Goal: Task Accomplishment & Management: Manage account settings

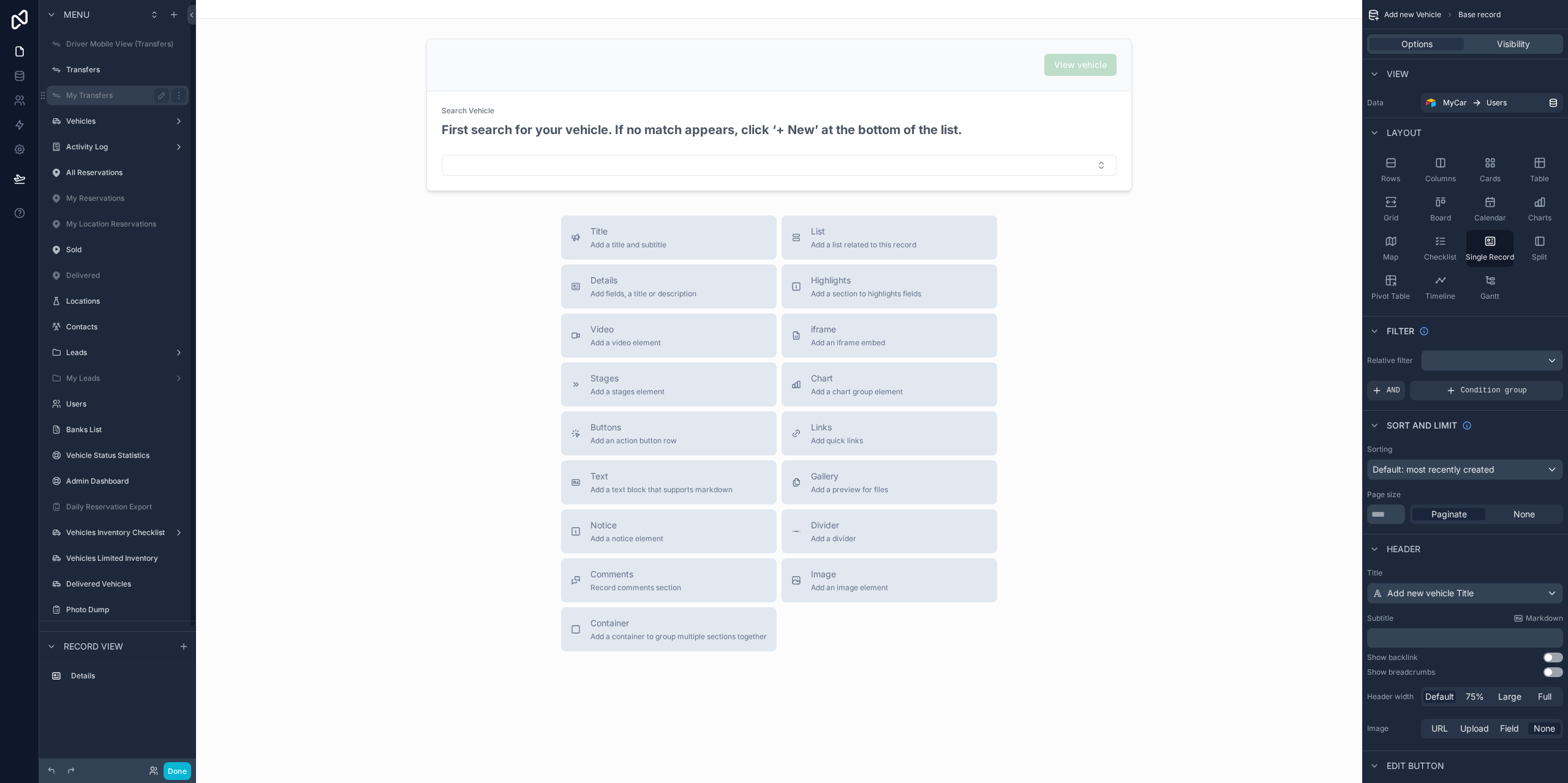
drag, startPoint x: 103, startPoint y: 77, endPoint x: 60, endPoint y: 103, distance: 50.2
click at [103, 75] on div "Transfers" at bounding box center [126, 69] width 120 height 10
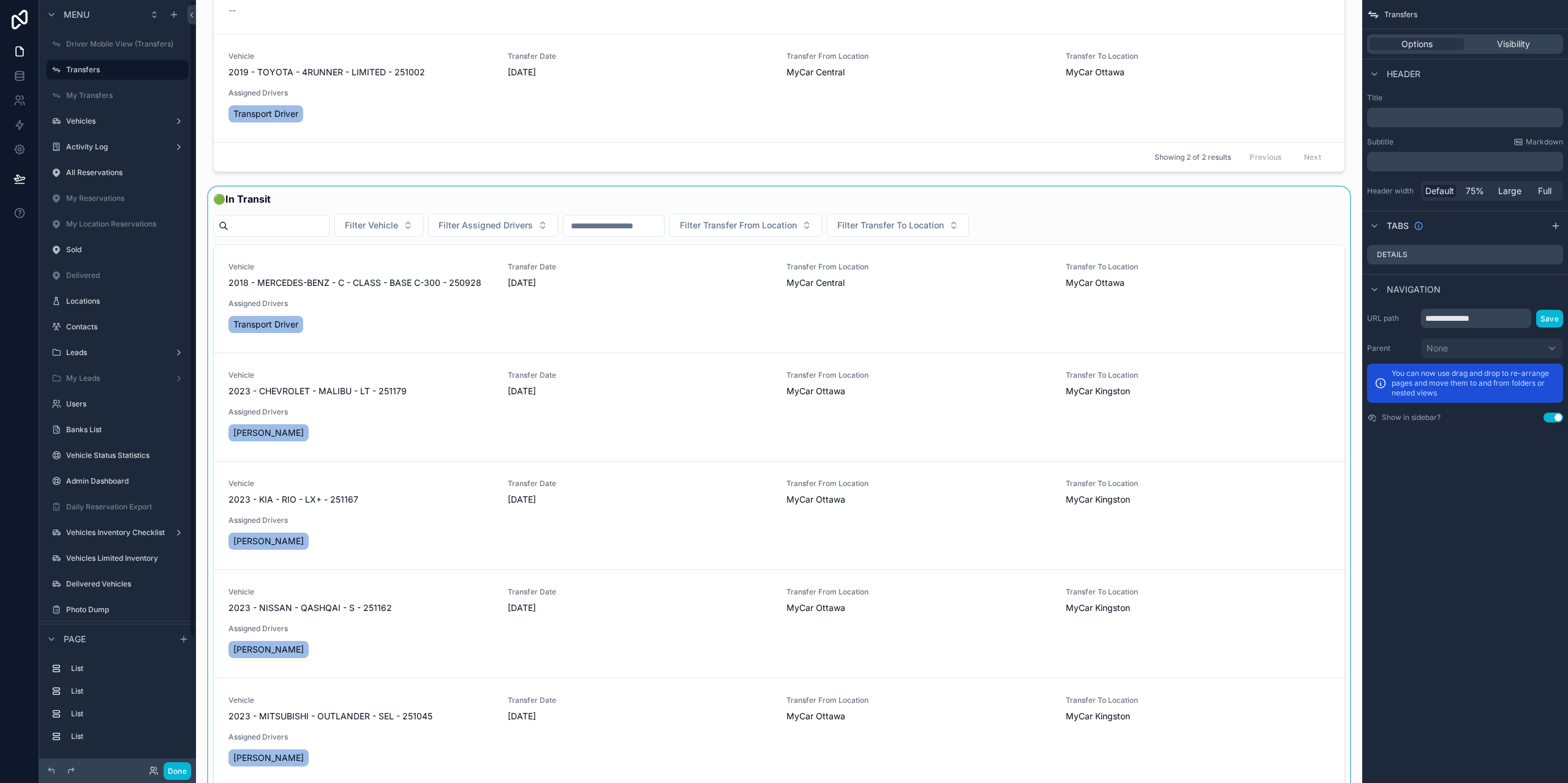
scroll to position [367, 0]
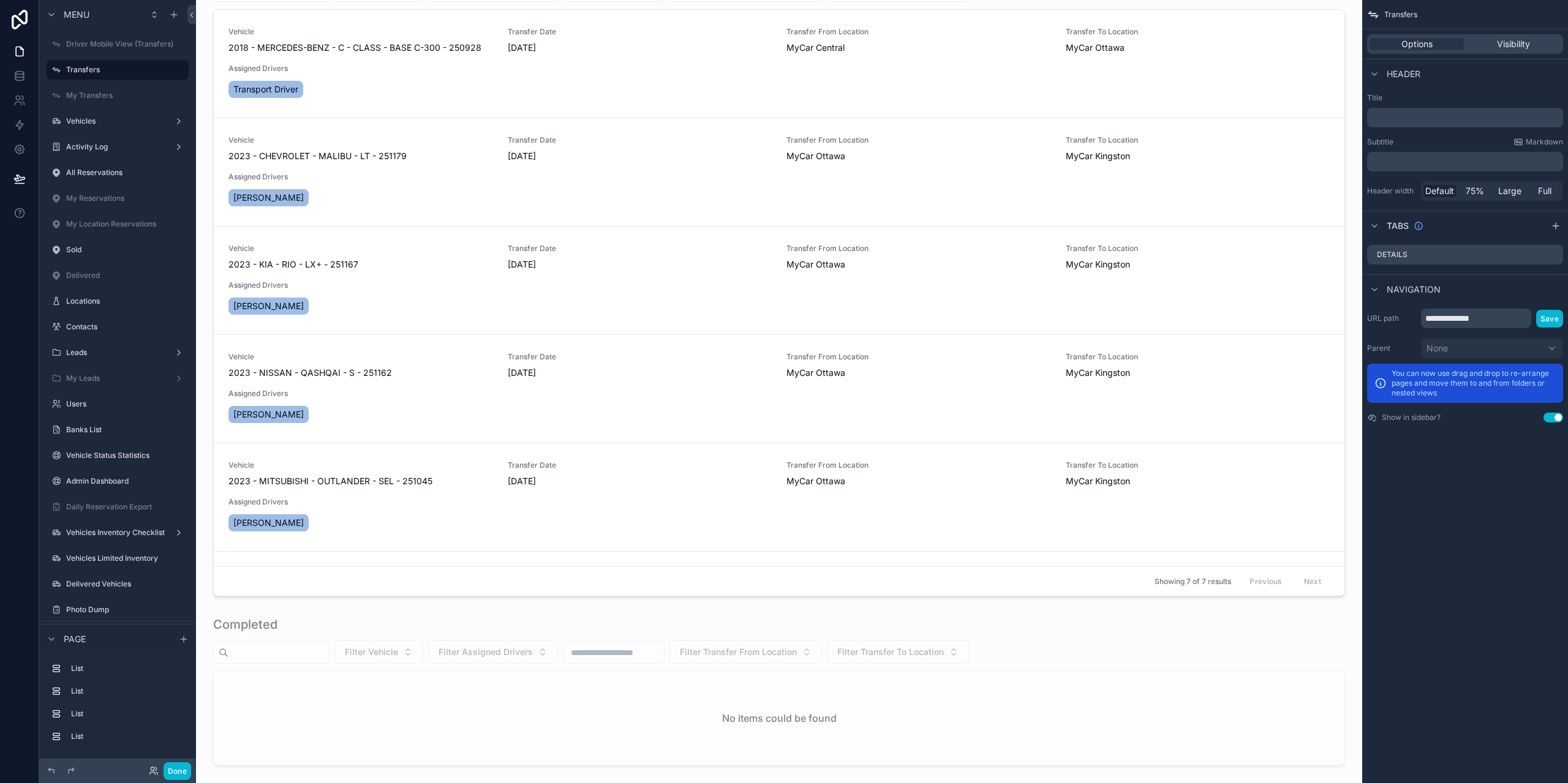
click at [202, 284] on div "🚦 Awaiting Transit Filter Vehicle Filter Assigned Drivers Filter Transfer From …" at bounding box center [779, 567] width 1167 height 1869
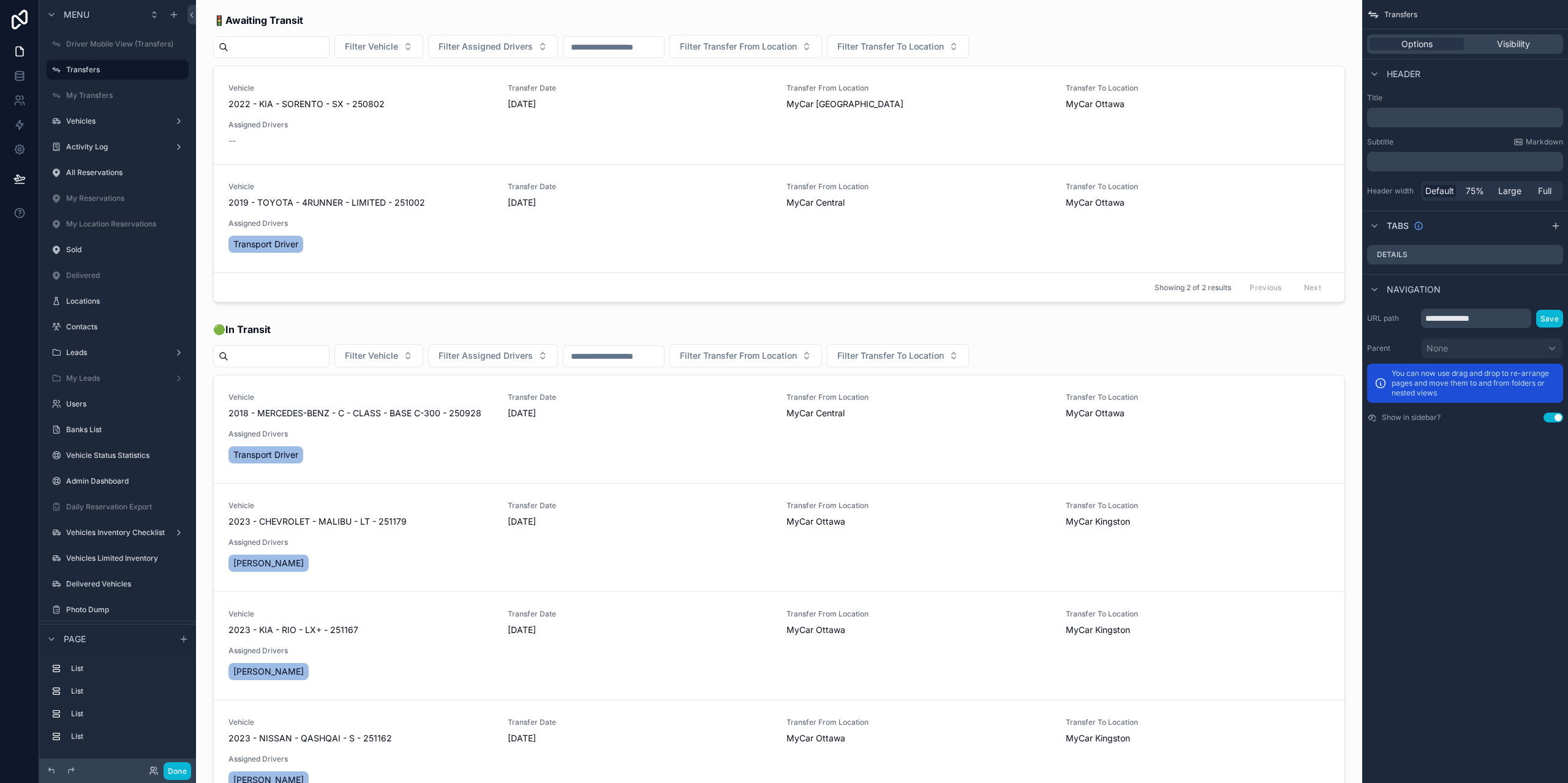
scroll to position [0, 0]
click at [100, 119] on label "Vehicles" at bounding box center [115, 121] width 98 height 10
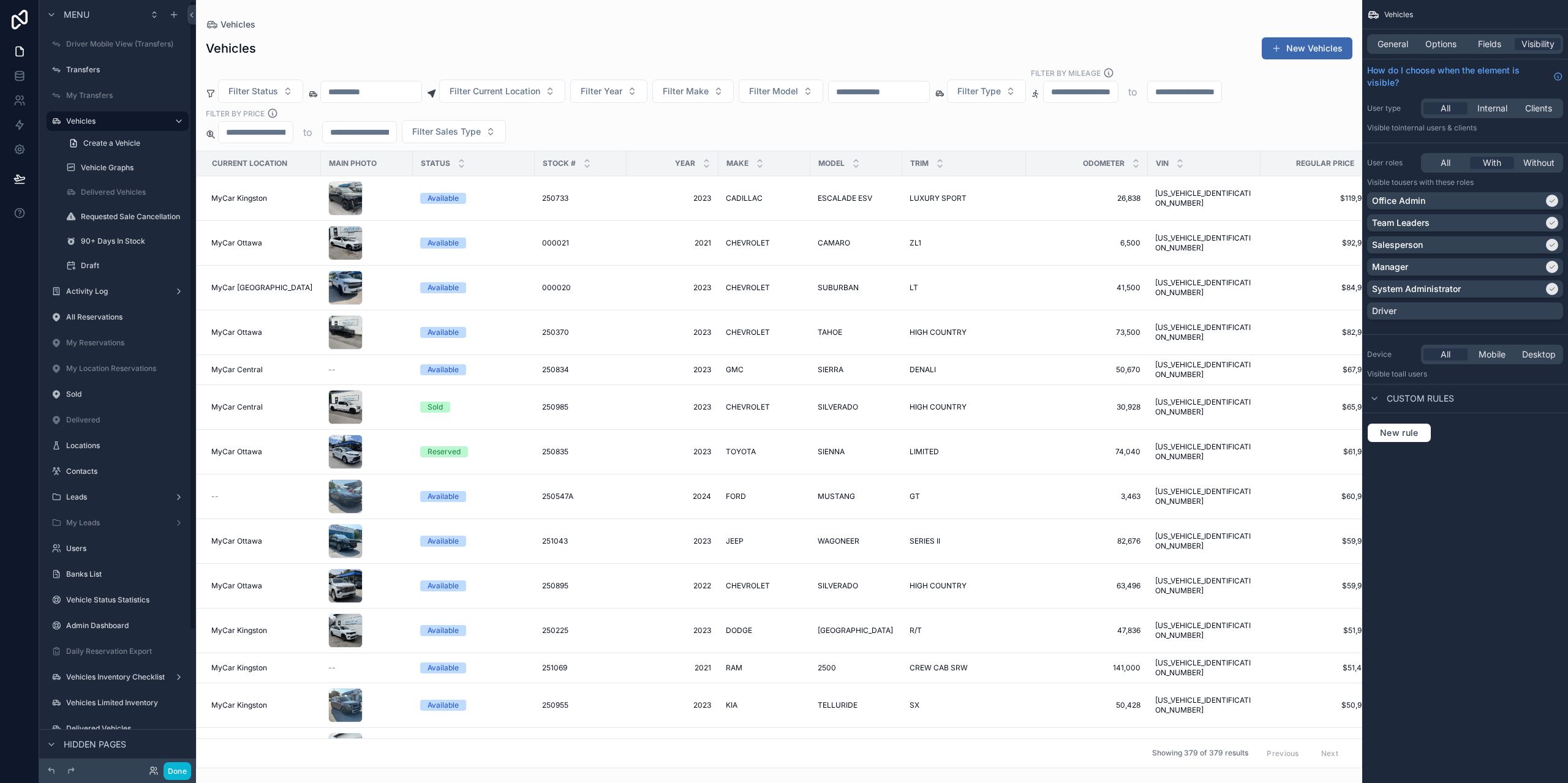
click at [282, 198] on div "scrollable content" at bounding box center [779, 392] width 1167 height 783
click at [263, 203] on span "MyCar Kingston" at bounding box center [239, 198] width 56 height 10
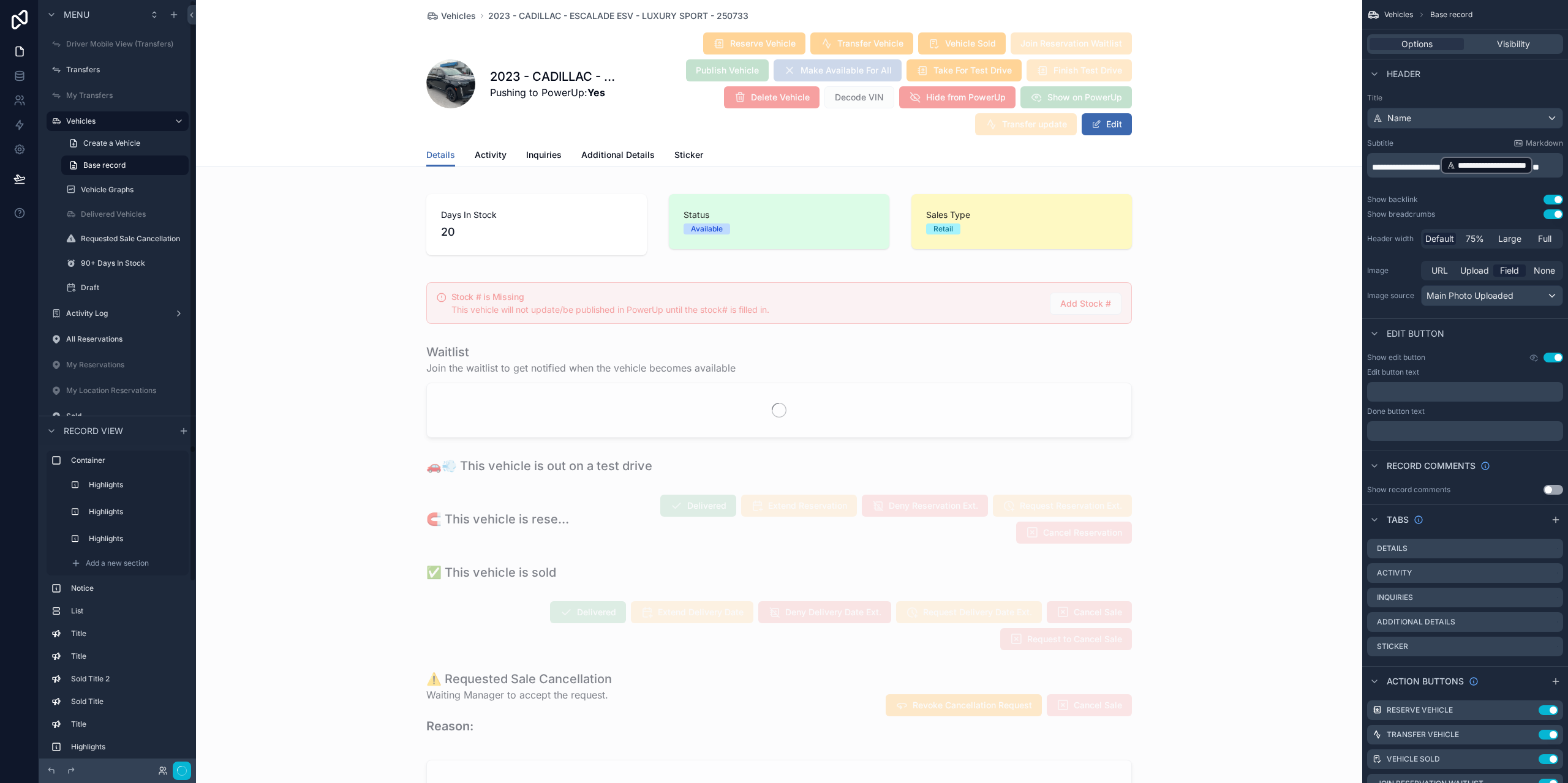
click at [171, 769] on div at bounding box center [166, 771] width 49 height 18
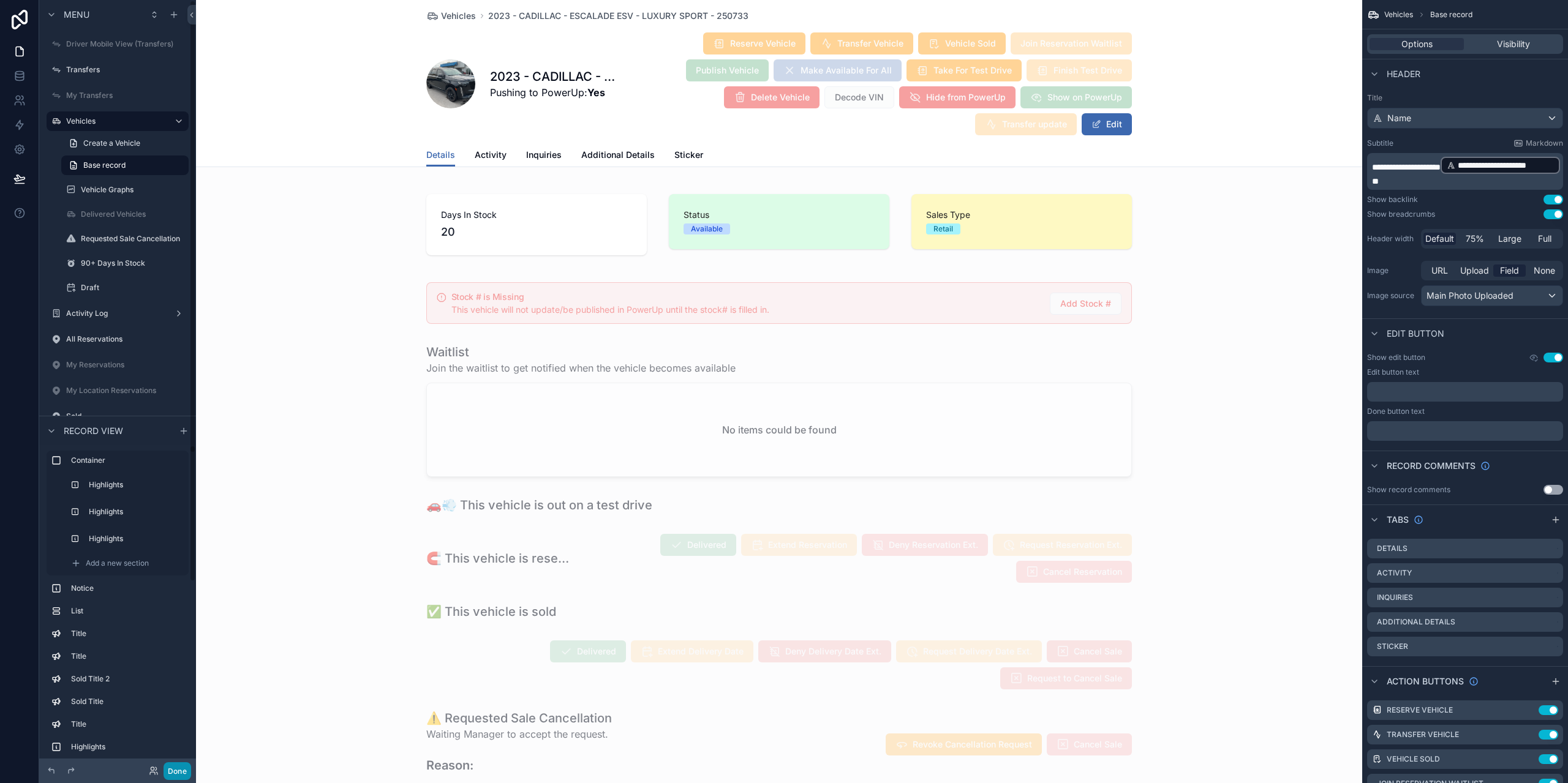
click at [172, 769] on button "Done" at bounding box center [177, 771] width 28 height 18
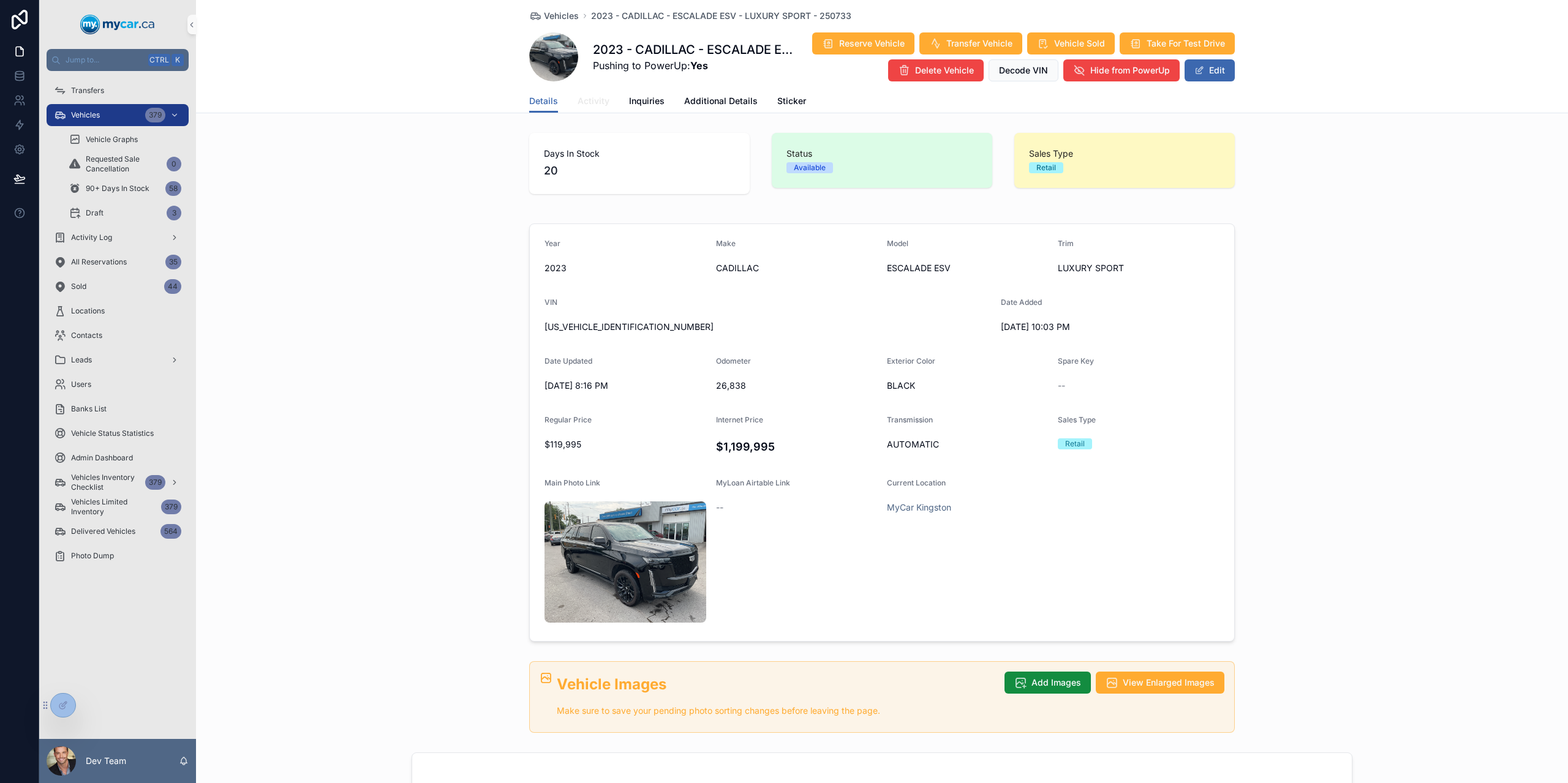
click at [595, 97] on span "Activity" at bounding box center [593, 101] width 32 height 12
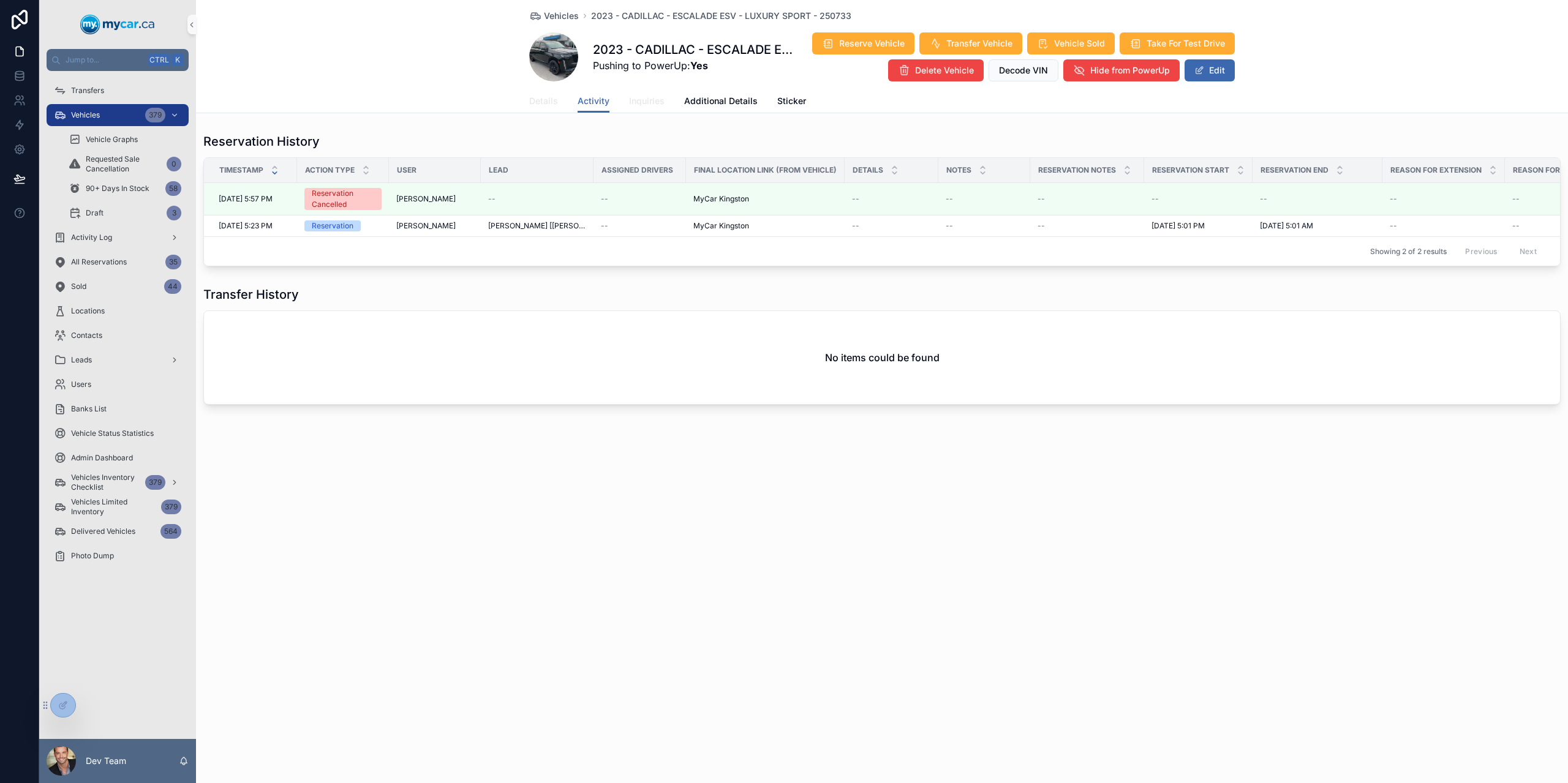
drag, startPoint x: 545, startPoint y: 96, endPoint x: 653, endPoint y: 93, distance: 108.0
click at [545, 96] on span "Details" at bounding box center [544, 101] width 29 height 12
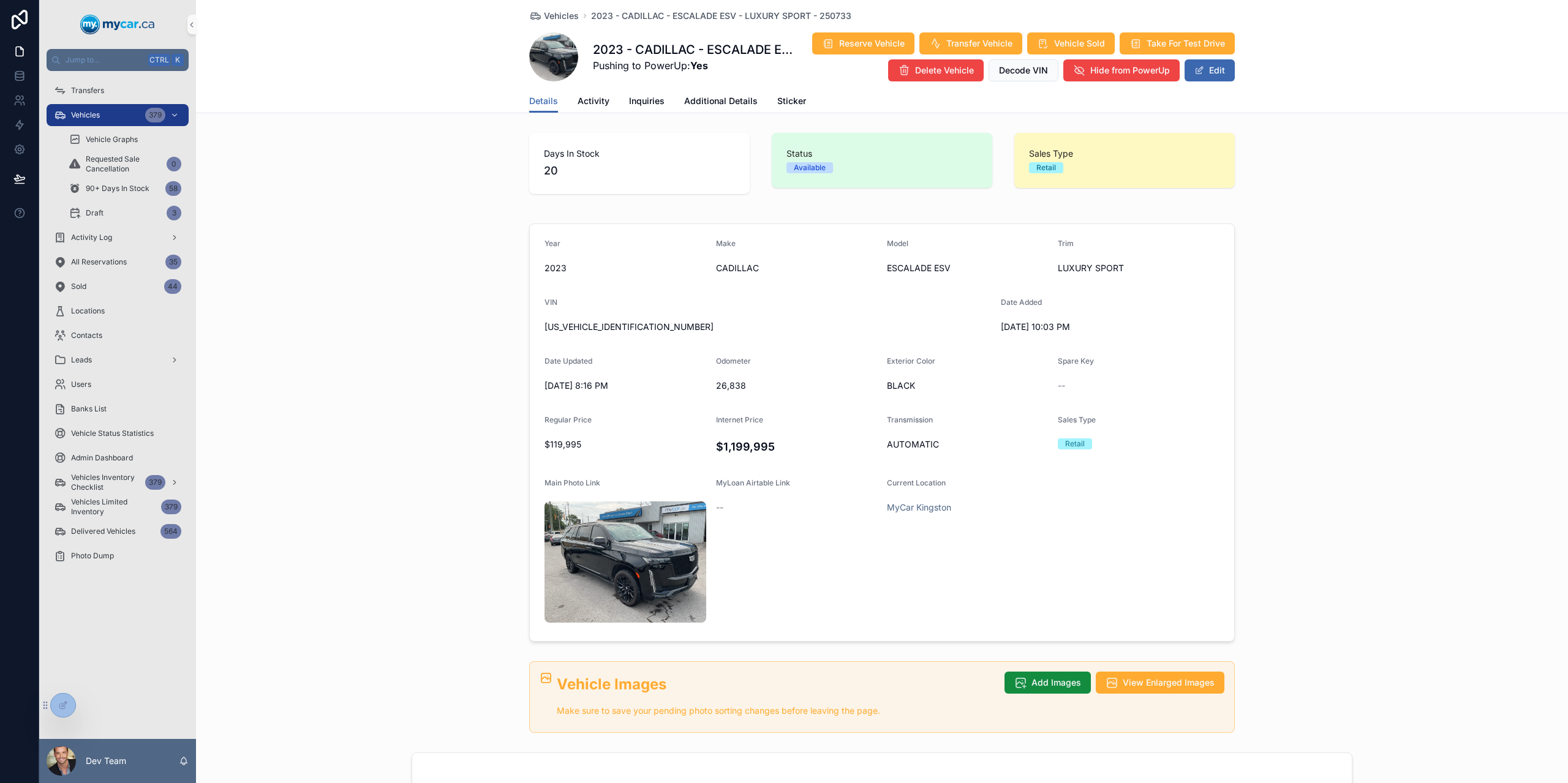
click at [503, 247] on div "Year [DATE] Make CADILLAC Model ESCALADE ESV Trim LUXURY SPORT VIN [US_VEHICLE_…" at bounding box center [882, 433] width 1372 height 428
click at [102, 113] on div "Vehicles 379" at bounding box center [117, 115] width 128 height 20
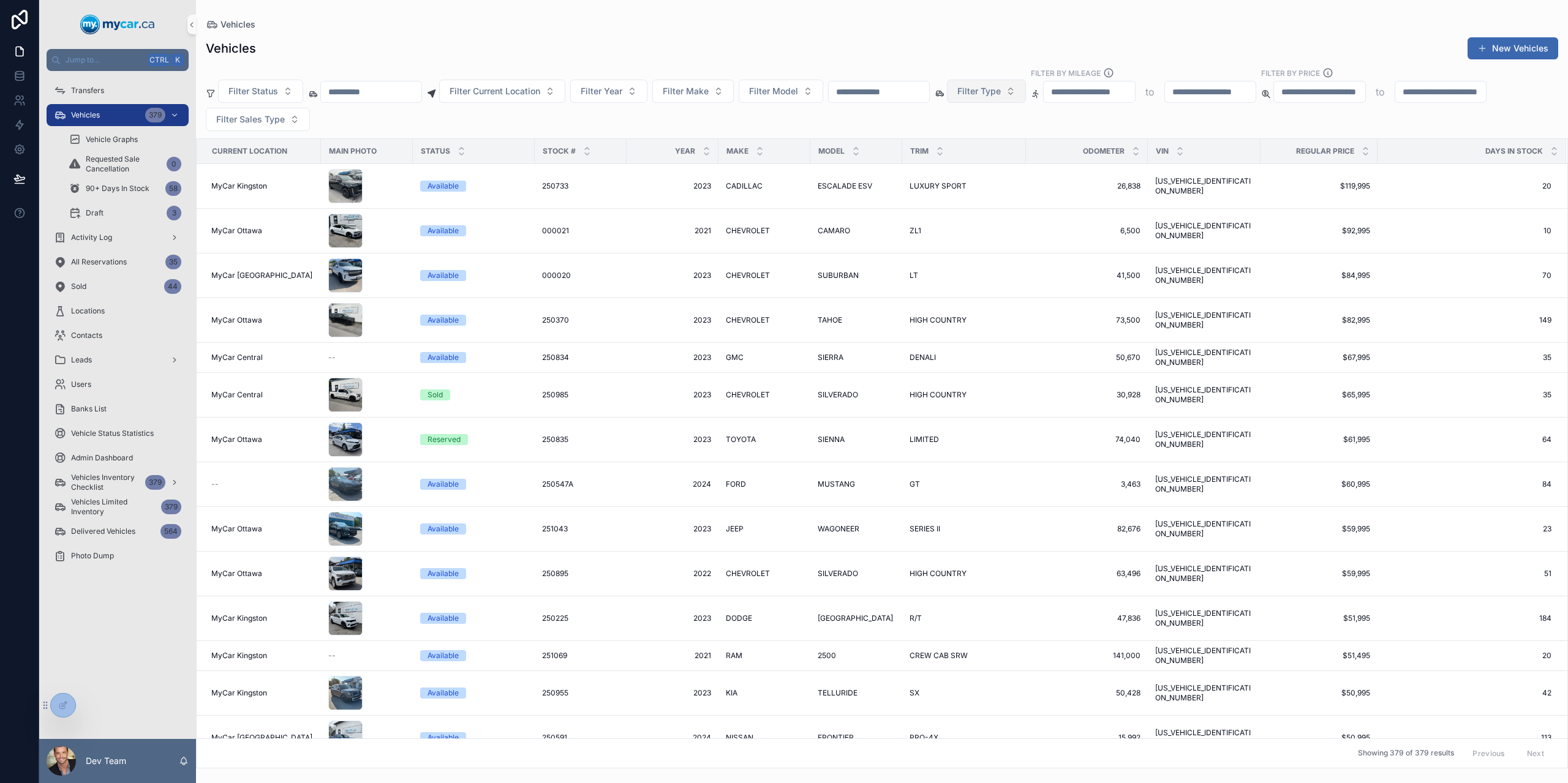
click at [1026, 86] on button "Filter Type" at bounding box center [986, 92] width 79 height 24
click at [990, 67] on div "Vehicles New Vehicles Filter Status Filter Current Location Filter Year Filter …" at bounding box center [882, 399] width 1372 height 739
click at [272, 88] on span "Filter Status" at bounding box center [253, 91] width 50 height 12
click at [225, 285] on div "Draft" at bounding box center [260, 280] width 147 height 20
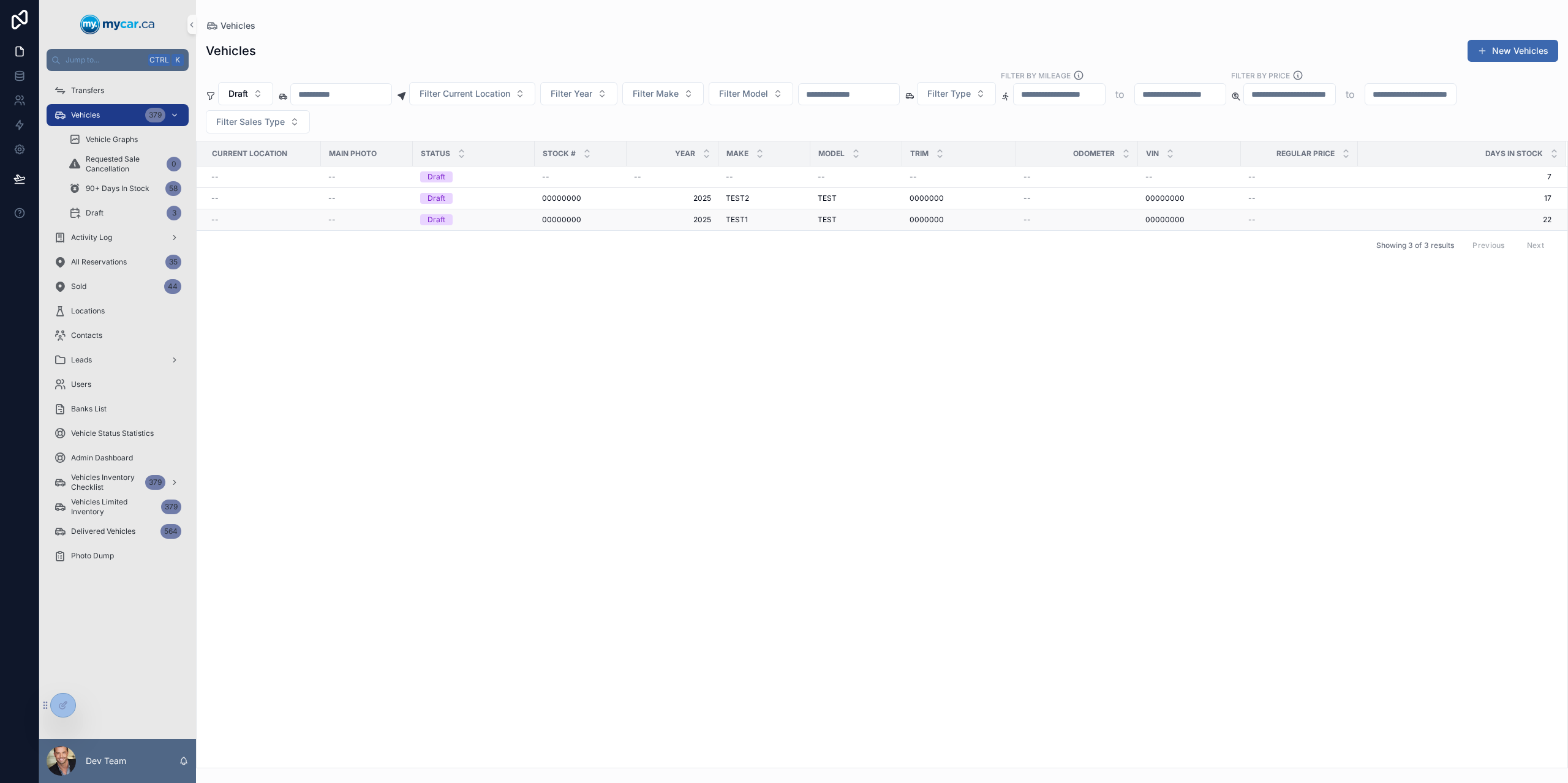
click at [397, 211] on td "--" at bounding box center [367, 220] width 92 height 22
click at [431, 225] on td "Draft" at bounding box center [474, 220] width 122 height 22
click at [431, 221] on div "Draft" at bounding box center [436, 219] width 18 height 11
click at [250, 100] on button "Draft" at bounding box center [246, 94] width 55 height 24
click at [227, 168] on div "Available" at bounding box center [246, 163] width 147 height 20
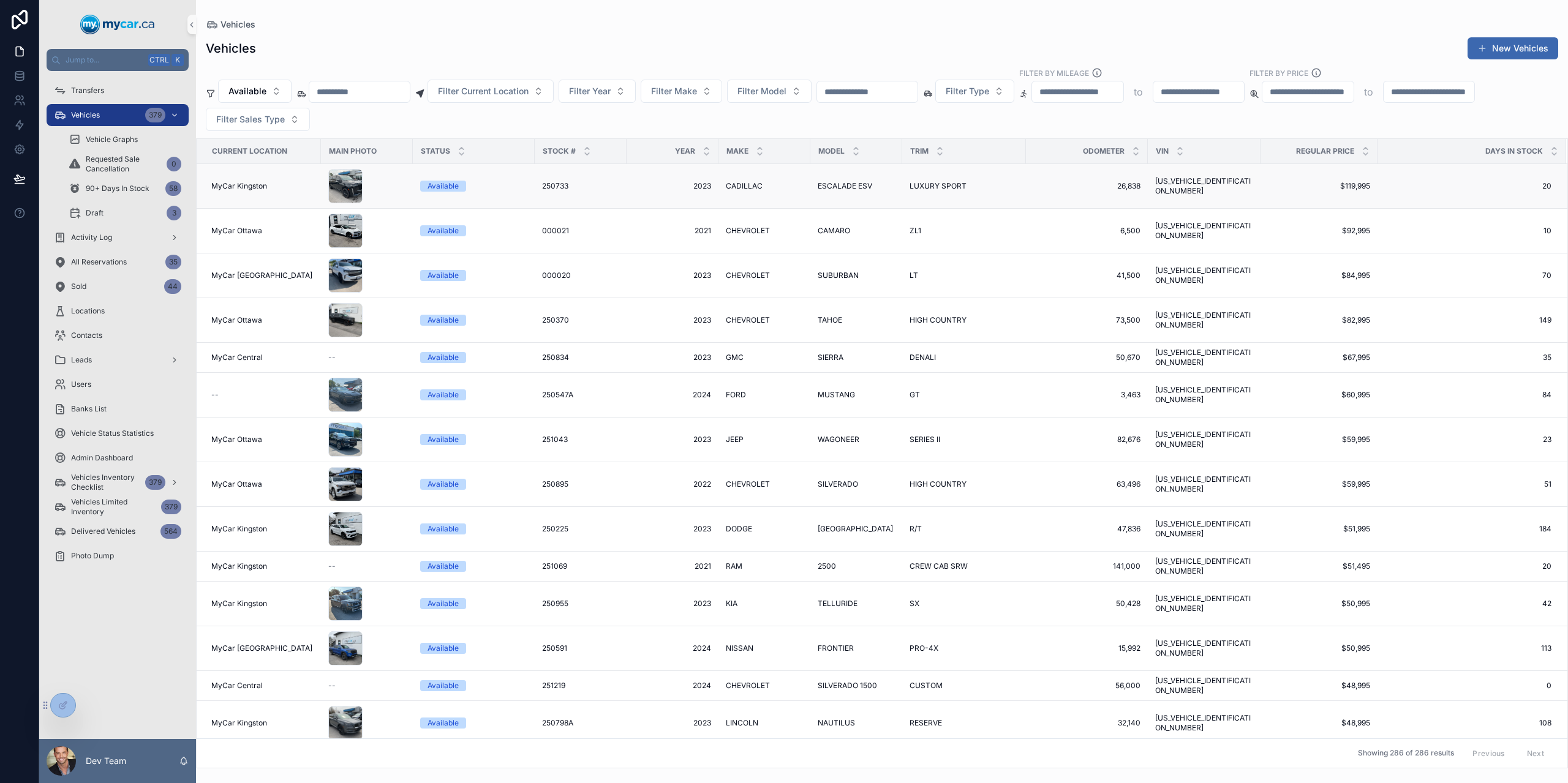
click at [381, 181] on div "scrollable content" at bounding box center [367, 186] width 77 height 34
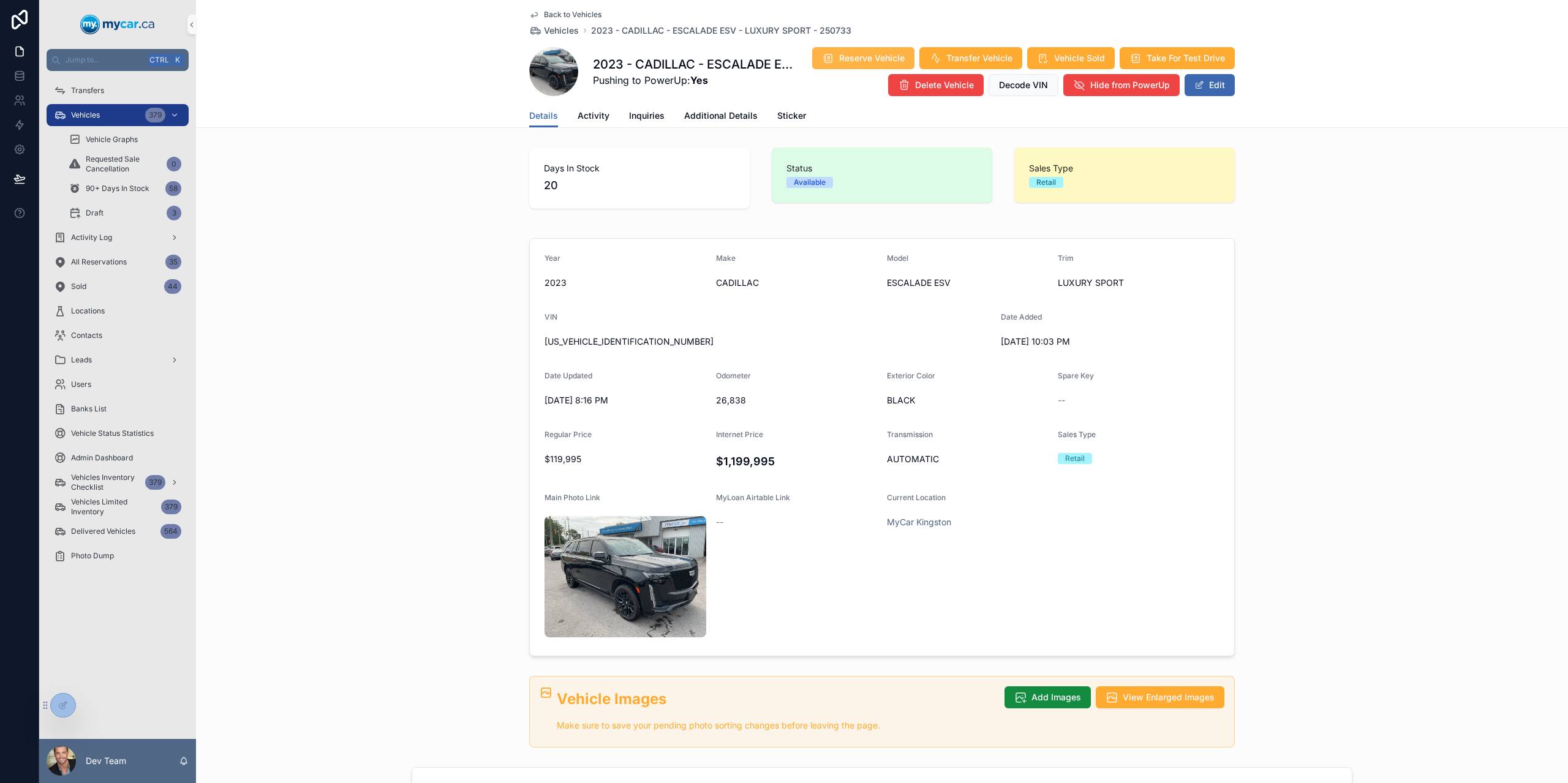
click at [855, 54] on span "Reserve Vehicle" at bounding box center [872, 58] width 65 height 12
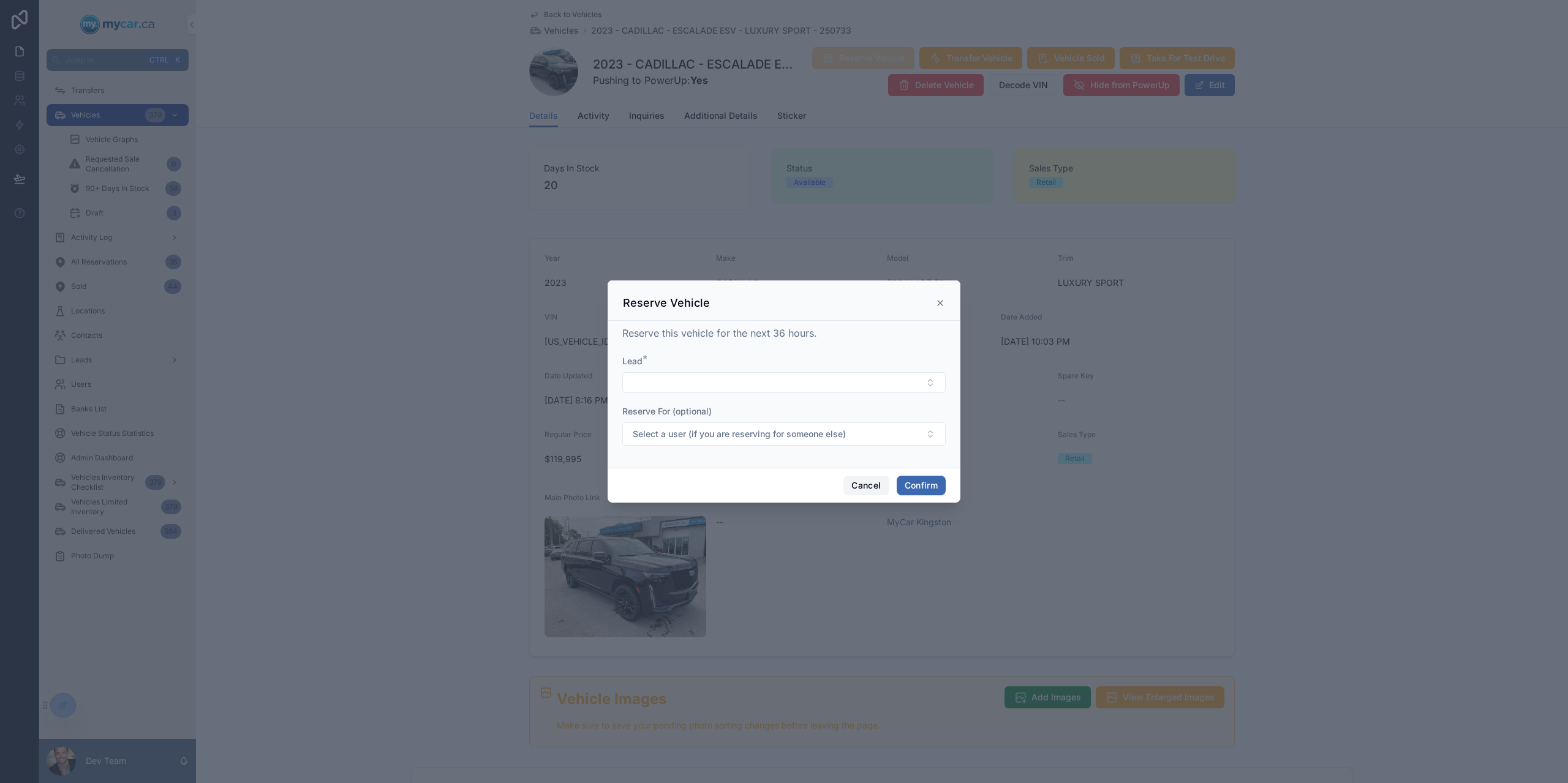
click at [874, 485] on button "Cancel" at bounding box center [866, 486] width 45 height 20
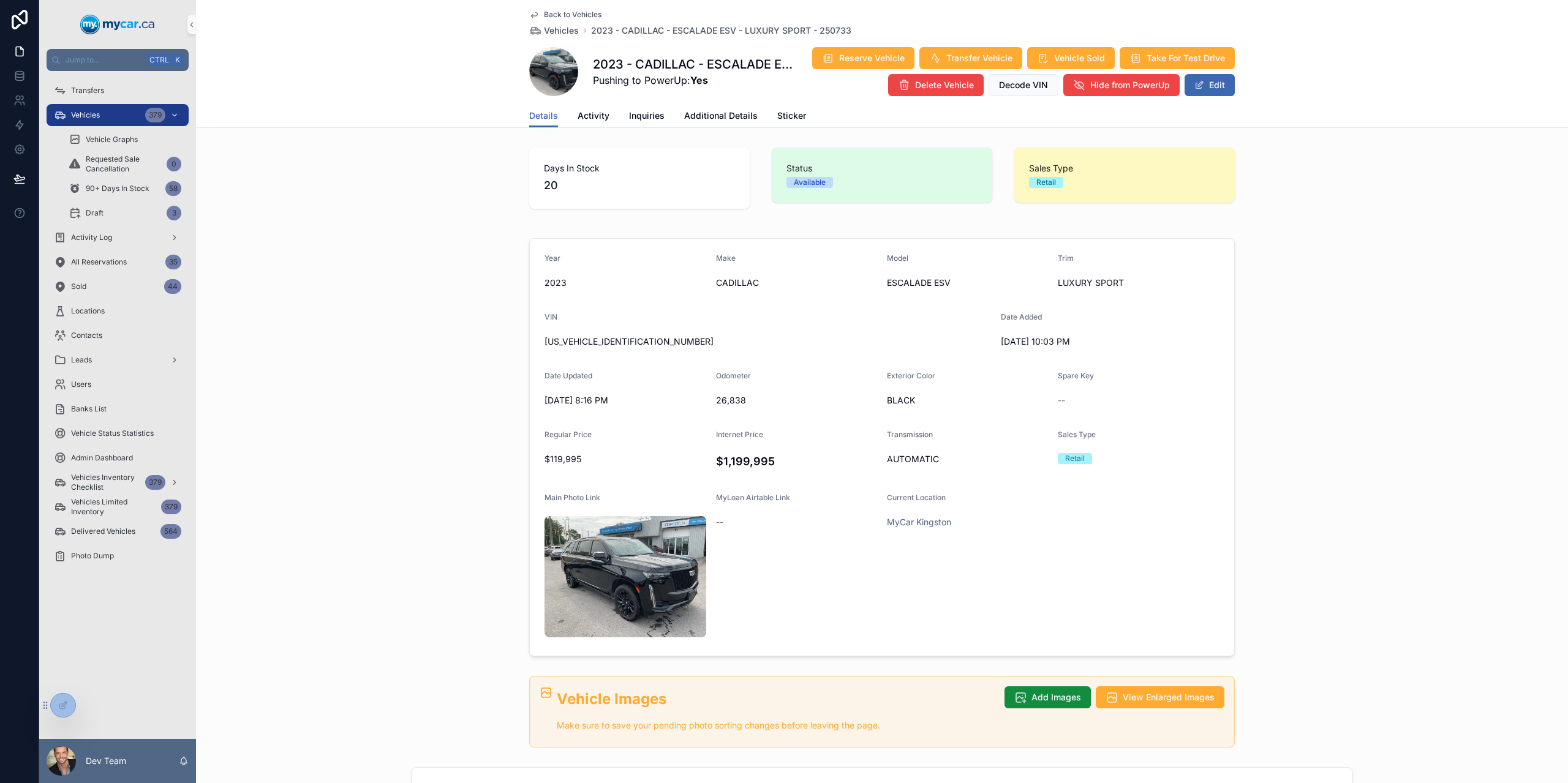
click at [561, 12] on span "Back to Vehicles" at bounding box center [573, 14] width 58 height 10
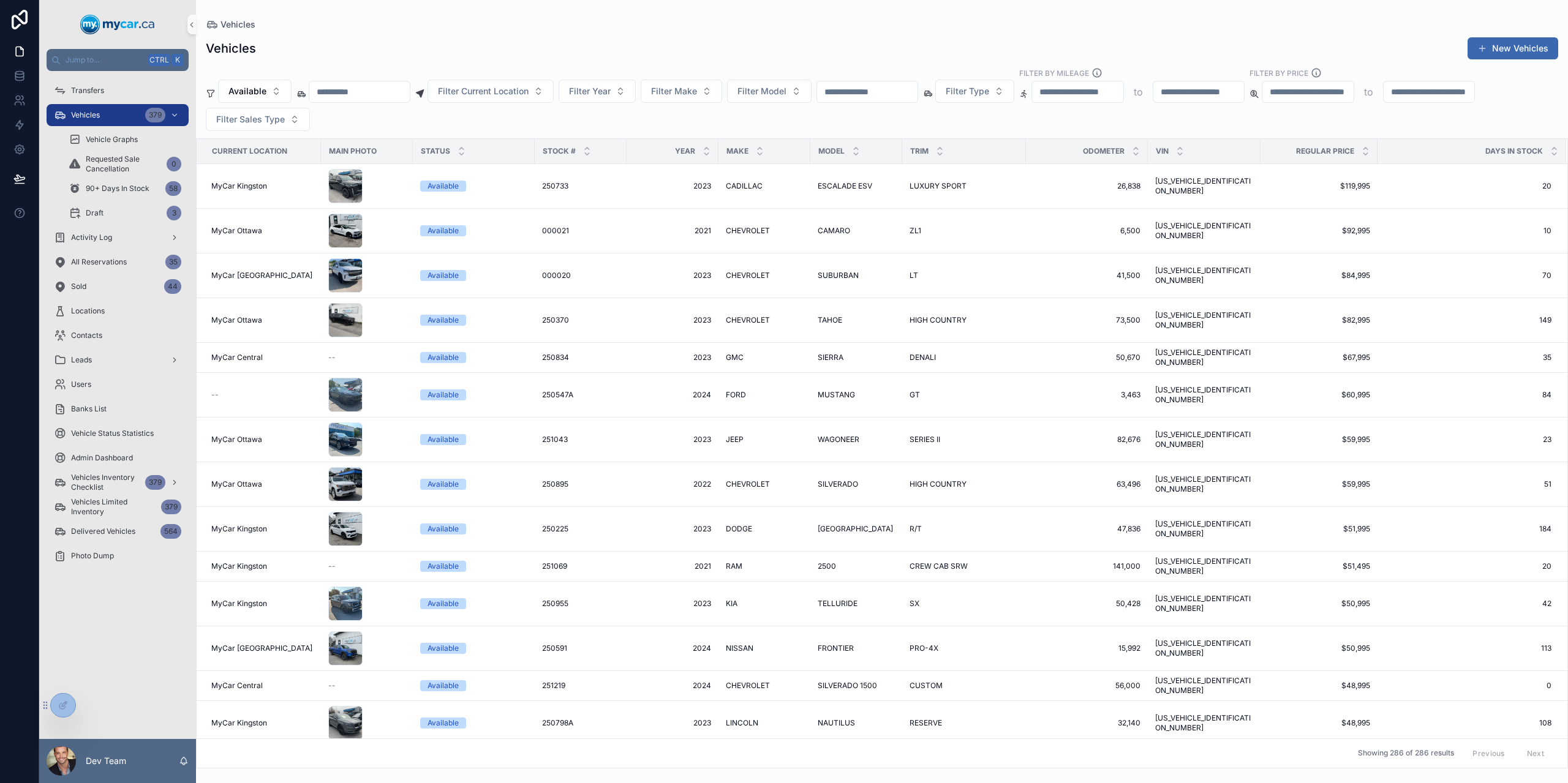
click at [886, 96] on input "scrollable content" at bounding box center [867, 92] width 100 height 17
click at [259, 94] on span "Available" at bounding box center [248, 91] width 38 height 12
click at [223, 140] on div "None" at bounding box center [254, 141] width 147 height 20
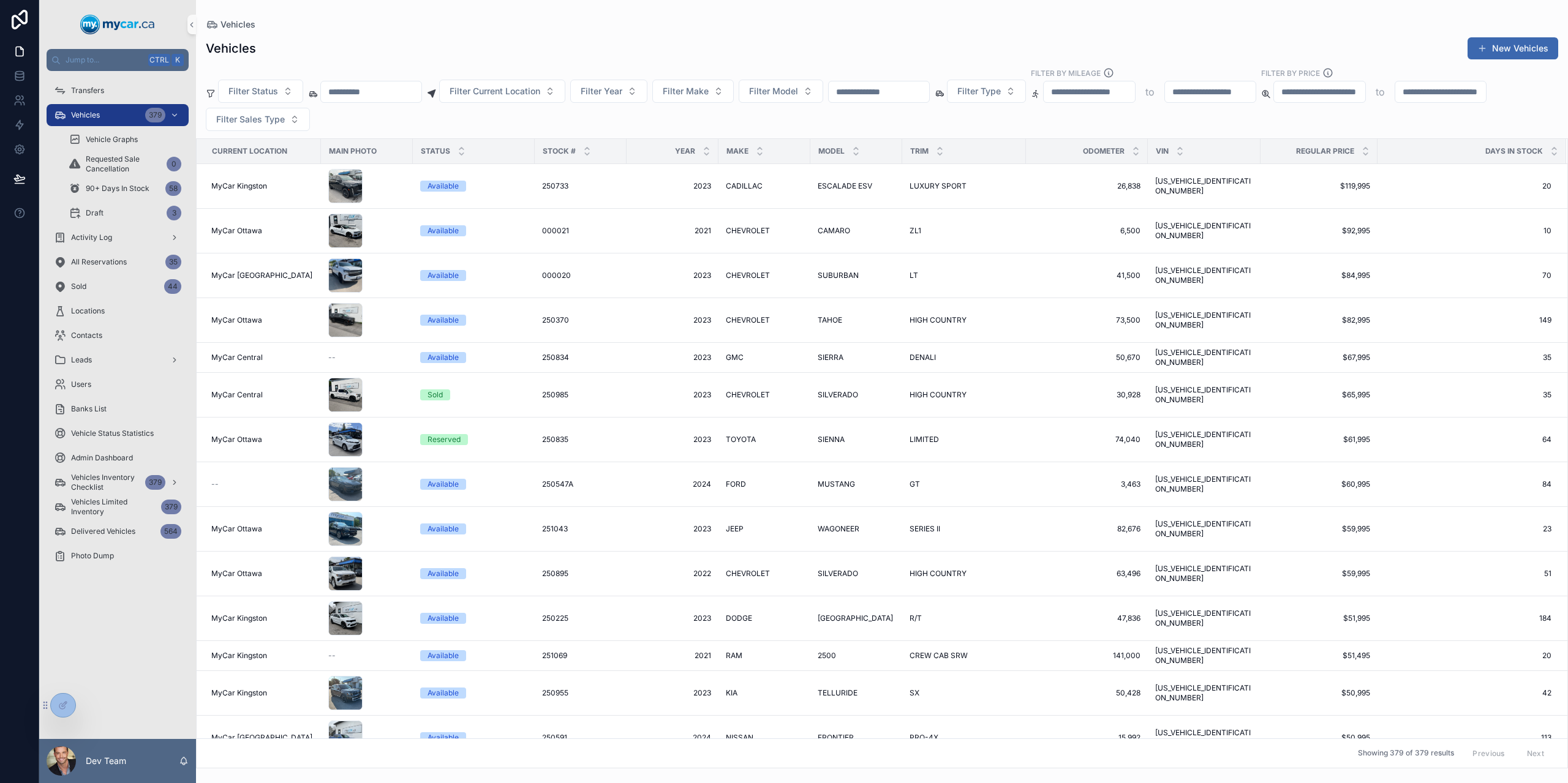
click at [308, 57] on div "Vehicles New Vehicles" at bounding box center [882, 48] width 1353 height 24
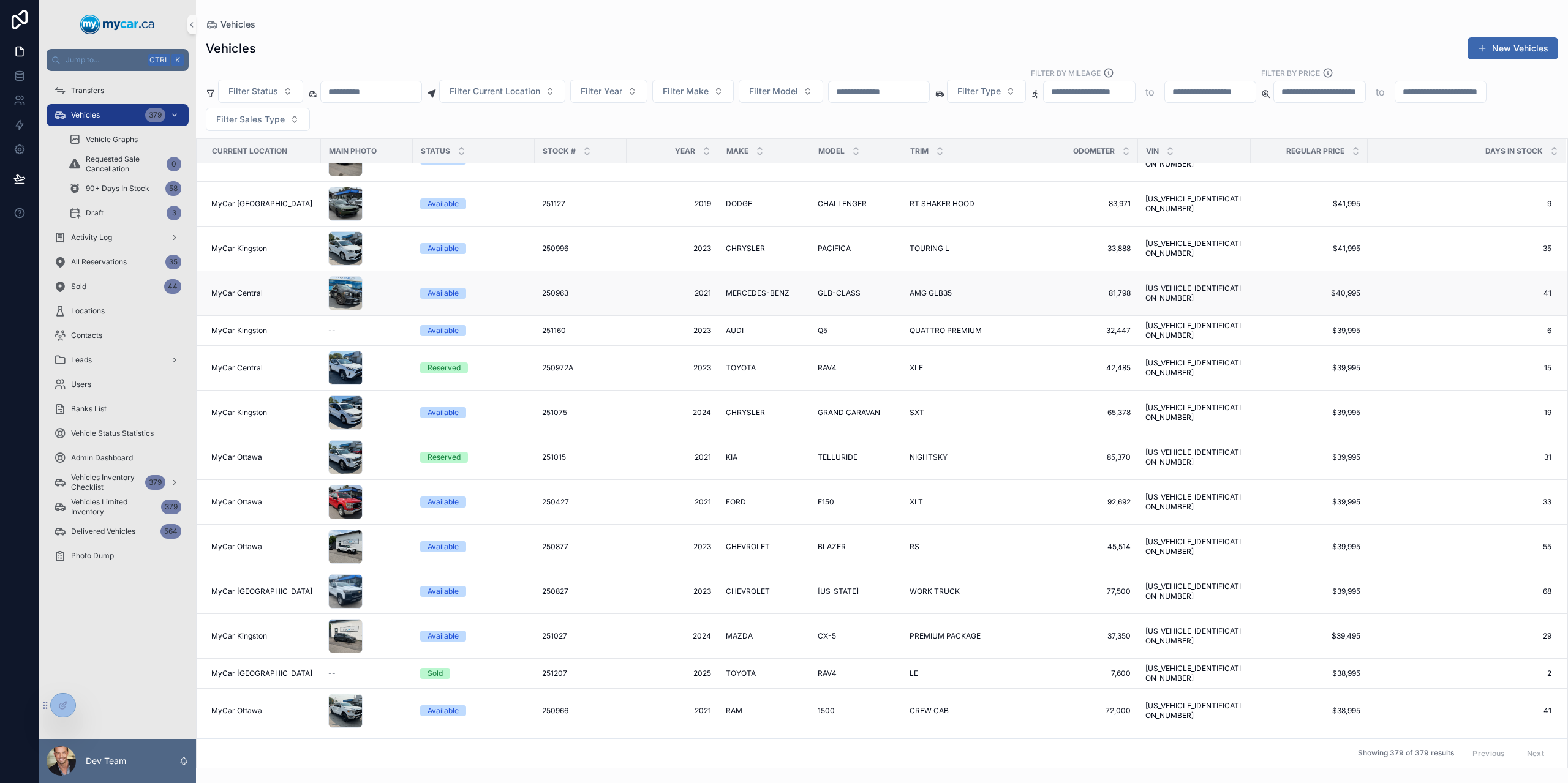
scroll to position [1537, 0]
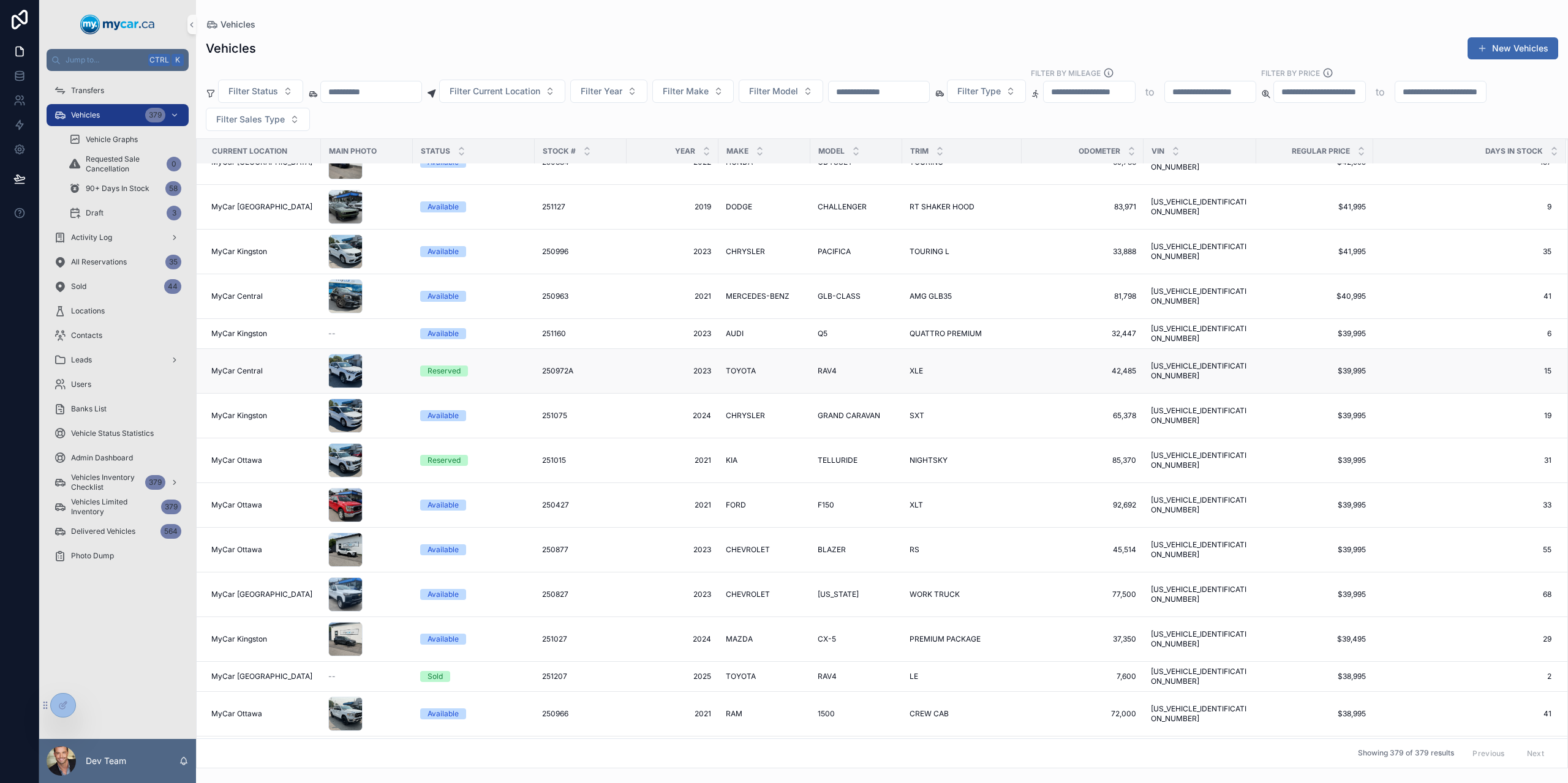
click at [458, 365] on div "Reserved" at bounding box center [444, 371] width 33 height 11
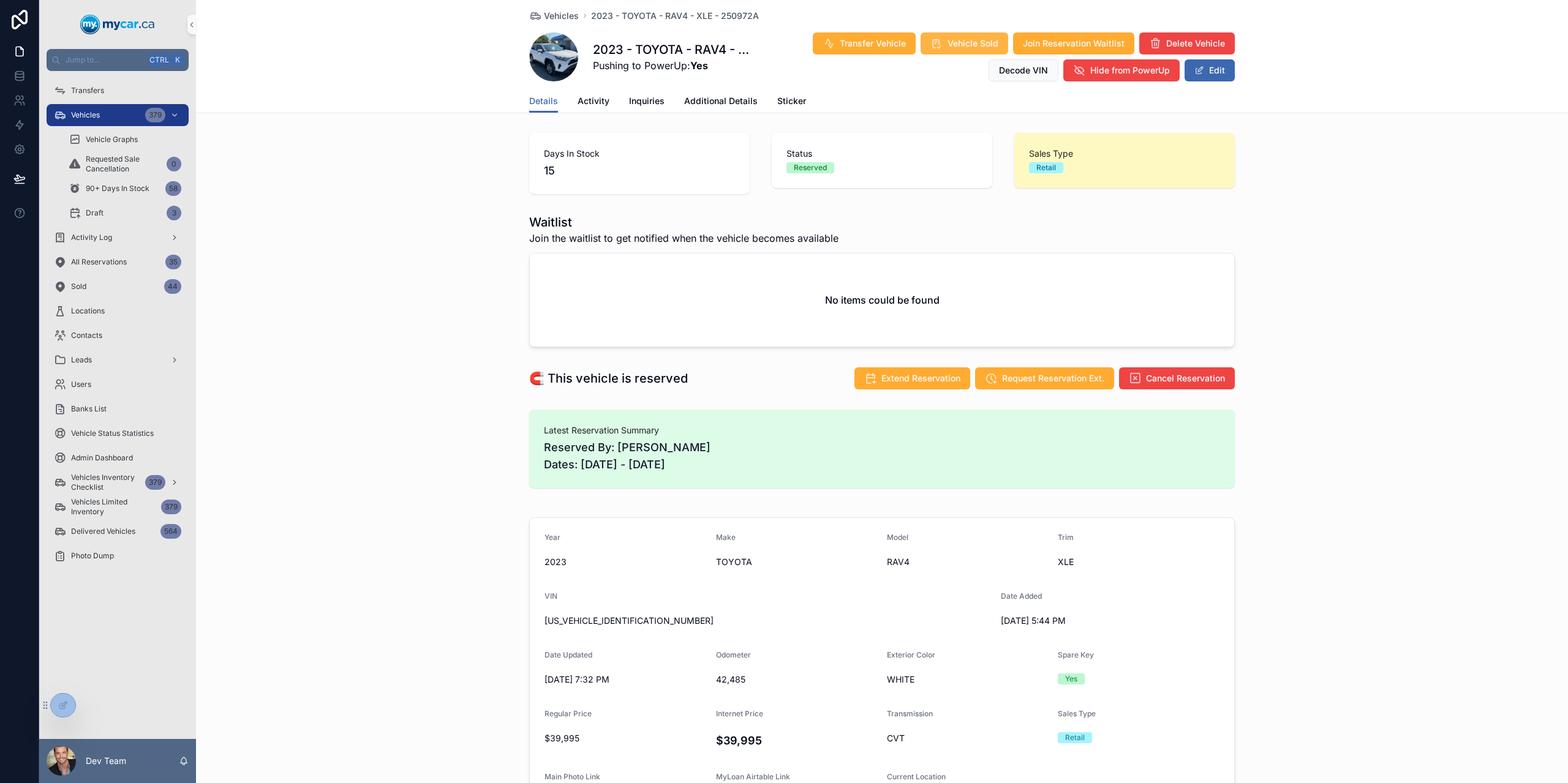
click at [952, 48] on span "Vehicle Sold" at bounding box center [973, 43] width 51 height 12
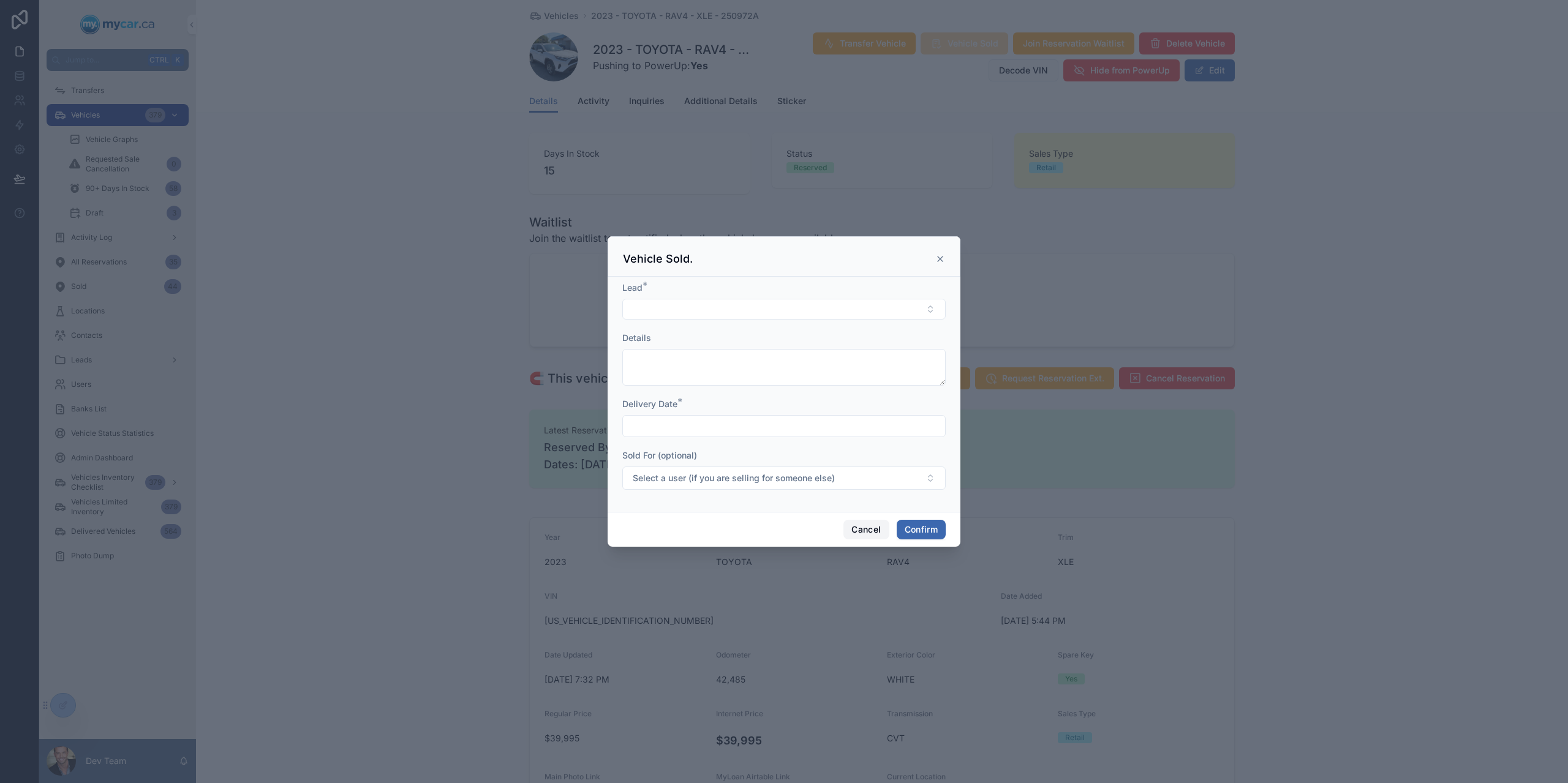
drag, startPoint x: 847, startPoint y: 523, endPoint x: 701, endPoint y: 460, distance: 159.0
click at [838, 516] on div "Cancel Confirm" at bounding box center [784, 529] width 353 height 35
click at [876, 530] on button "Cancel" at bounding box center [866, 530] width 45 height 20
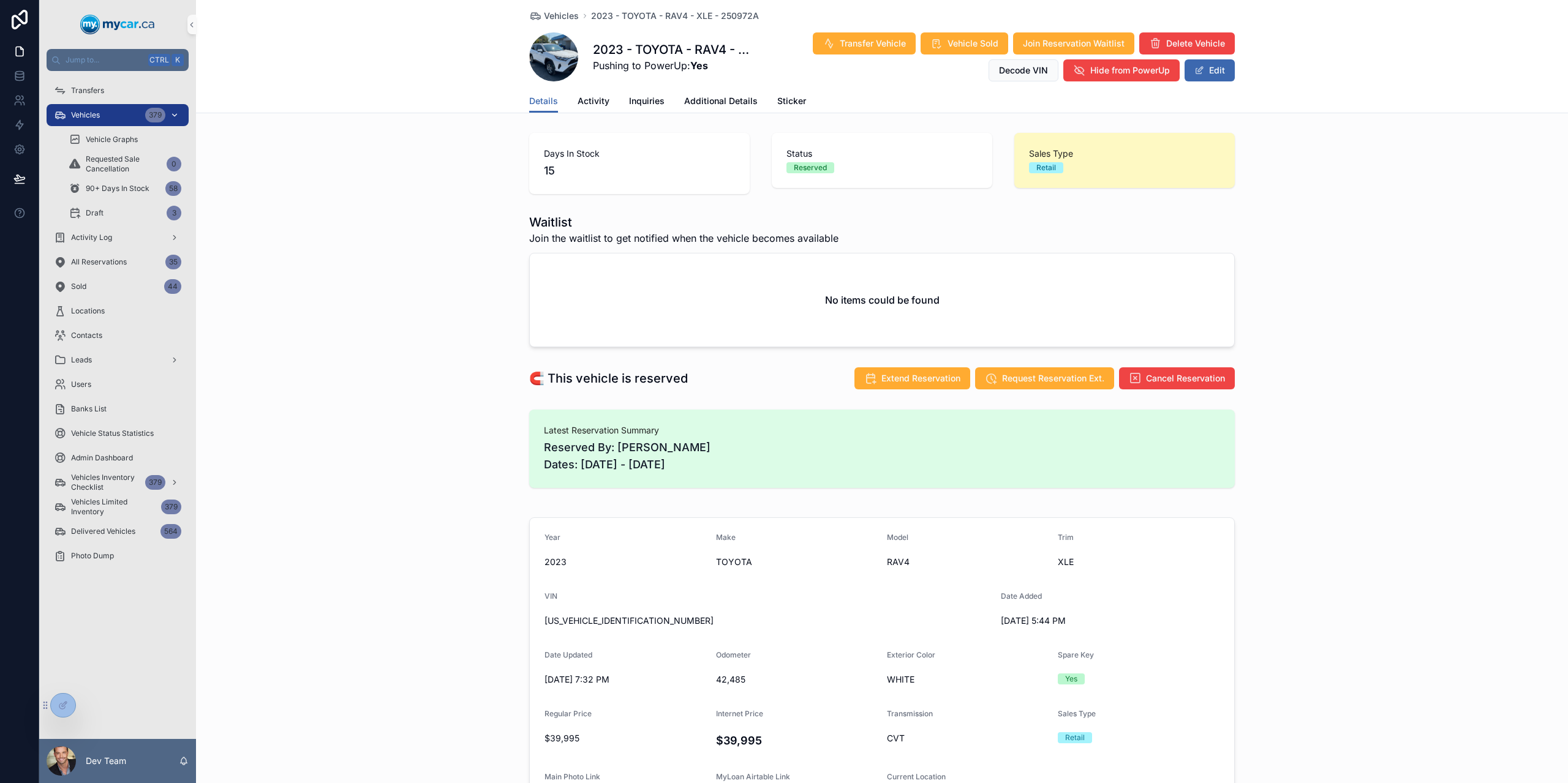
click at [94, 119] on span "Vehicles" at bounding box center [85, 115] width 29 height 10
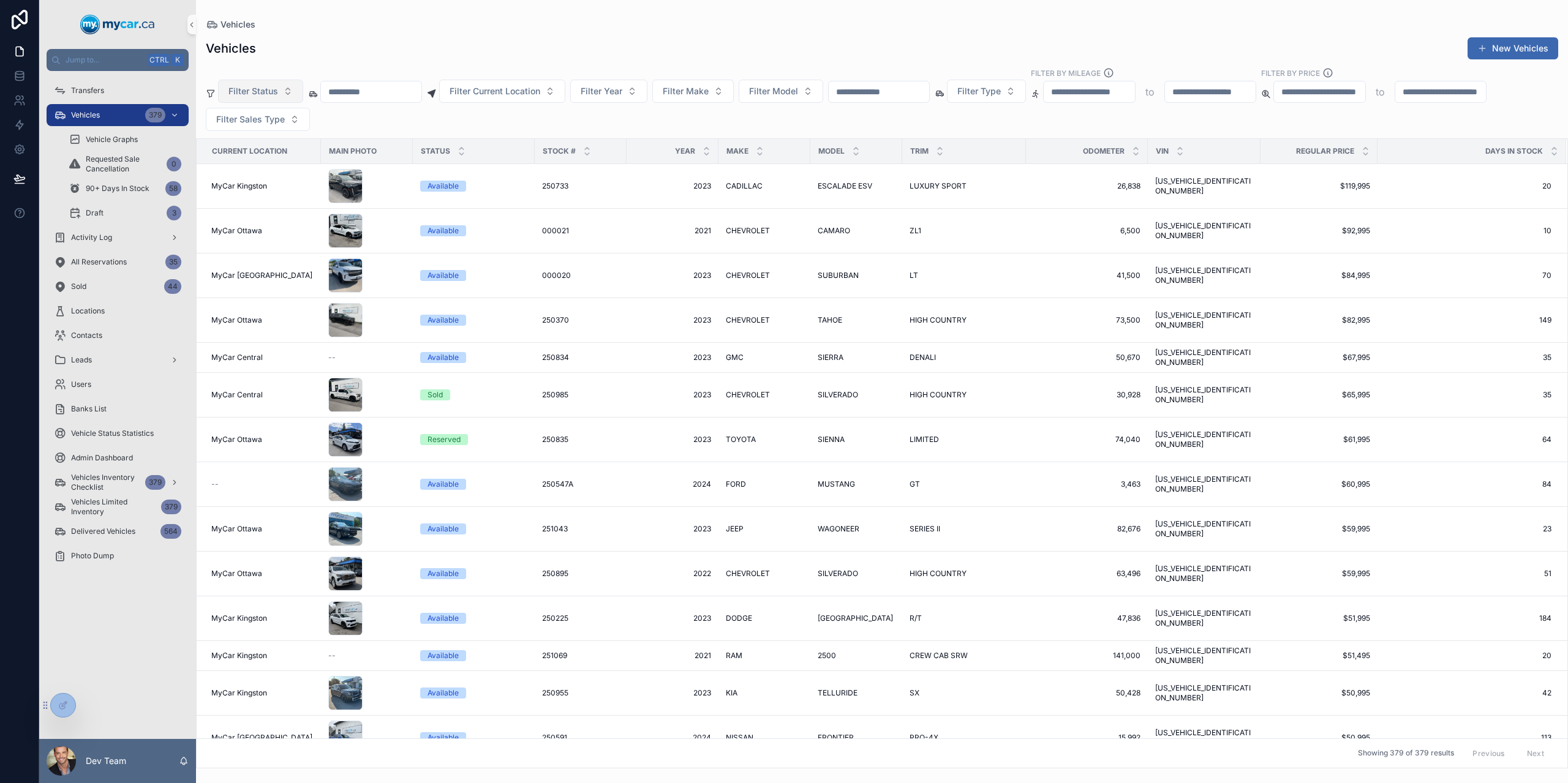
click at [258, 100] on button "Filter Status" at bounding box center [261, 92] width 85 height 24
click at [250, 240] on div "Sold" at bounding box center [260, 239] width 147 height 20
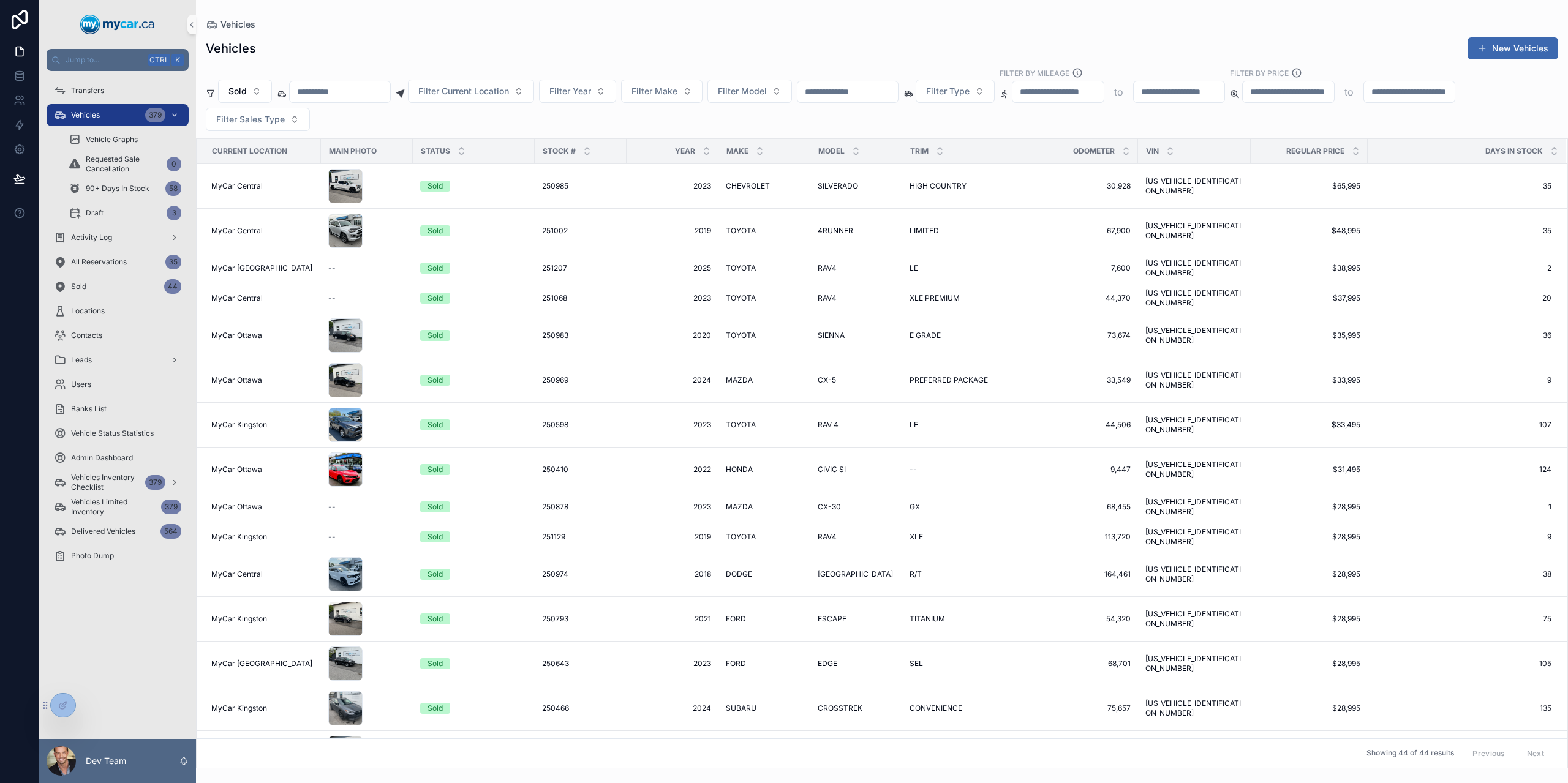
click at [472, 43] on div "Vehicles New Vehicles" at bounding box center [882, 48] width 1353 height 24
click at [474, 228] on div "Sold" at bounding box center [474, 230] width 107 height 11
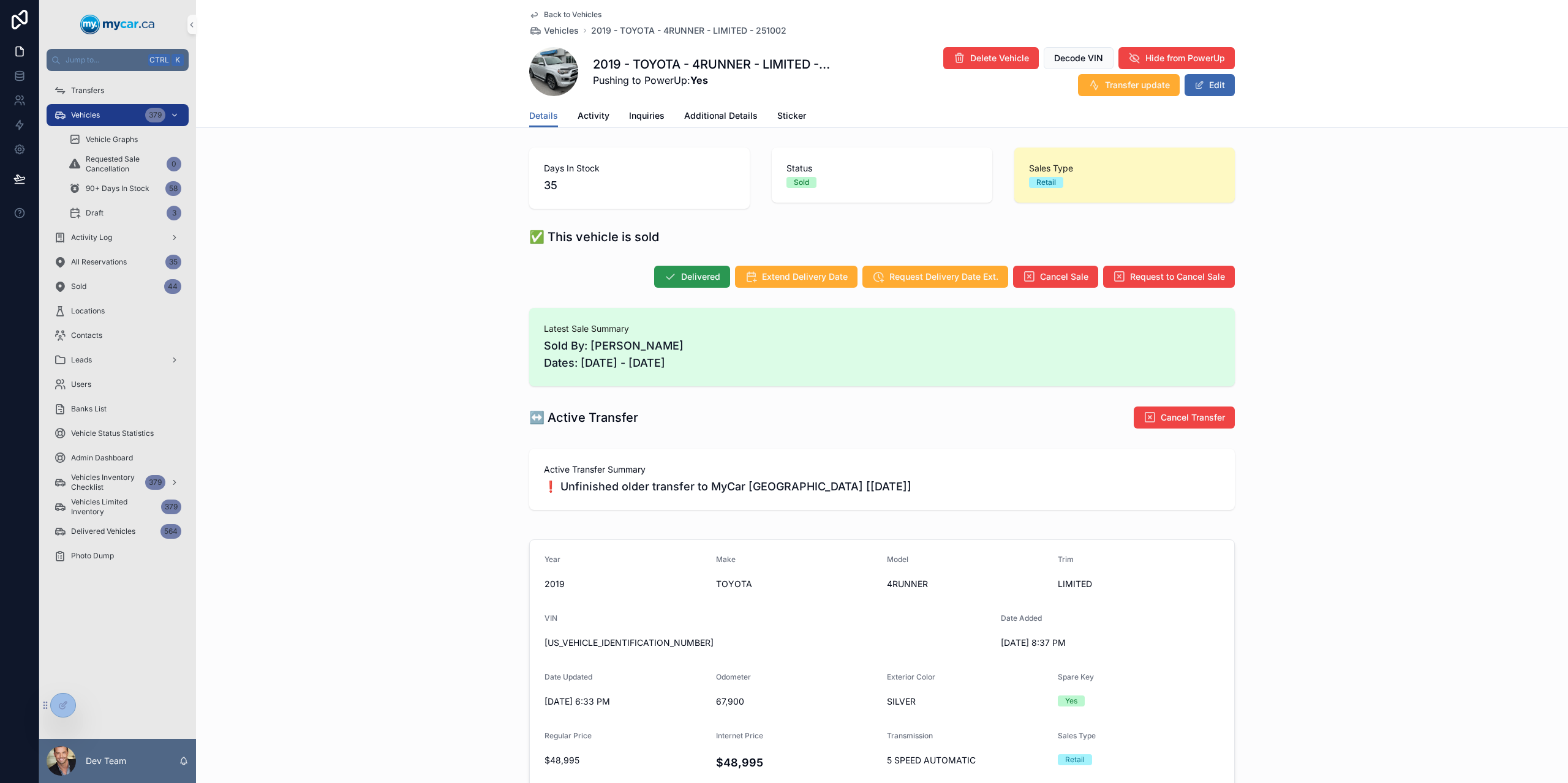
click at [669, 267] on button "Delivered" at bounding box center [692, 277] width 76 height 22
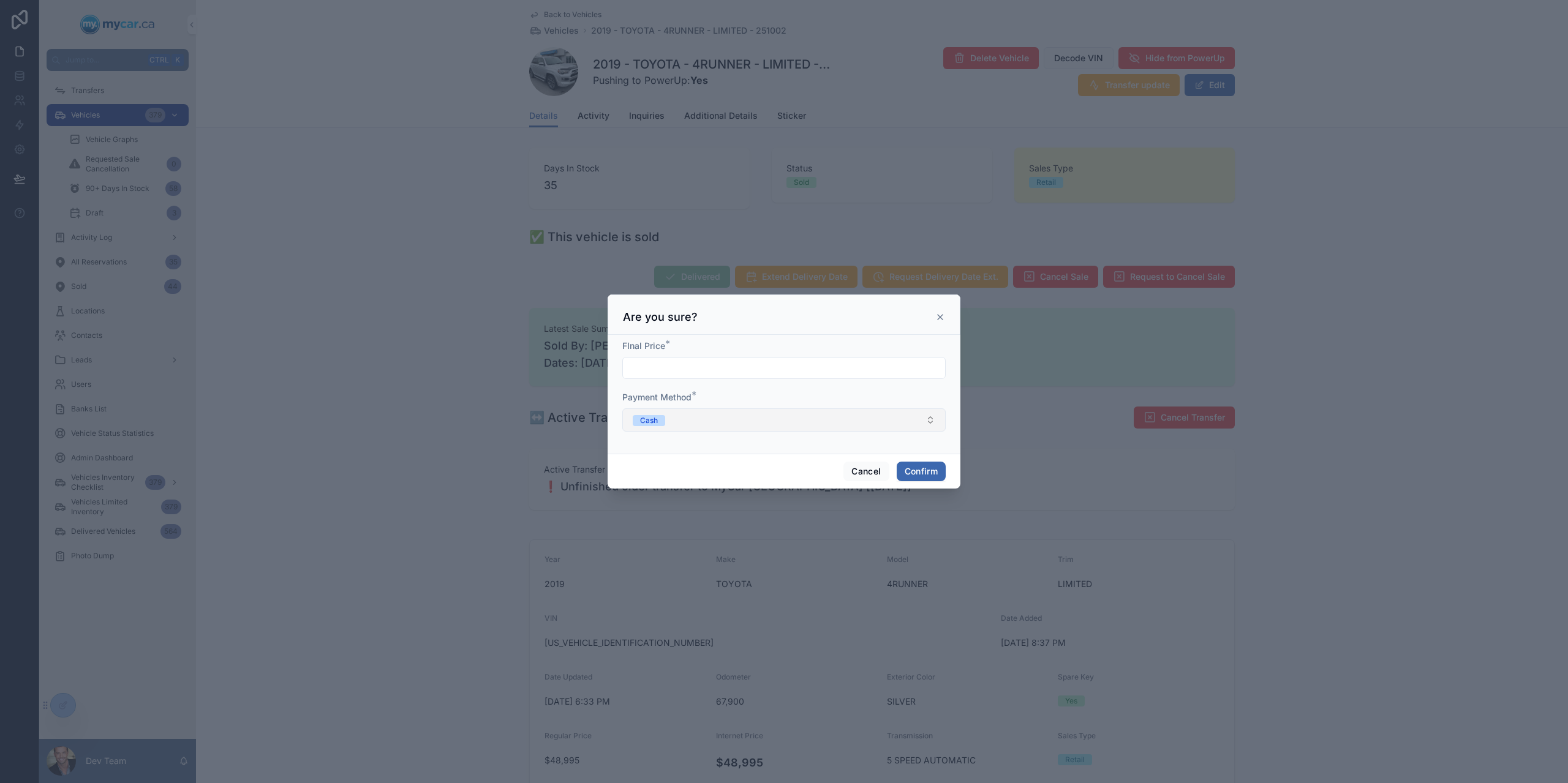
click at [772, 429] on button "Cash" at bounding box center [784, 420] width 324 height 24
click at [662, 490] on div "Finance" at bounding box center [652, 487] width 28 height 11
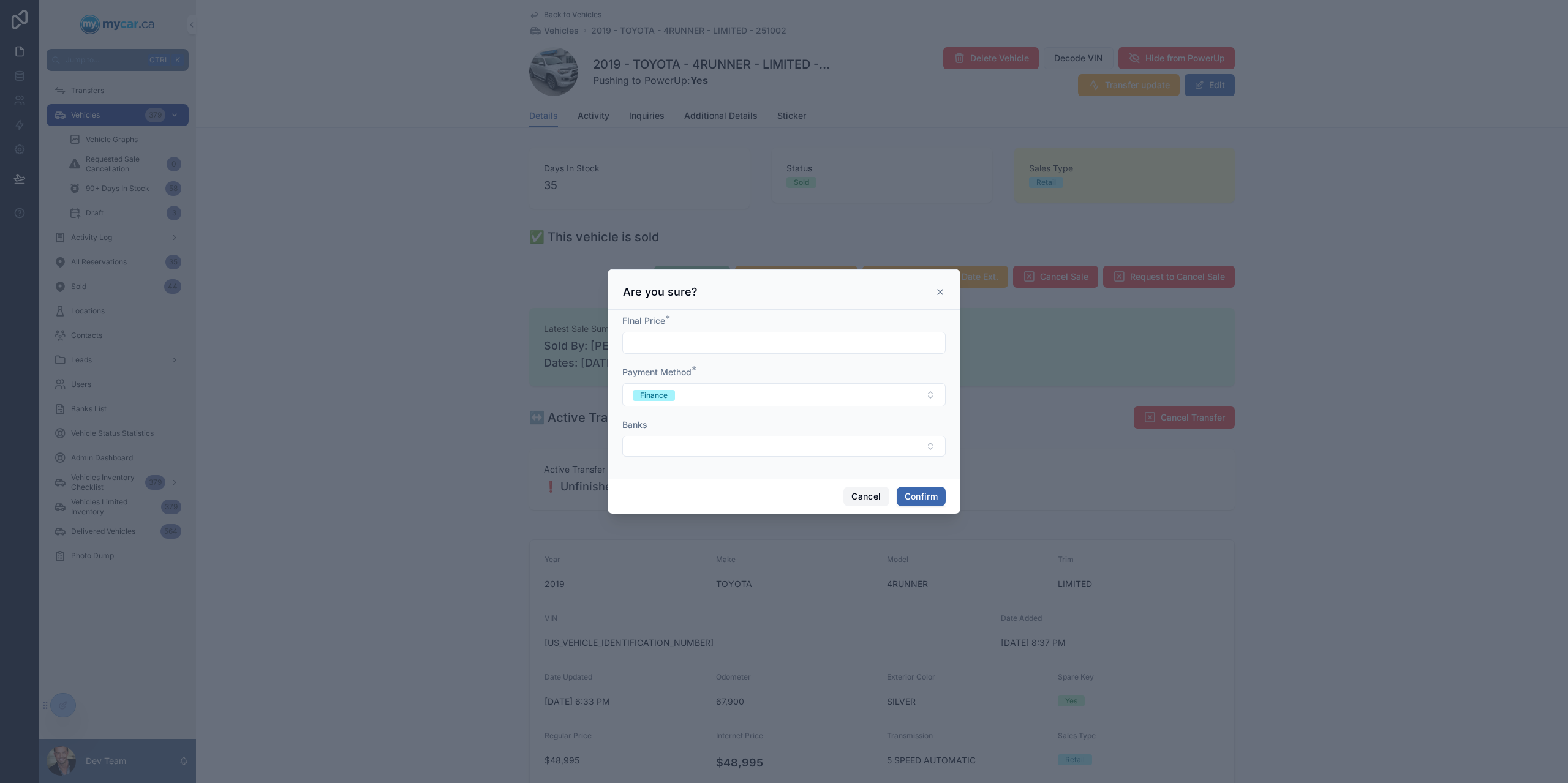
click at [864, 488] on button "Cancel" at bounding box center [866, 497] width 45 height 20
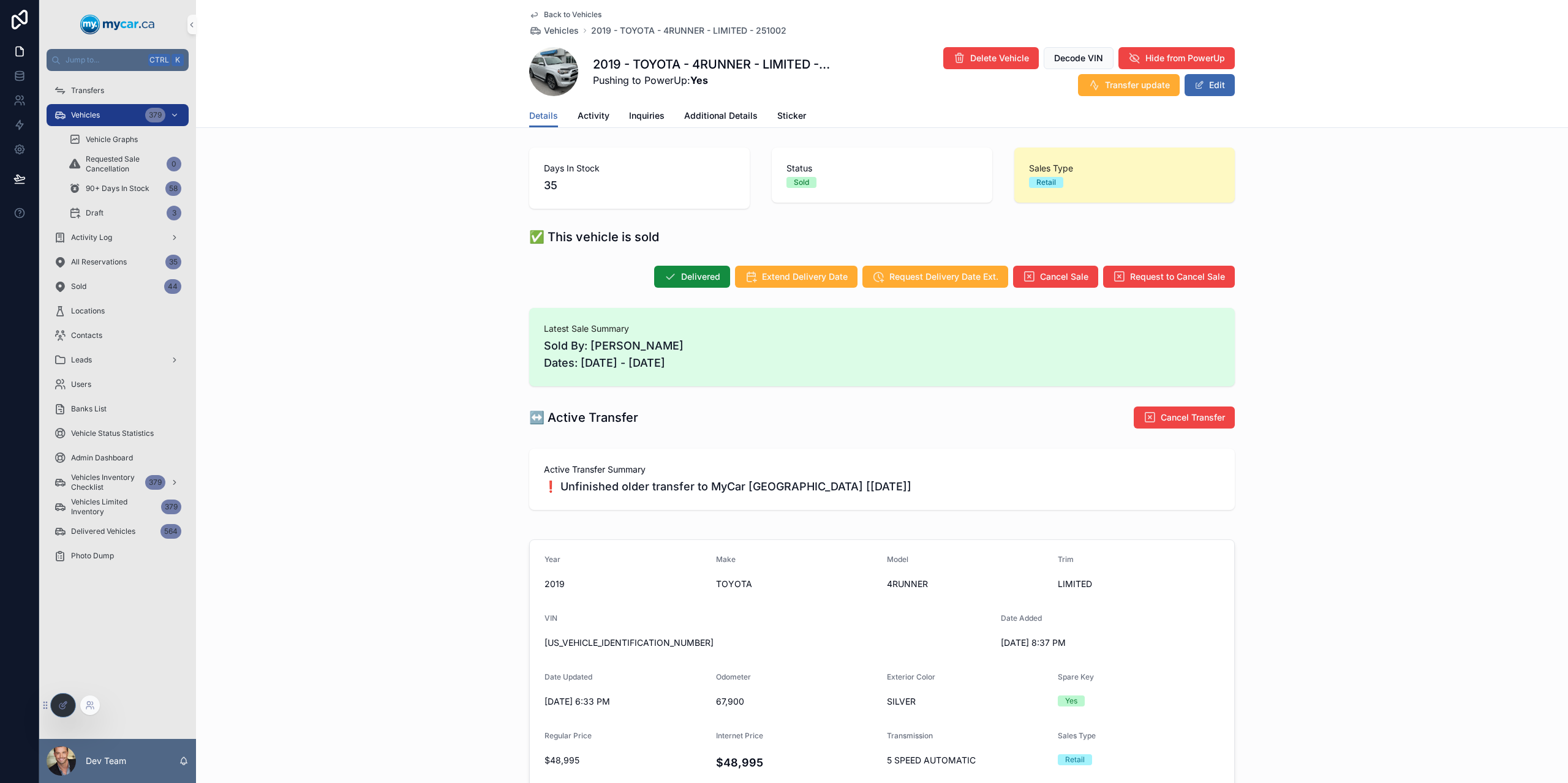
click at [62, 699] on div at bounding box center [63, 706] width 24 height 24
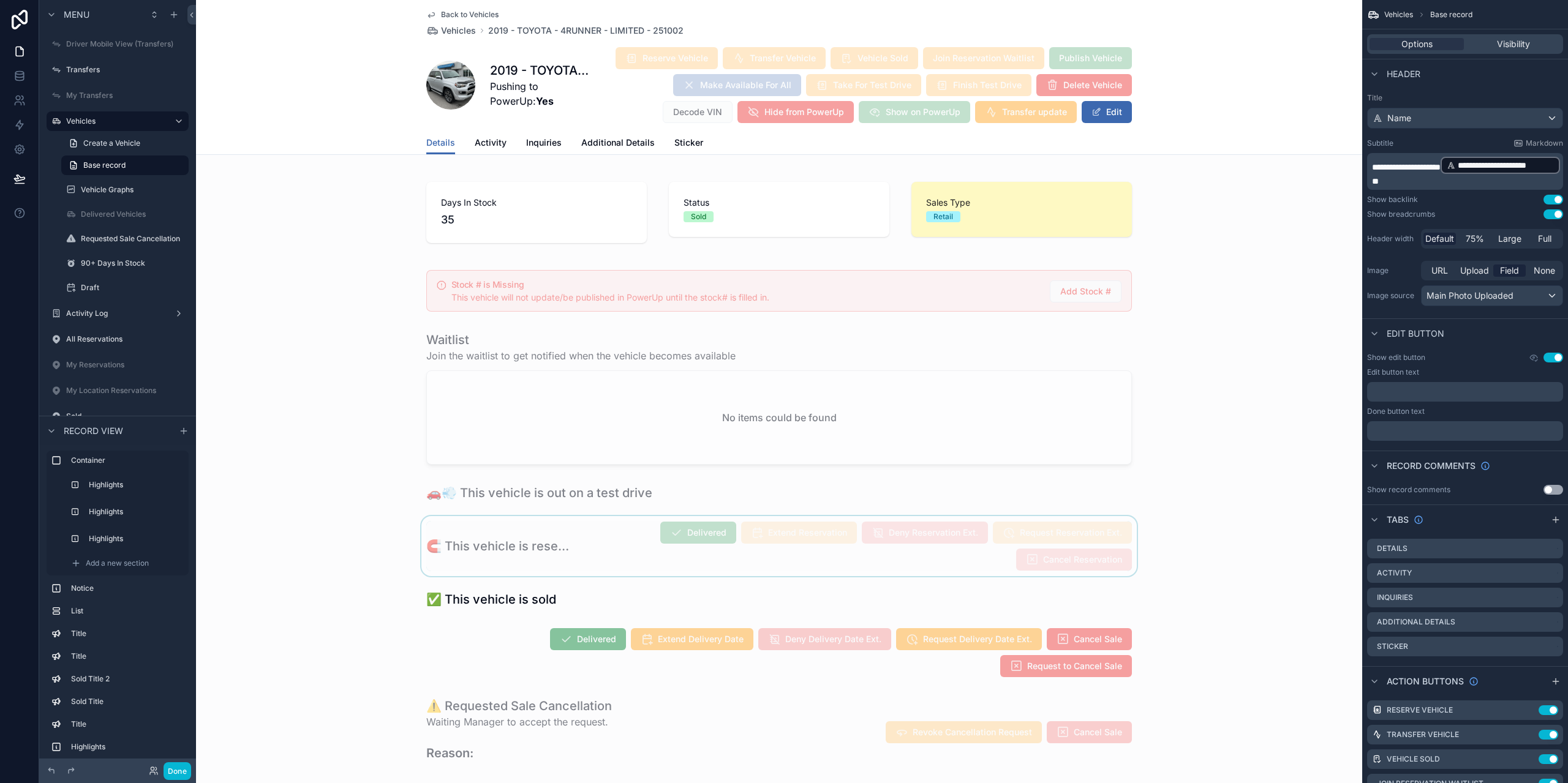
click at [594, 516] on div "scrollable content" at bounding box center [779, 546] width 1167 height 60
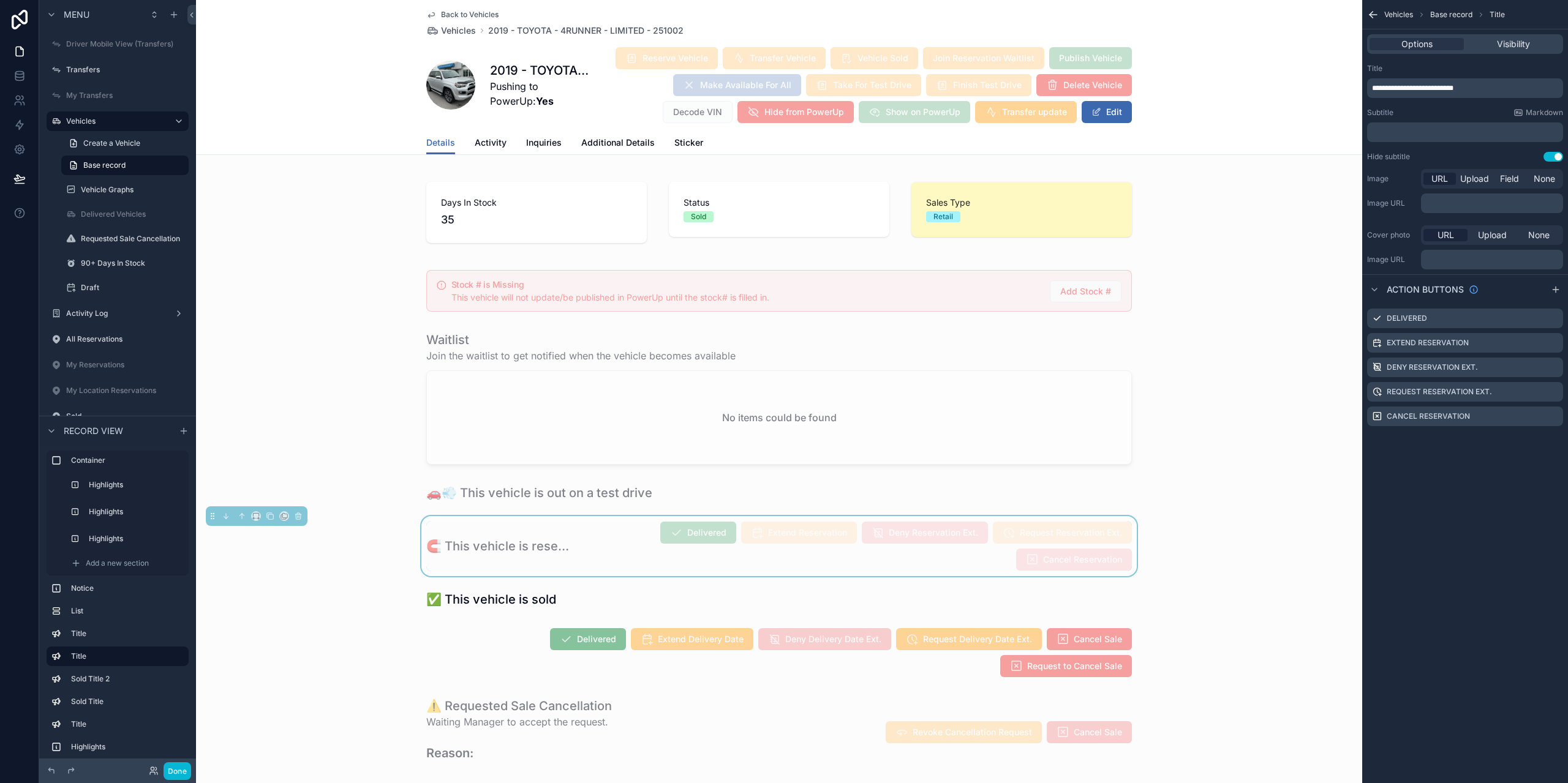
click at [709, 603] on div "scrollable content" at bounding box center [779, 599] width 1167 height 27
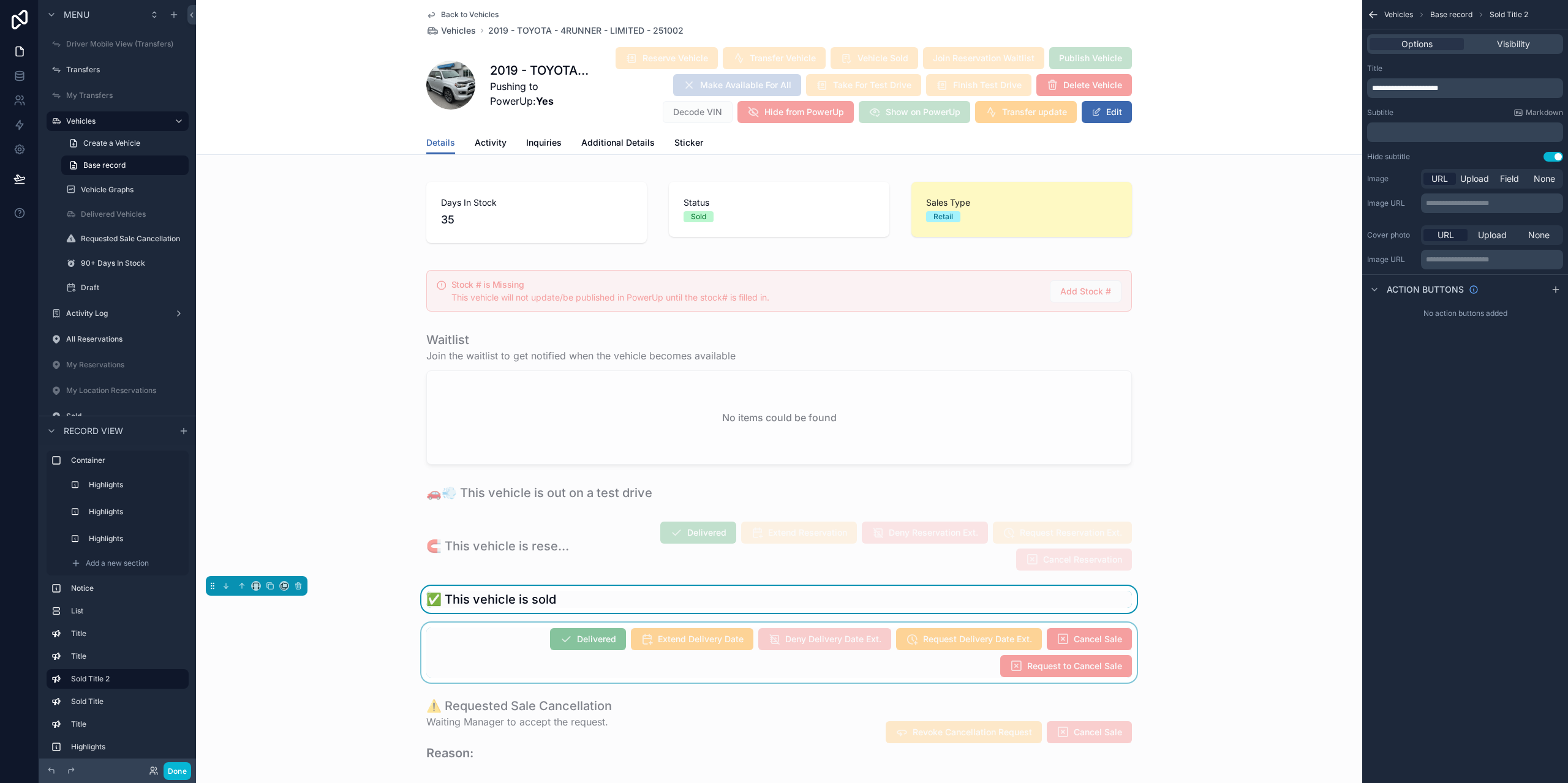
click at [686, 625] on div "scrollable content" at bounding box center [779, 653] width 1167 height 60
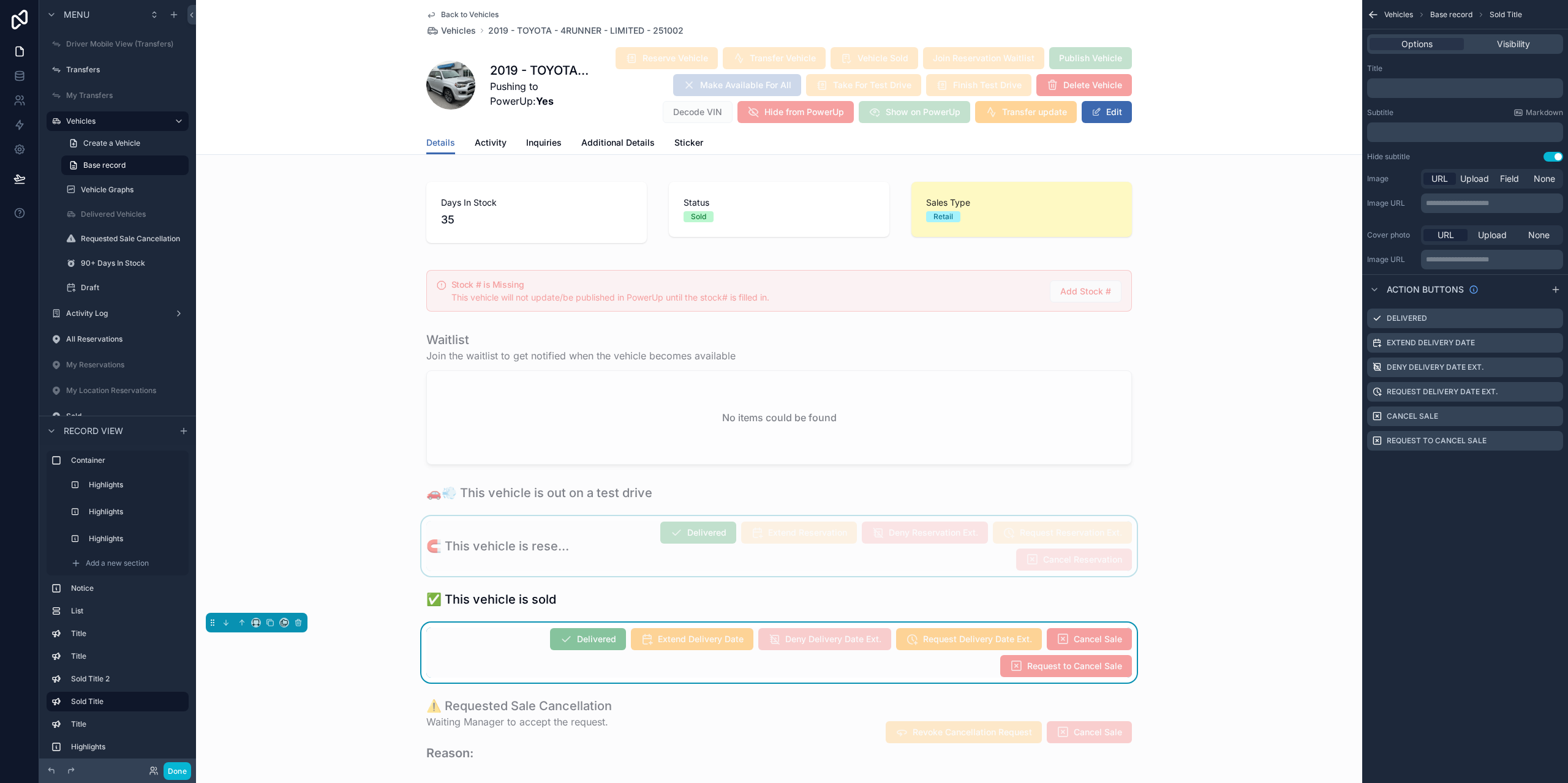
click at [540, 544] on div "scrollable content" at bounding box center [779, 546] width 1167 height 60
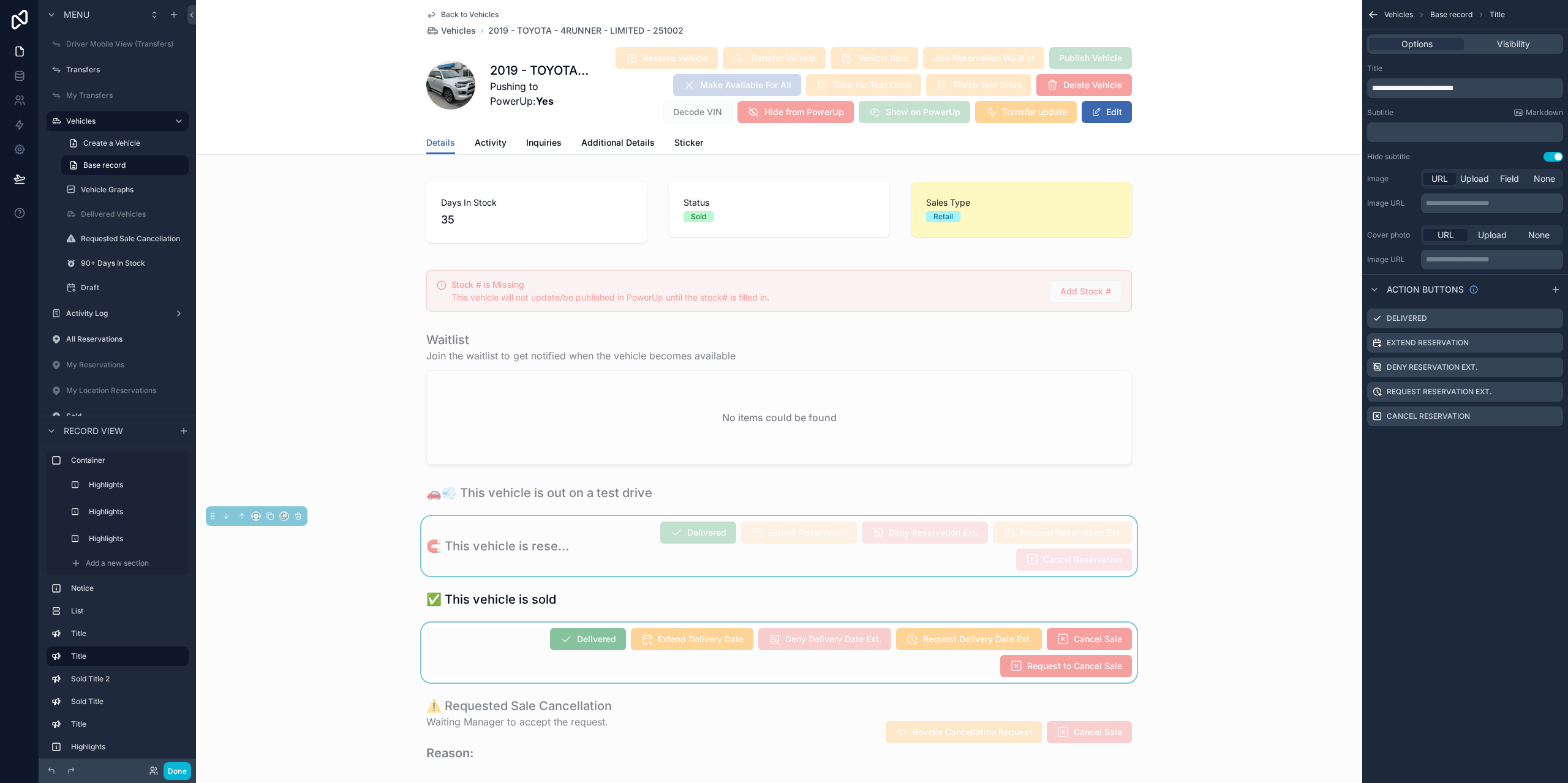
click at [521, 634] on div "scrollable content" at bounding box center [779, 653] width 1167 height 60
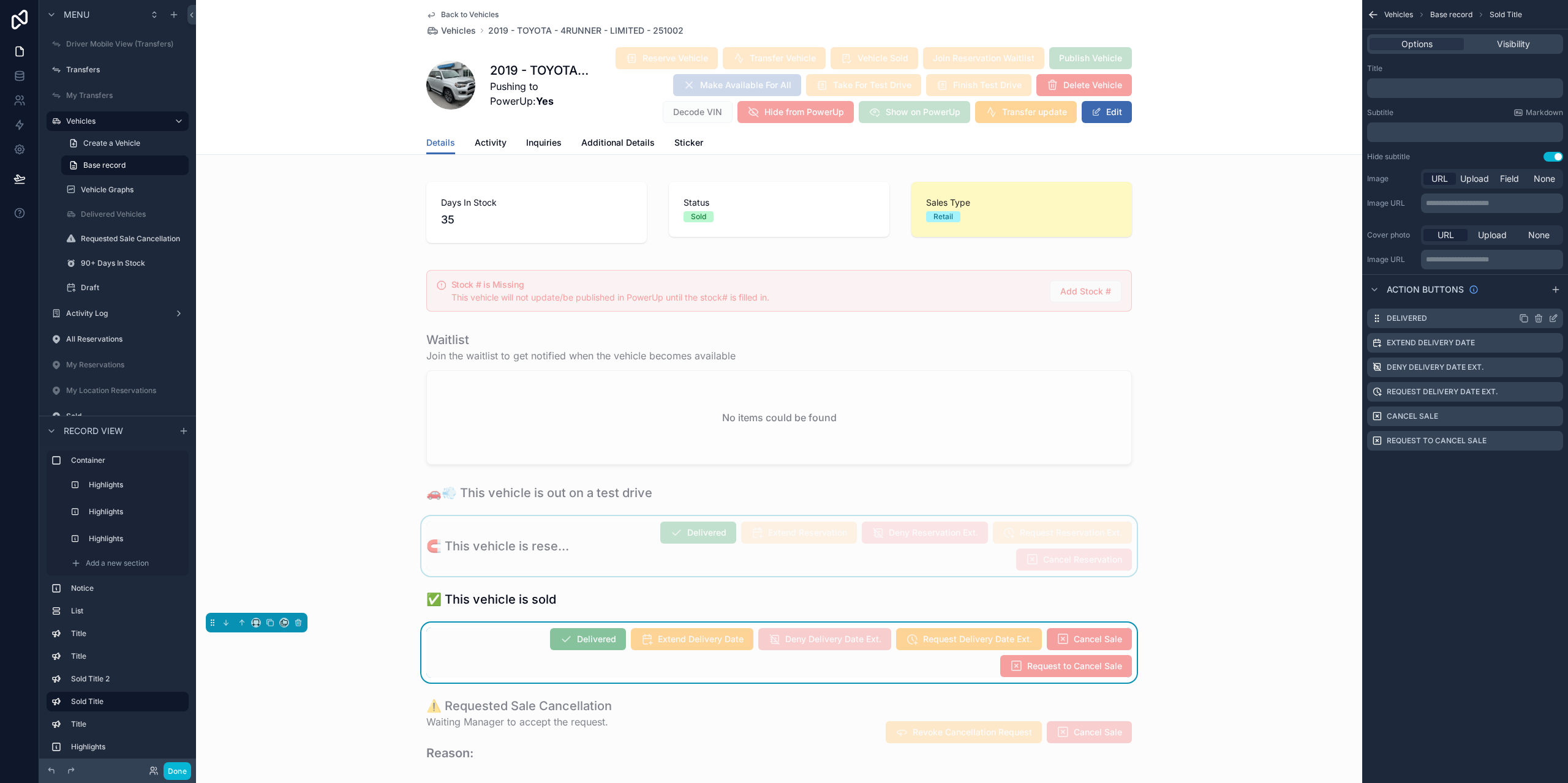
click at [1552, 321] on icon "scrollable content" at bounding box center [1553, 318] width 10 height 10
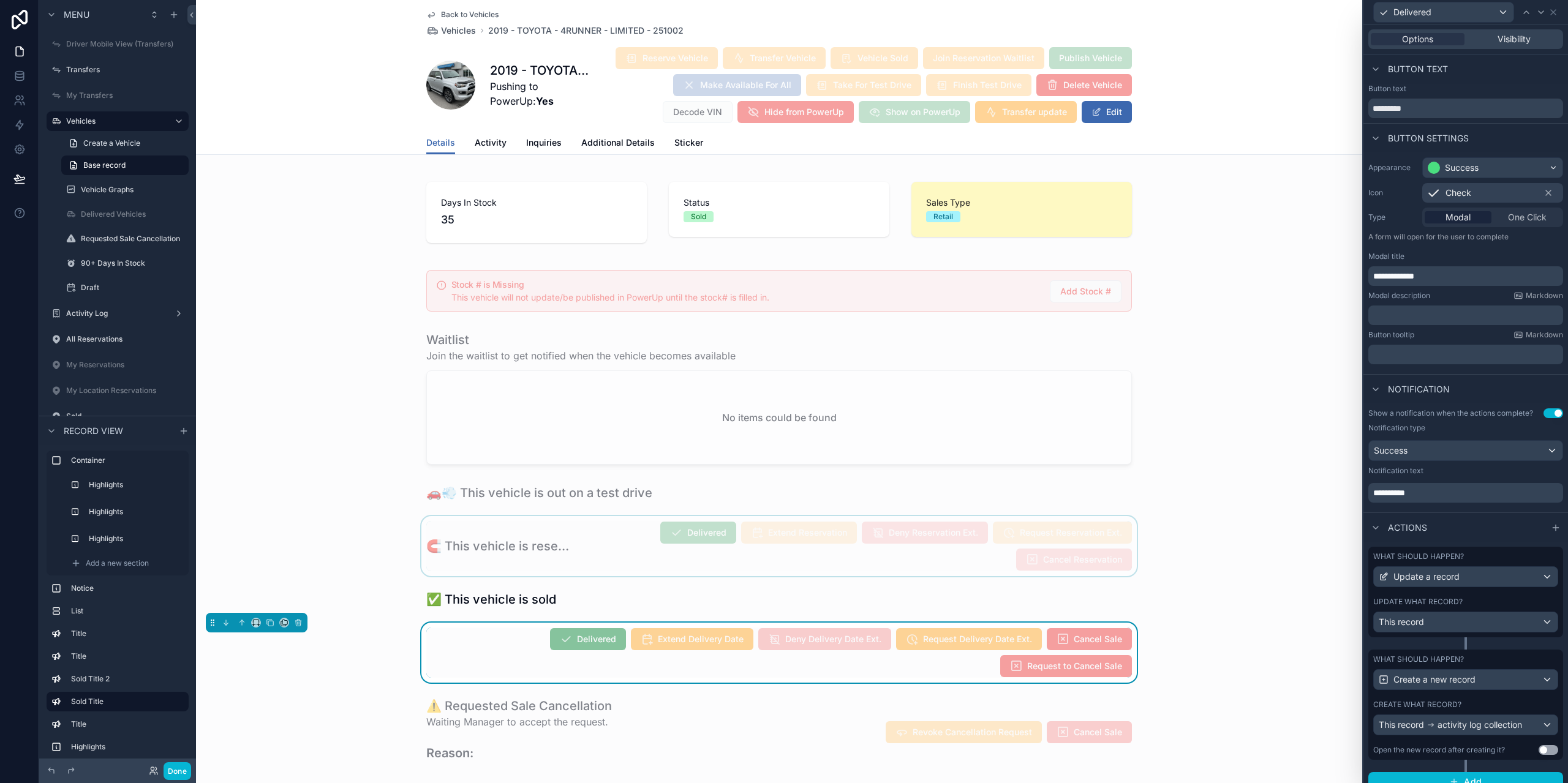
click at [1459, 604] on div "What should happen? Update a record Update what record? This record" at bounding box center [1465, 592] width 195 height 90
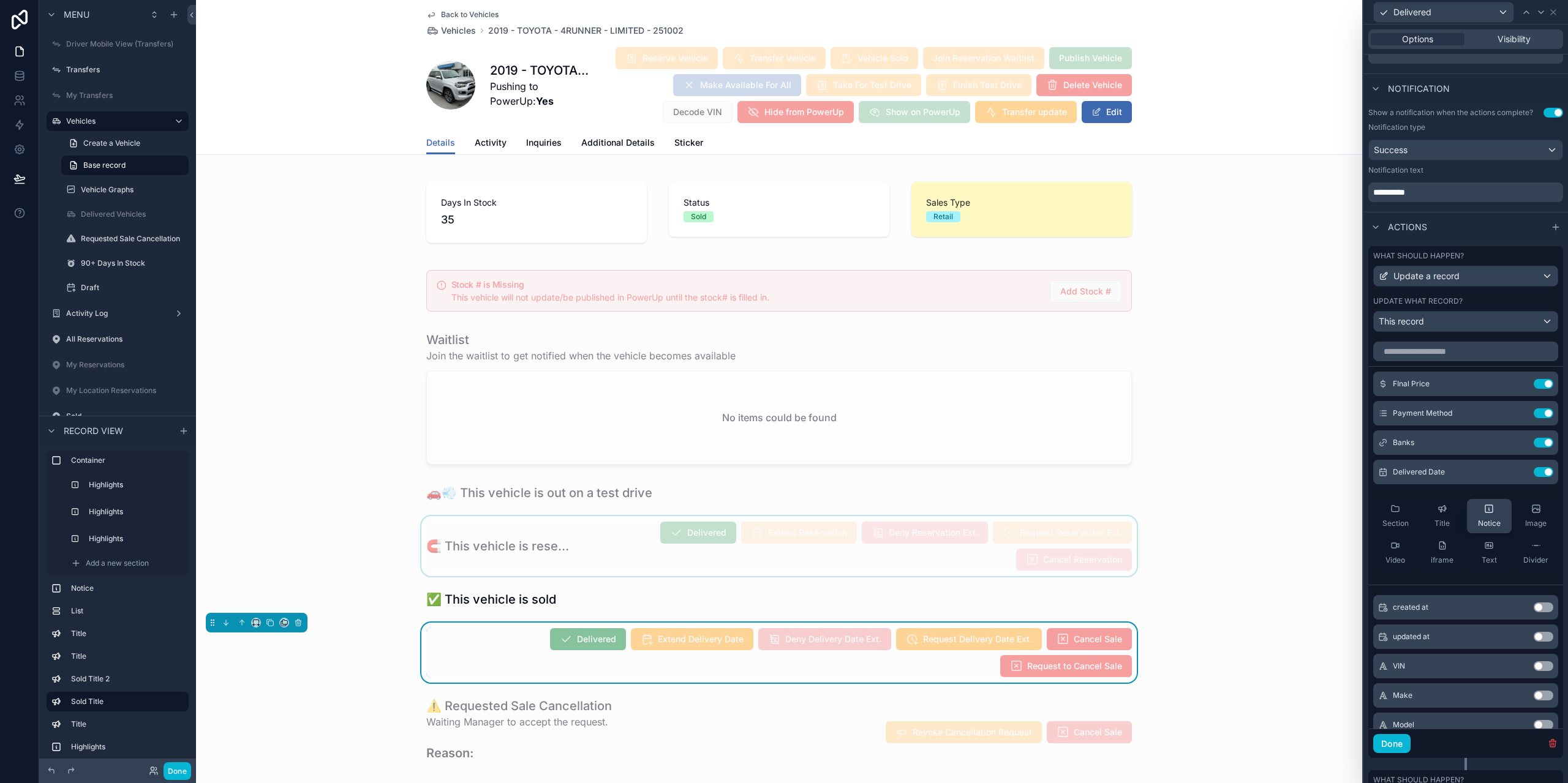
scroll to position [306, 0]
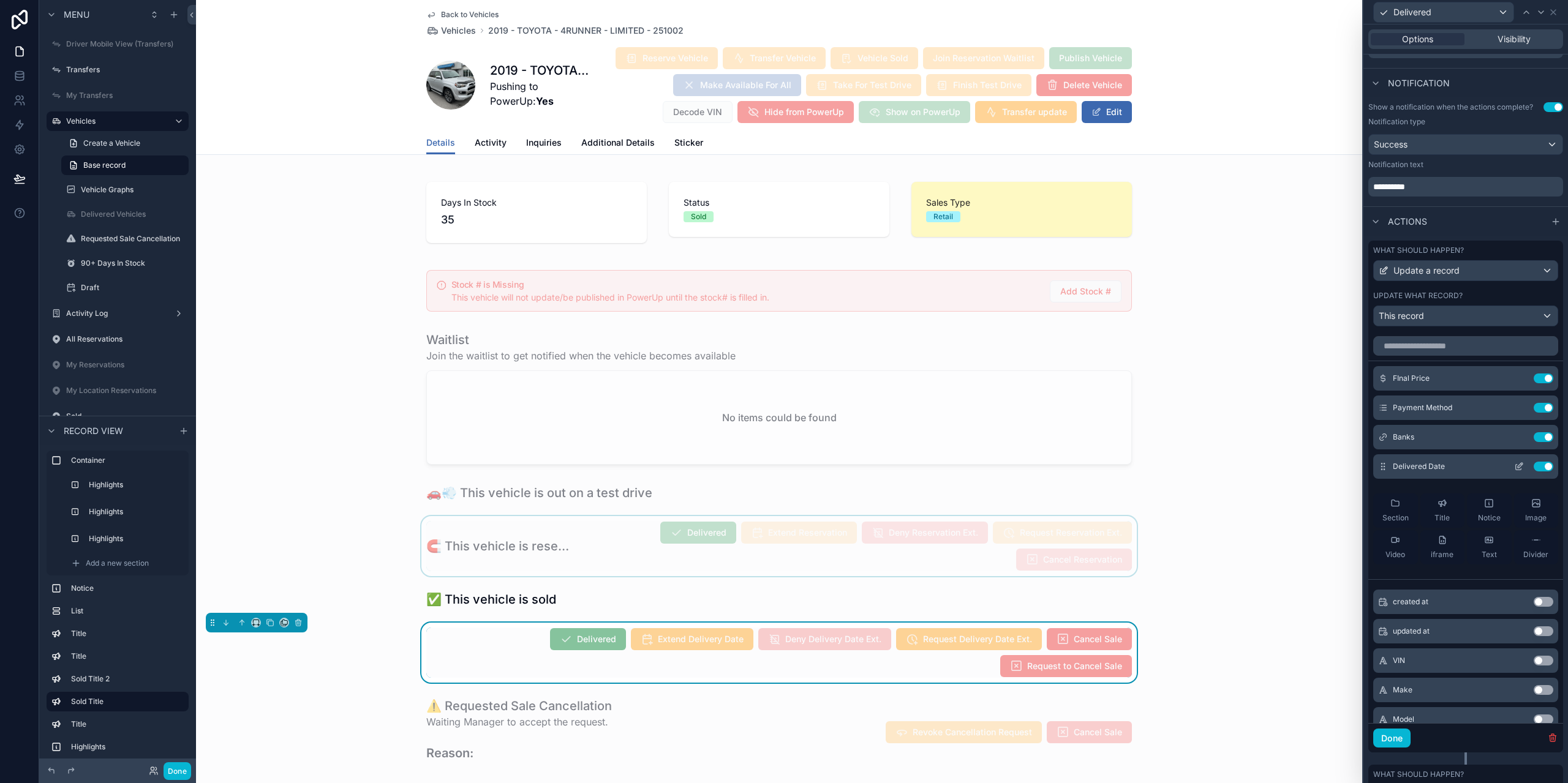
click at [1516, 470] on icon at bounding box center [1519, 467] width 5 height 5
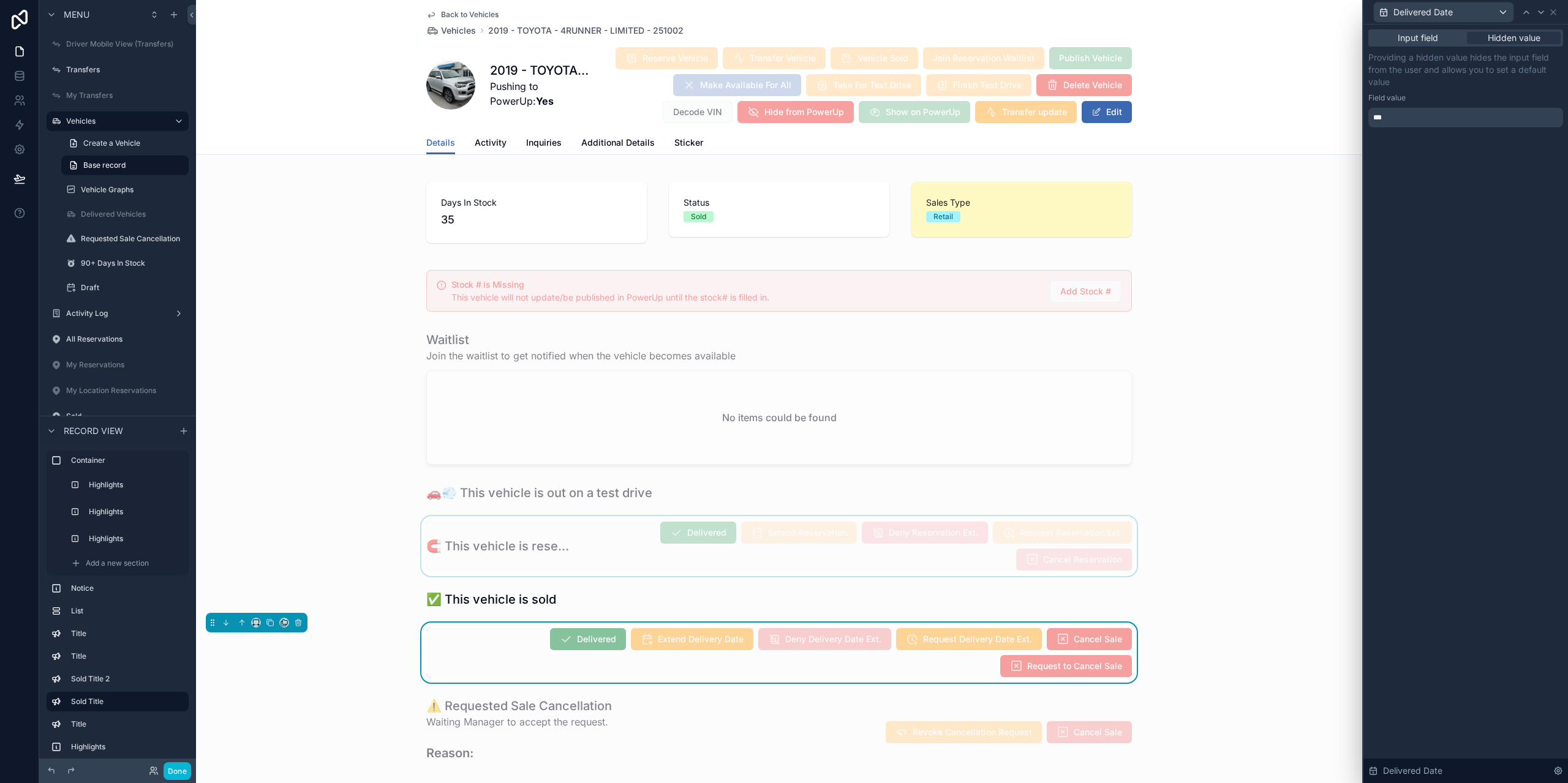
click at [1551, 17] on div "Delivered Date" at bounding box center [1465, 12] width 195 height 24
click at [817, 40] on div "Back to Vehicles Vehicles 2019 - TOYOTA - 4RUNNER - LIMITED - 251002 2019 - TOY…" at bounding box center [779, 65] width 705 height 131
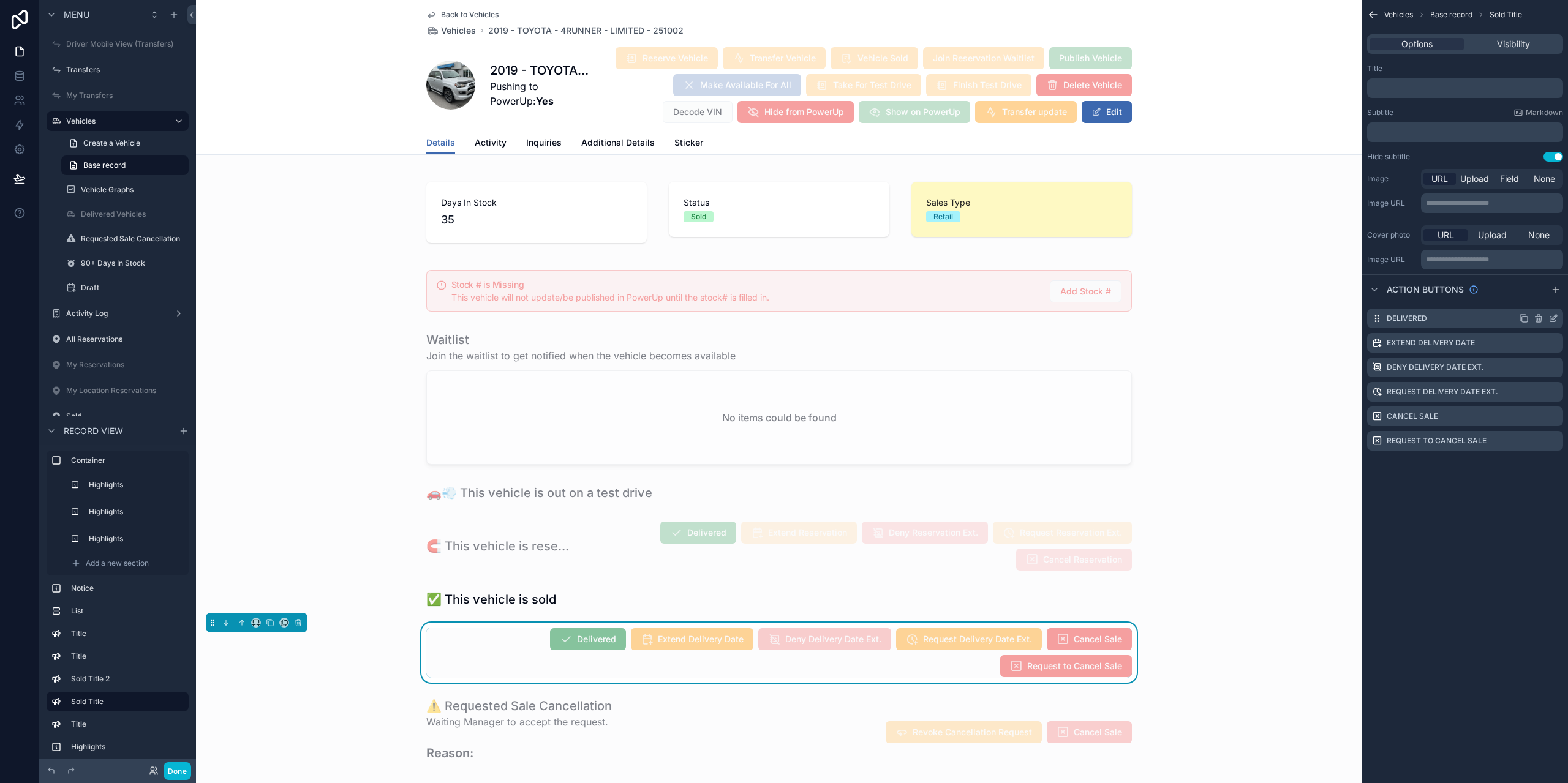
click at [1554, 320] on icon "scrollable content" at bounding box center [1553, 318] width 10 height 10
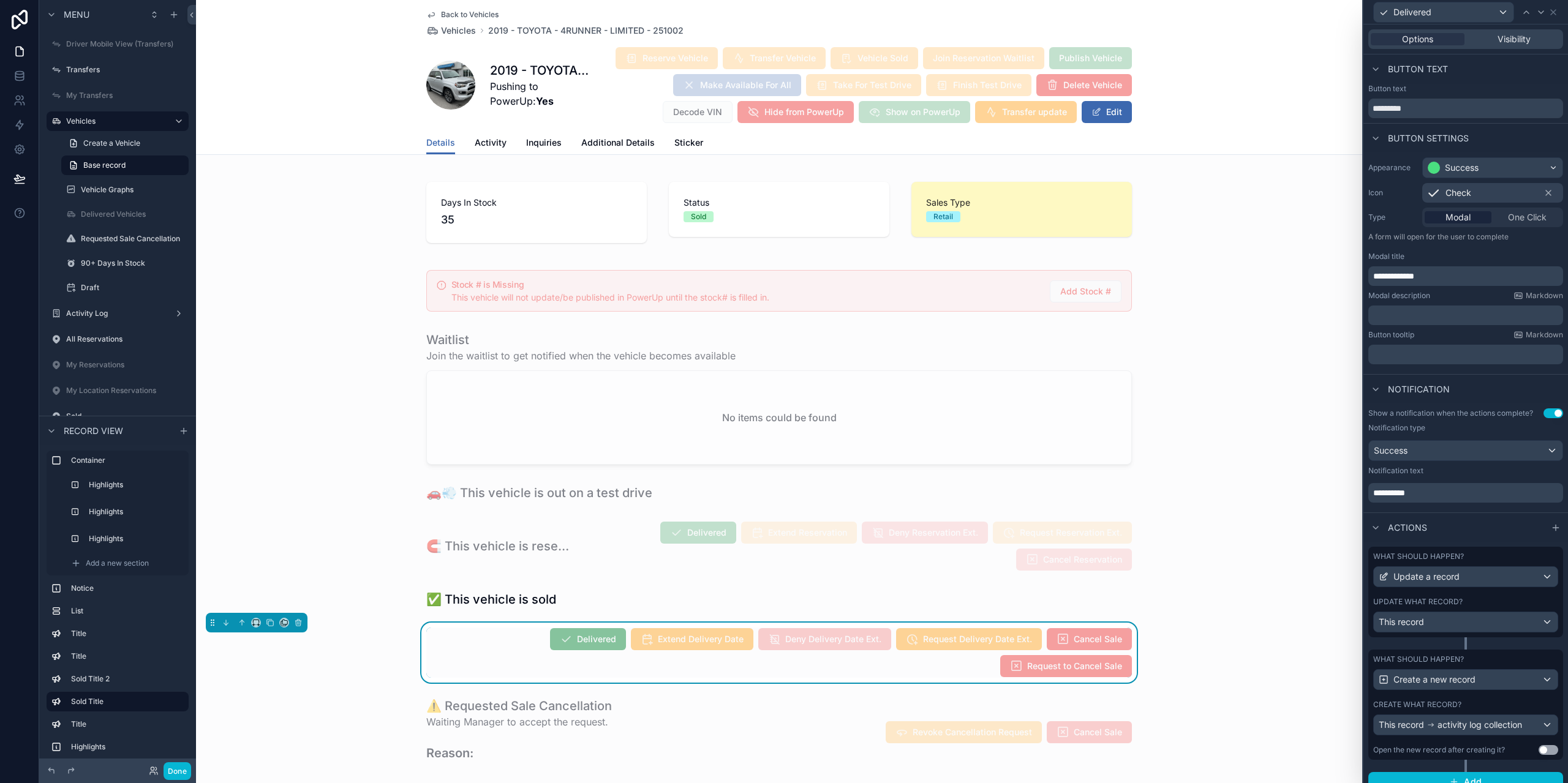
scroll to position [20, 0]
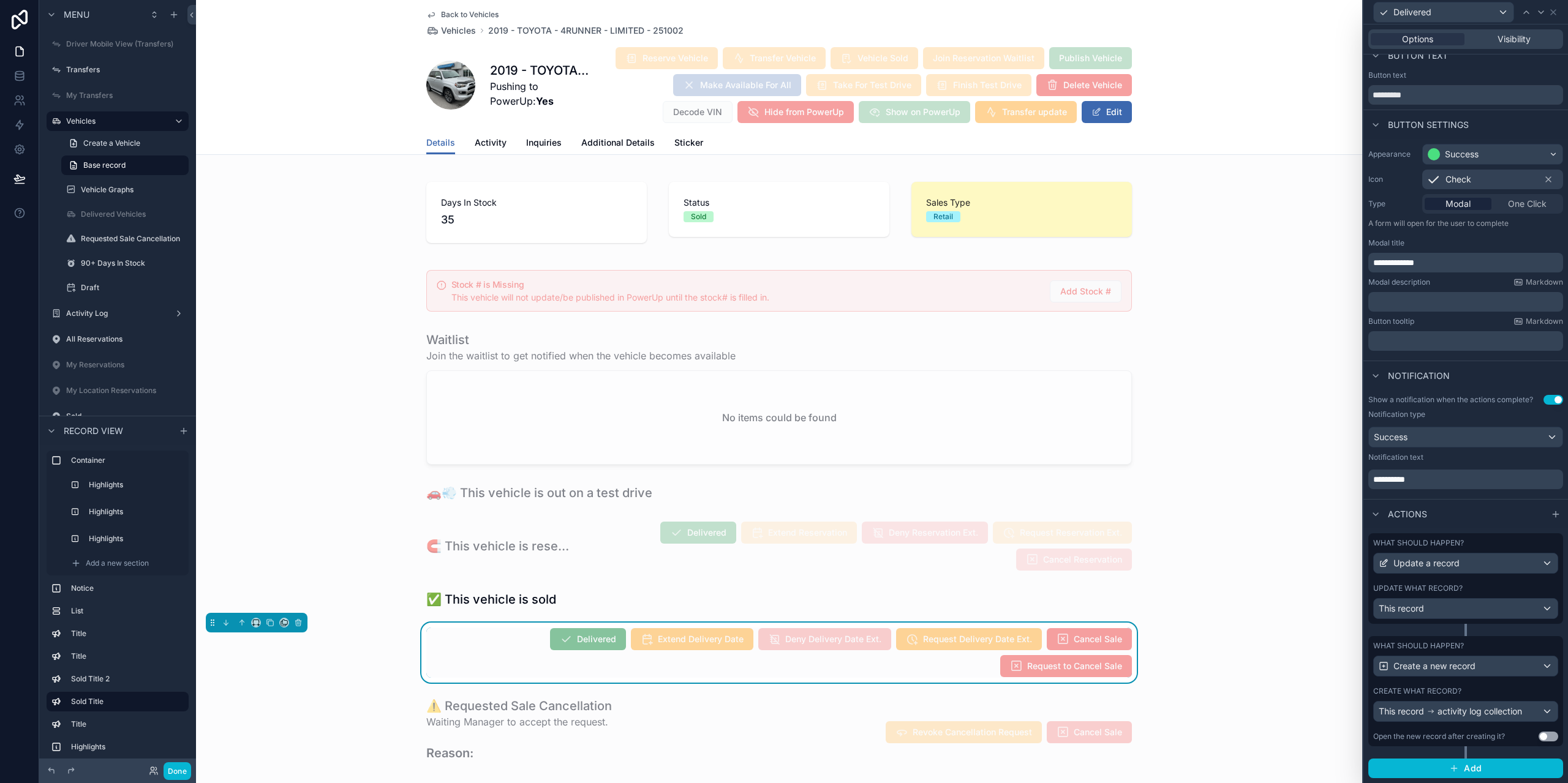
click at [1492, 48] on div "Options Visibility" at bounding box center [1465, 39] width 195 height 20
click at [1498, 41] on span "Visibility" at bounding box center [1514, 39] width 33 height 12
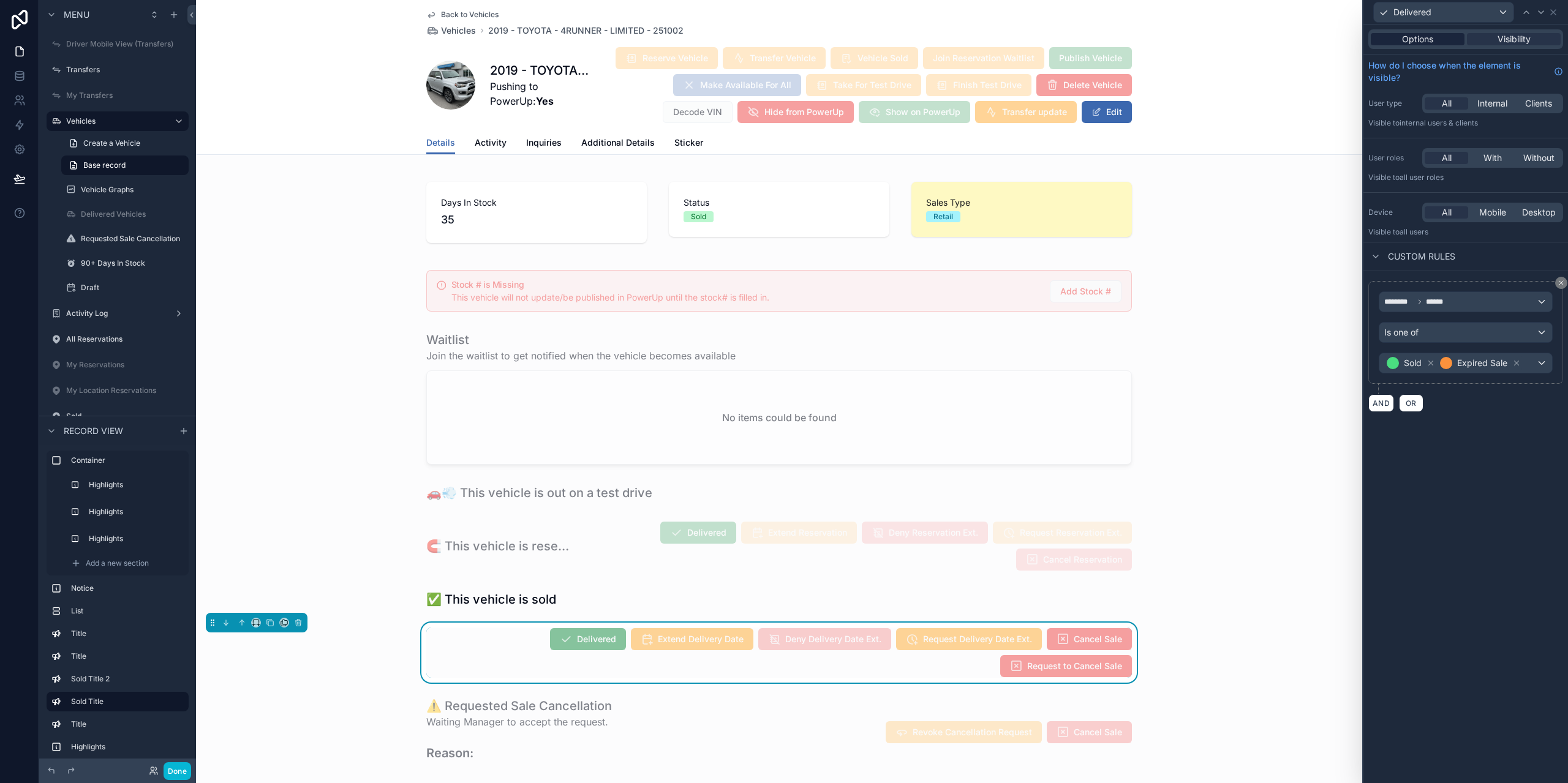
click at [1401, 43] on div "Options" at bounding box center [1417, 39] width 94 height 12
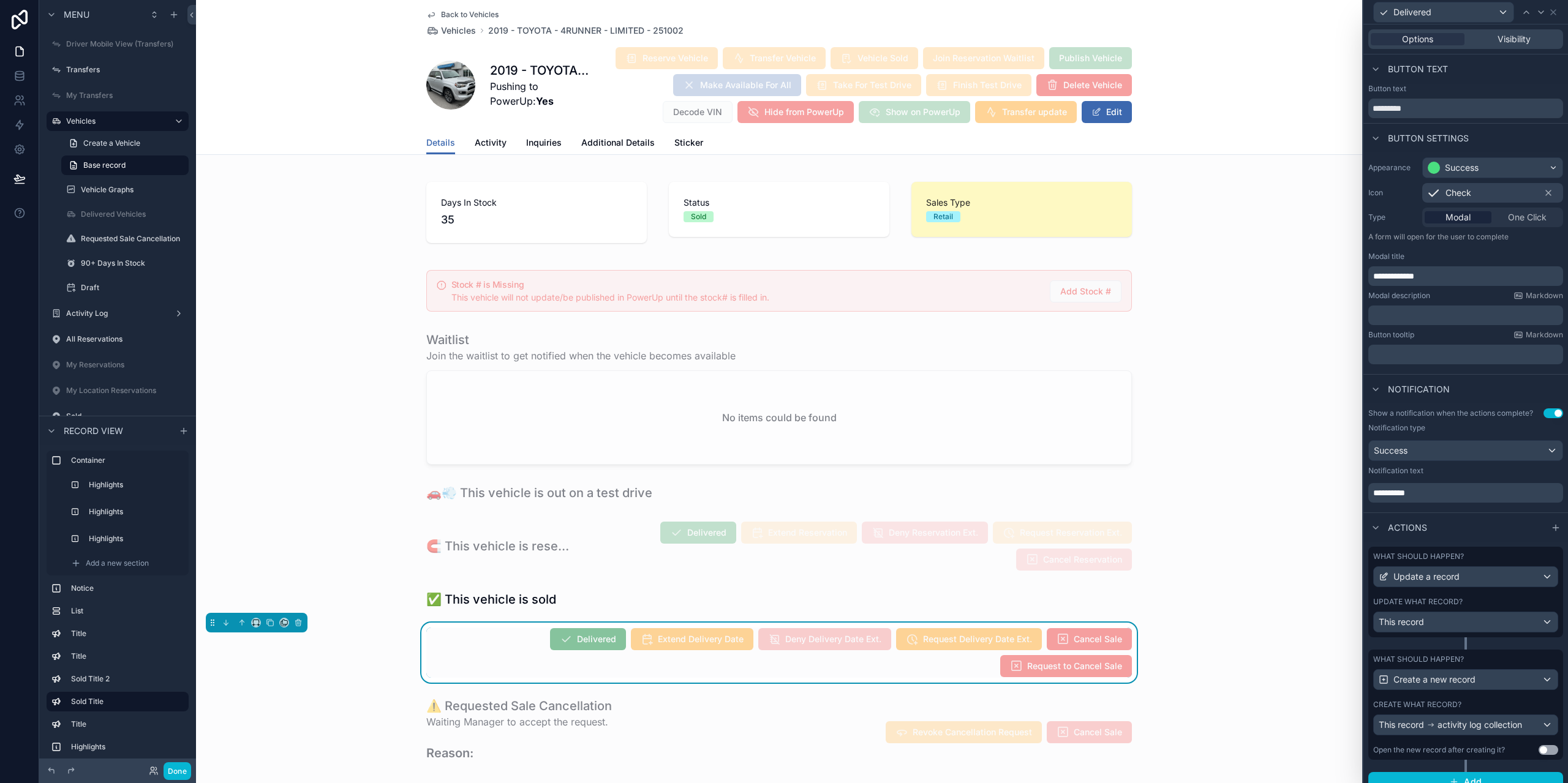
click at [516, 649] on div "Delivered Extend Delivery Date Deny Delivery Date Ext. Request Delivery Date Ex…" at bounding box center [779, 653] width 705 height 50
click at [1551, 18] on div "Delivered" at bounding box center [1465, 12] width 195 height 24
click at [1553, 12] on icon at bounding box center [1553, 12] width 5 height 5
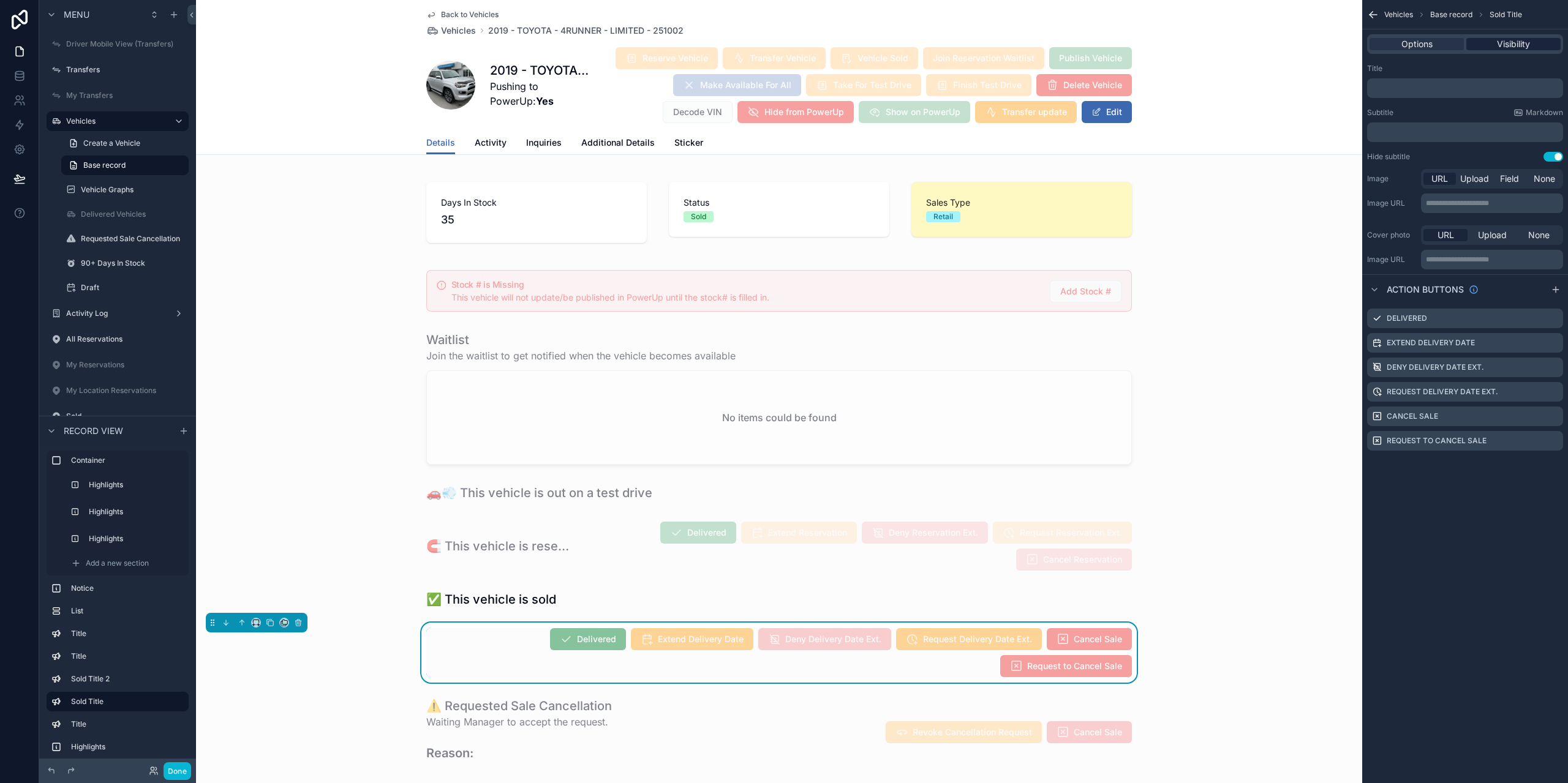
click at [1515, 43] on span "Visibility" at bounding box center [1514, 44] width 33 height 12
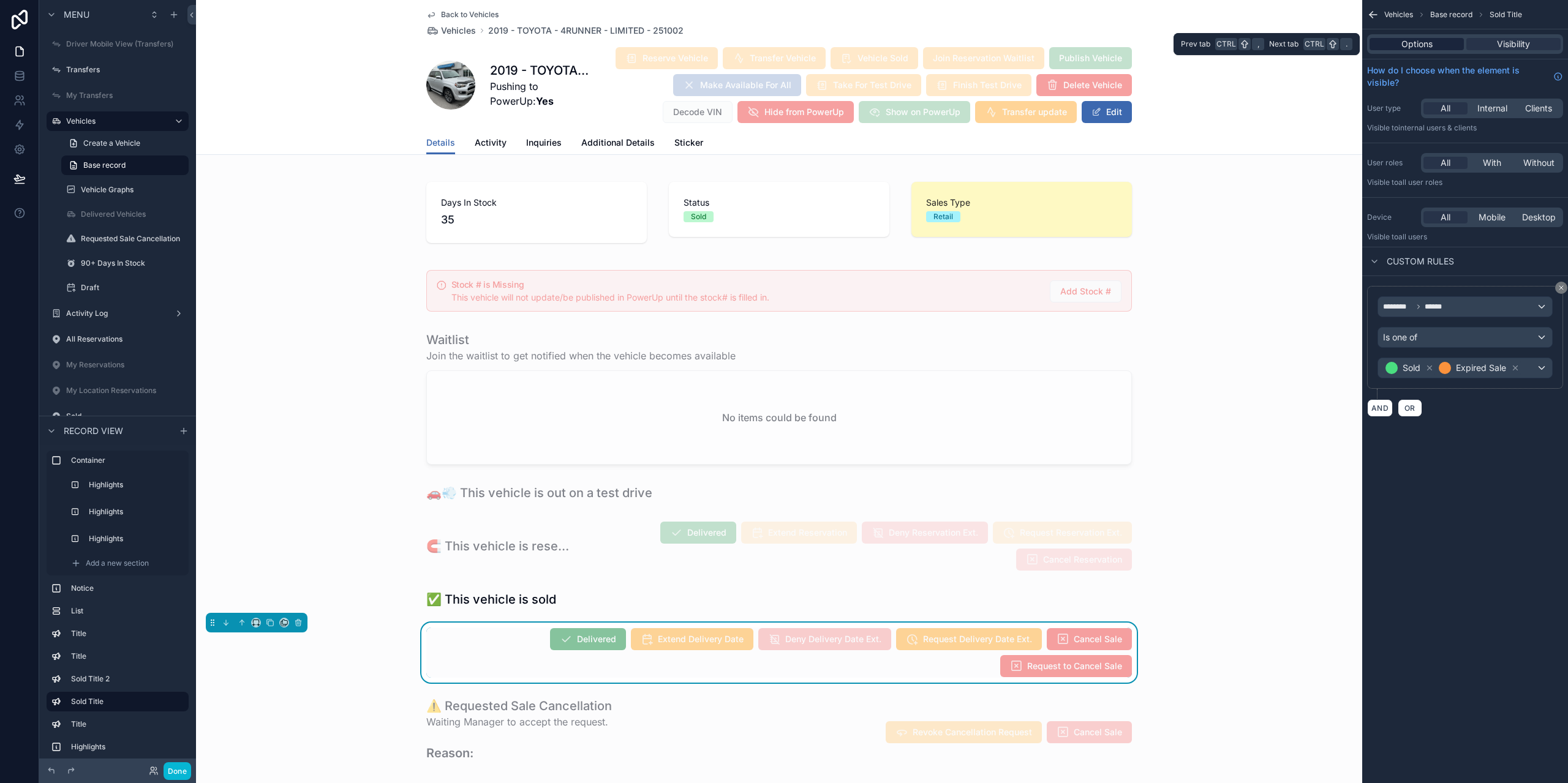
click at [1398, 45] on div "Options" at bounding box center [1417, 44] width 94 height 12
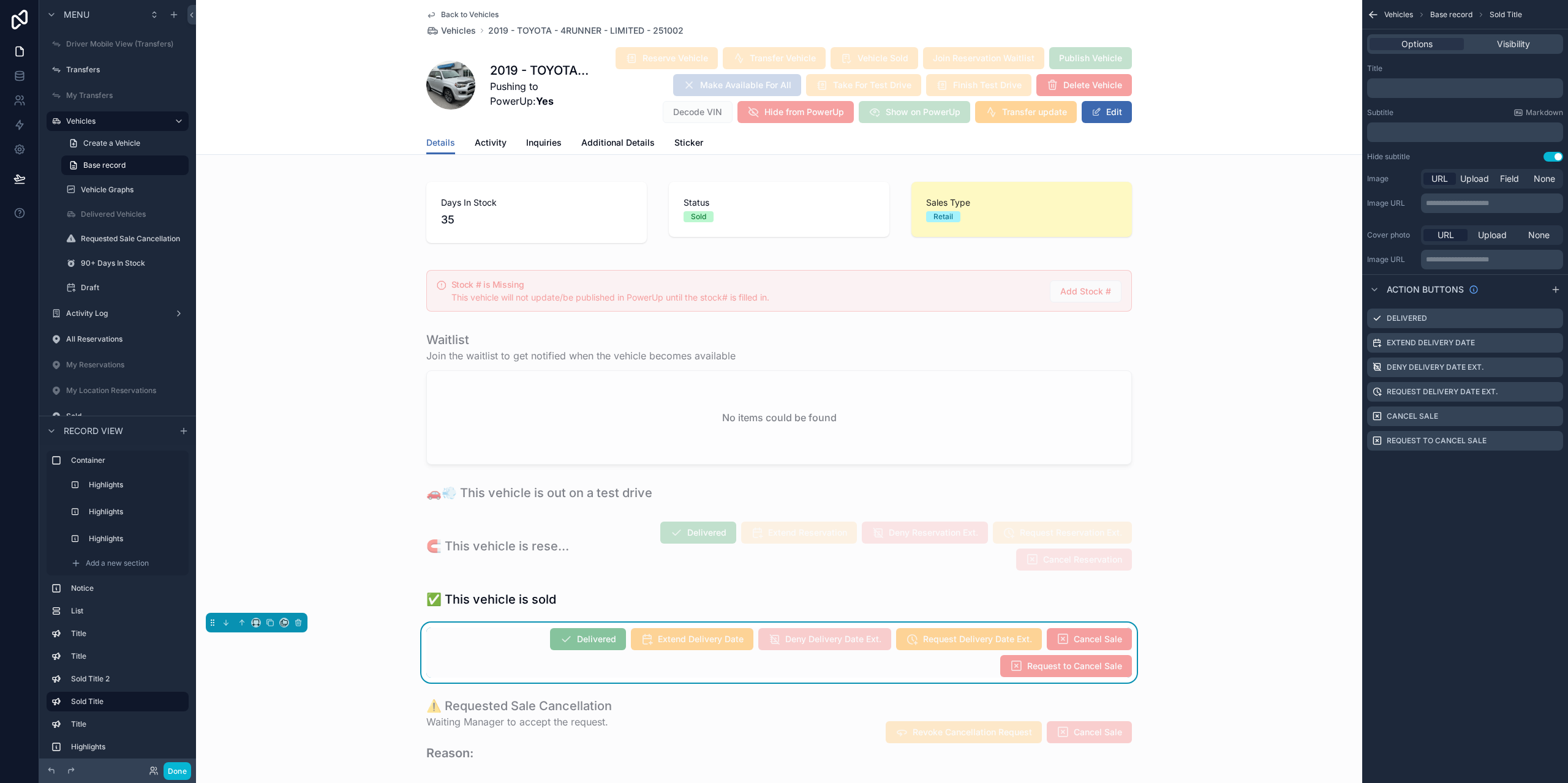
click at [1374, 13] on icon "scrollable content" at bounding box center [1373, 14] width 12 height 12
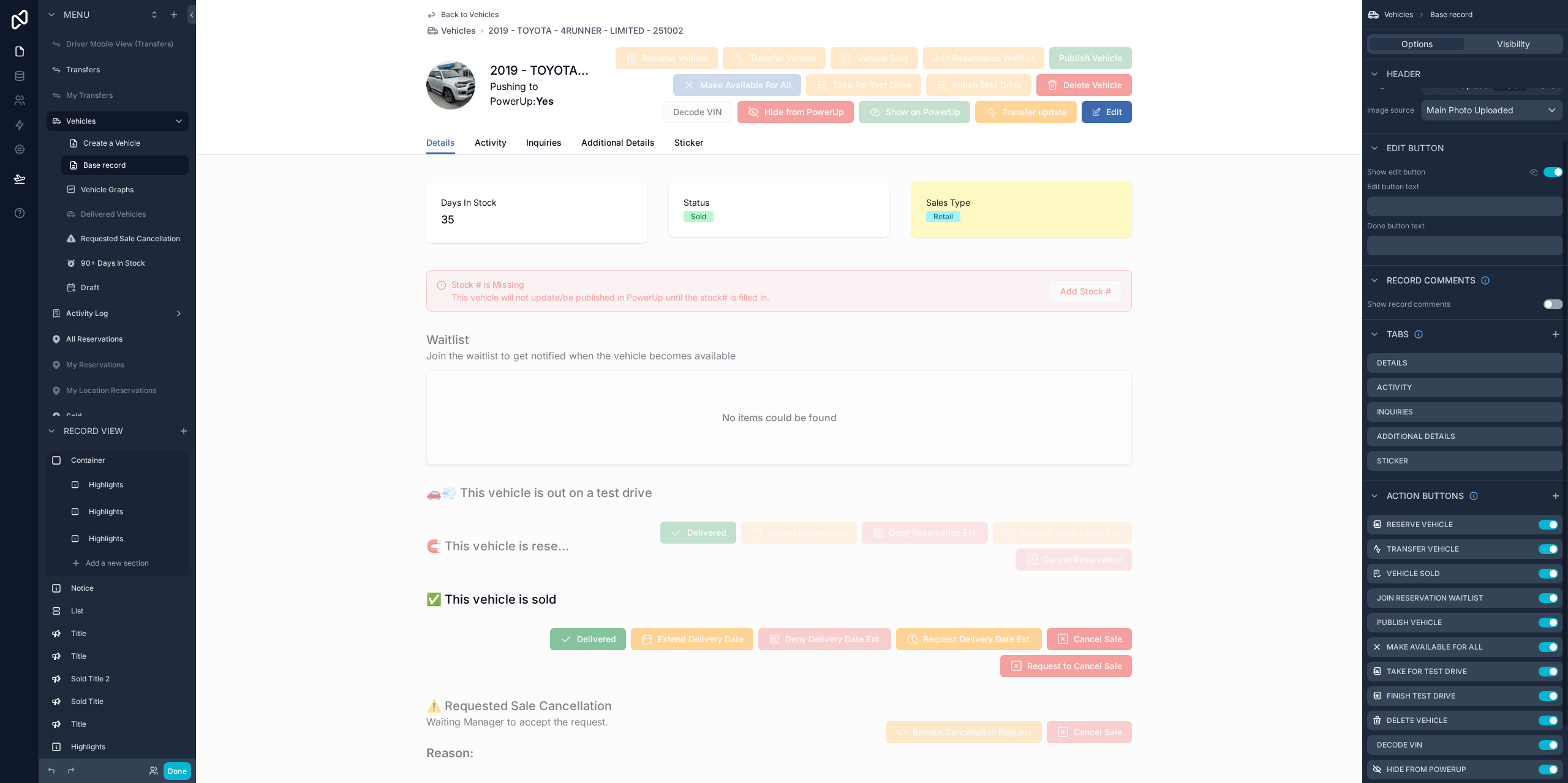
scroll to position [259, 0]
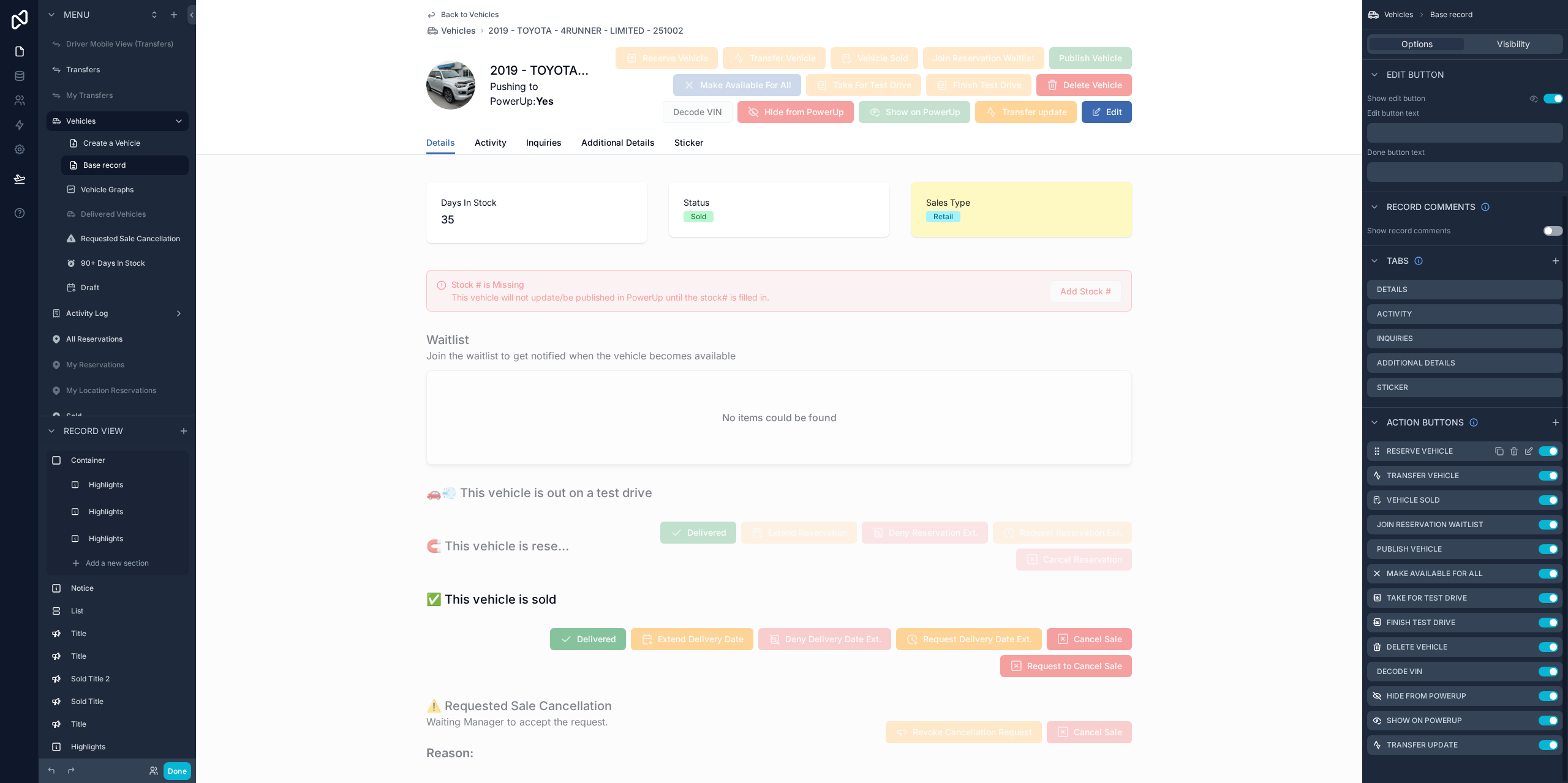
click at [1527, 449] on icon "scrollable content" at bounding box center [1529, 451] width 10 height 10
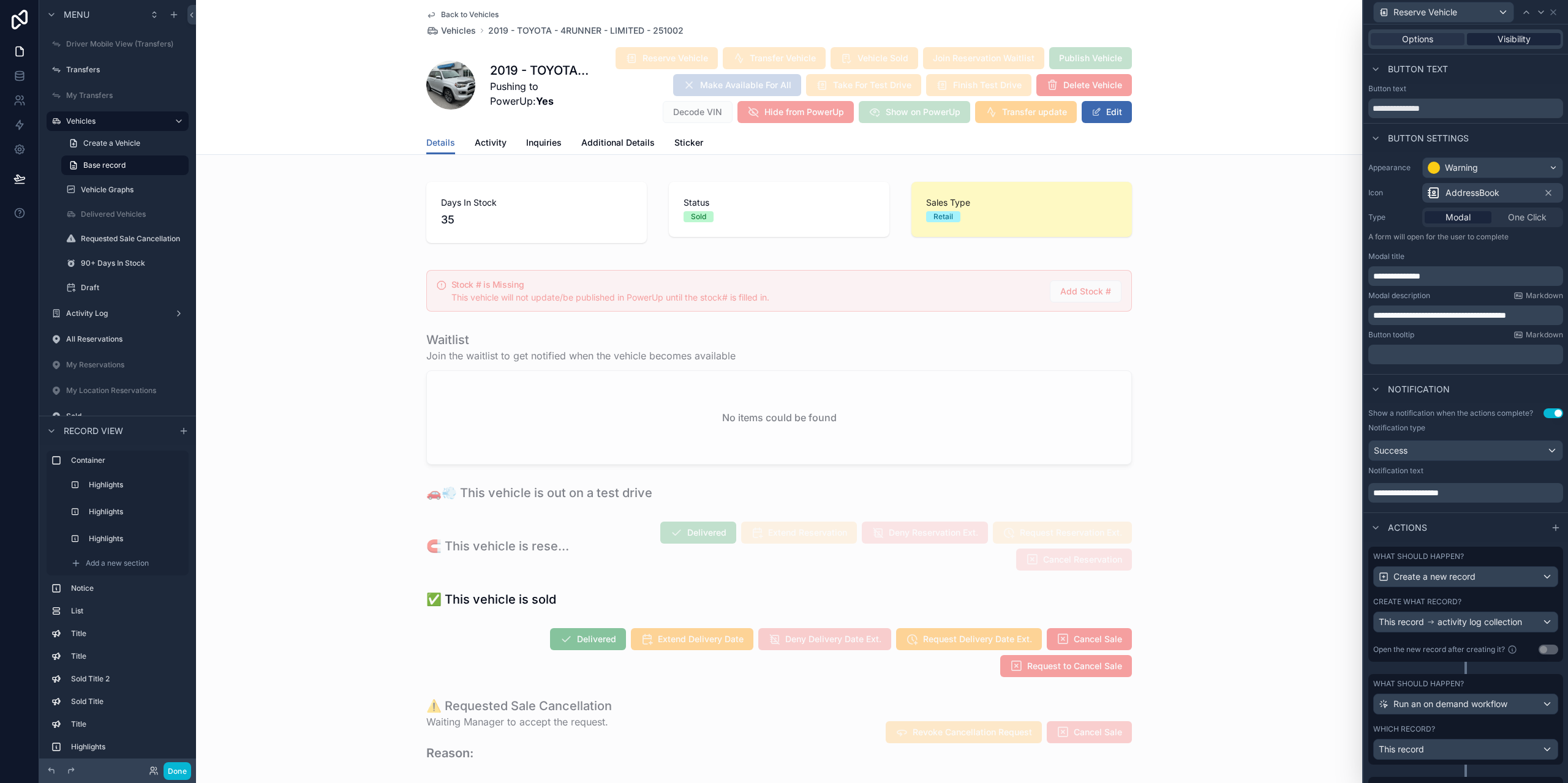
click at [1501, 43] on span "Visibility" at bounding box center [1514, 39] width 33 height 12
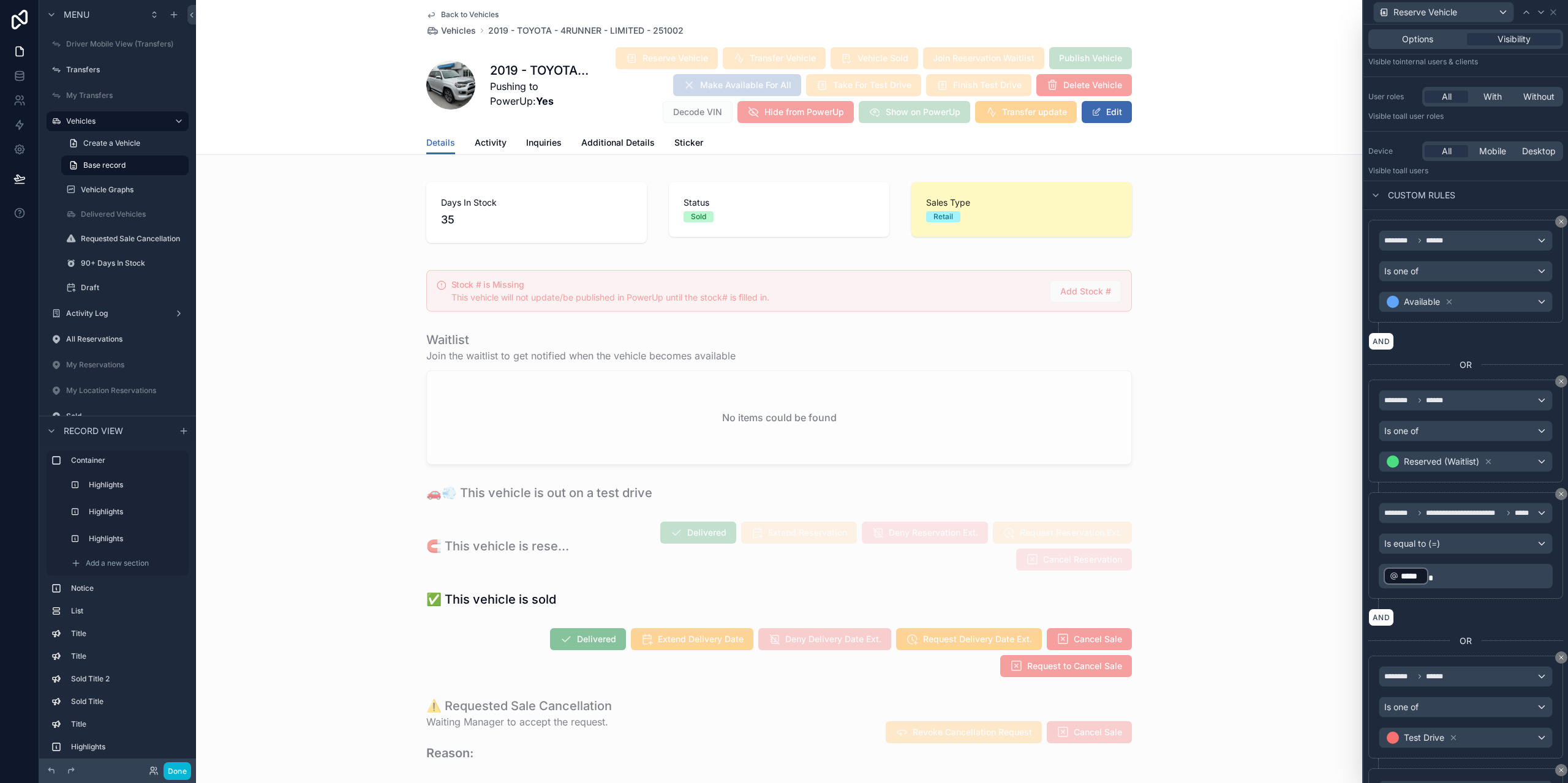
scroll to position [179, 0]
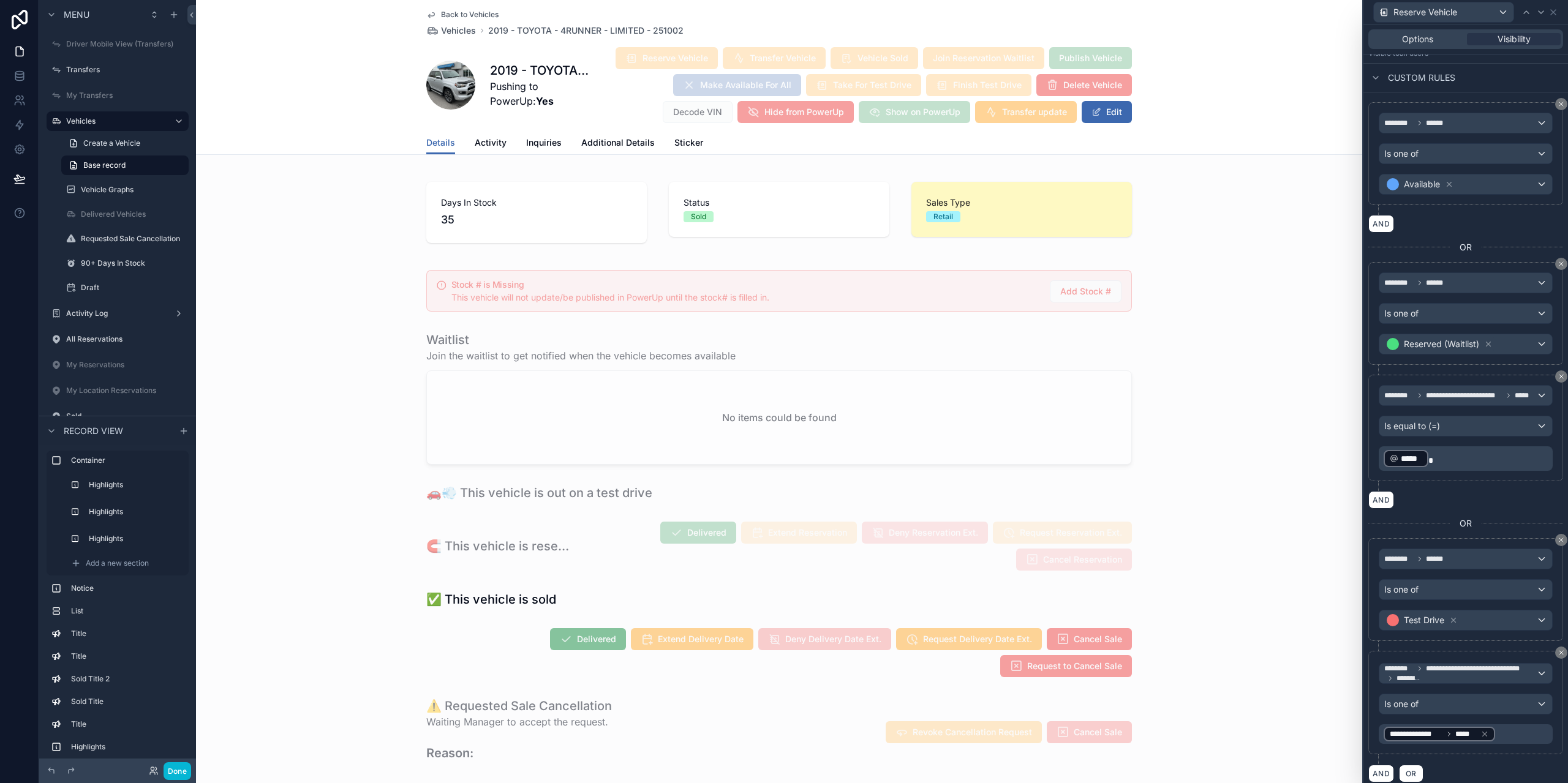
click at [1435, 472] on div "**********" at bounding box center [1465, 428] width 195 height 107
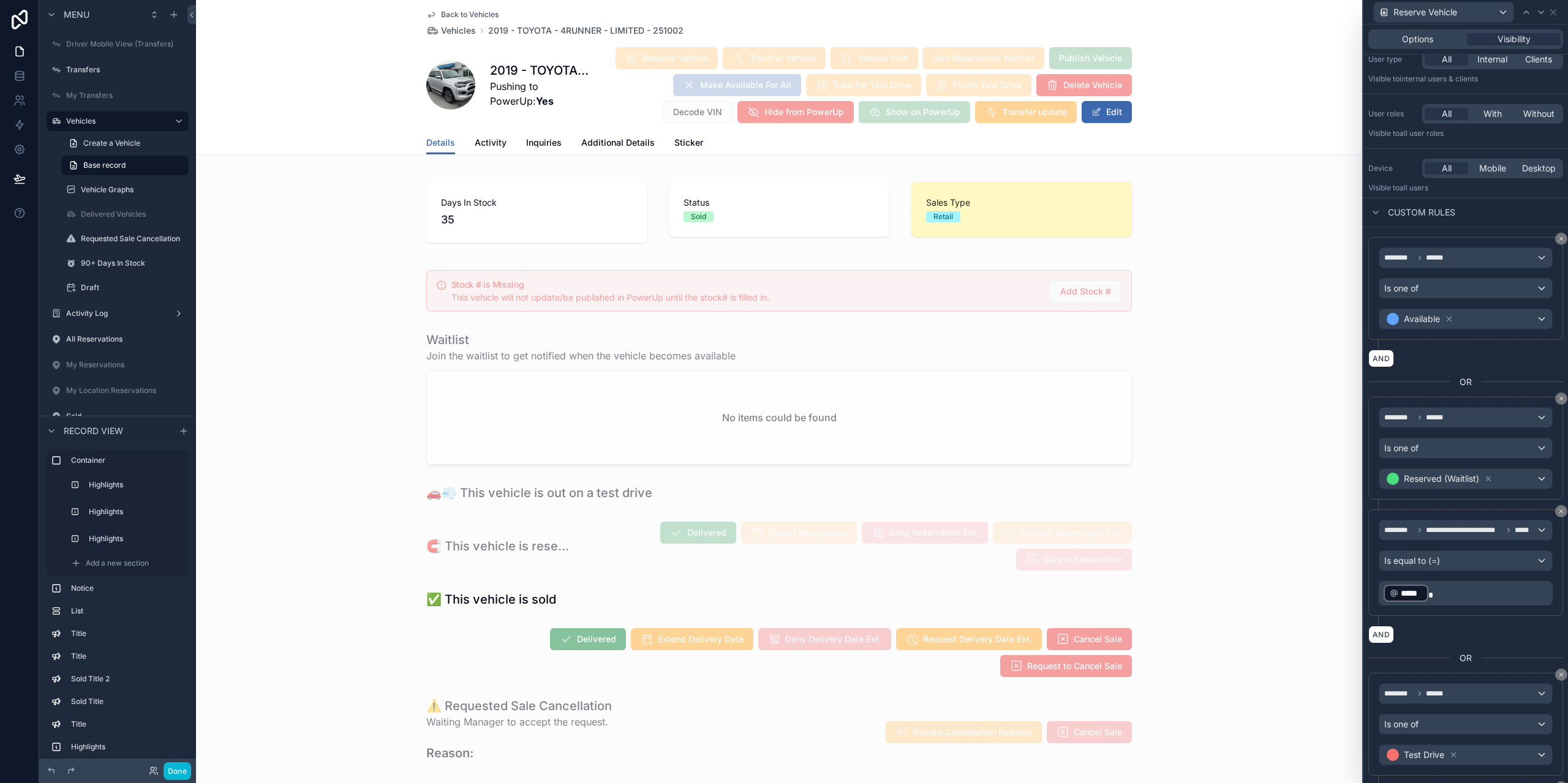
scroll to position [0, 0]
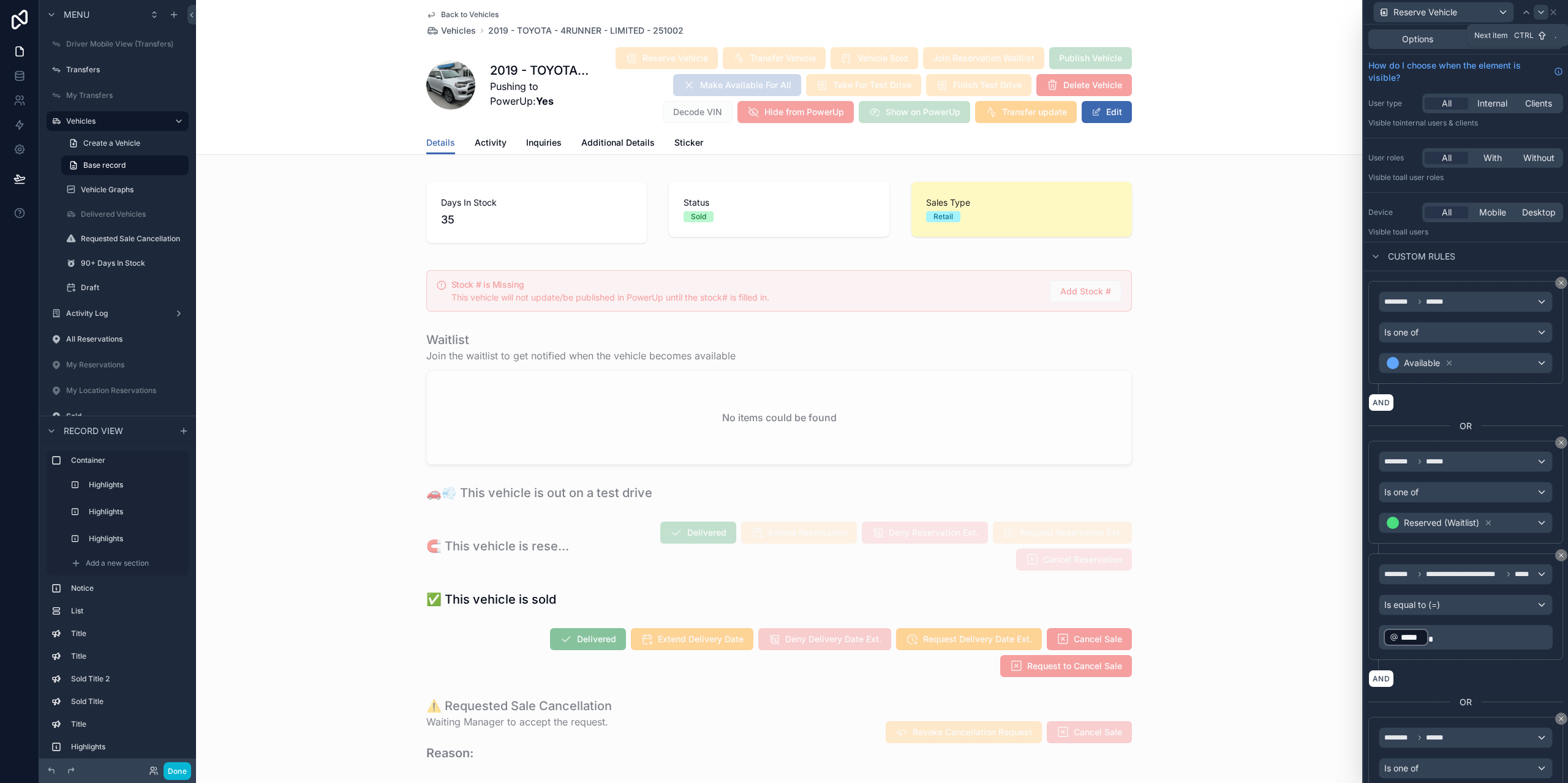
click at [1541, 17] on div at bounding box center [1541, 12] width 14 height 14
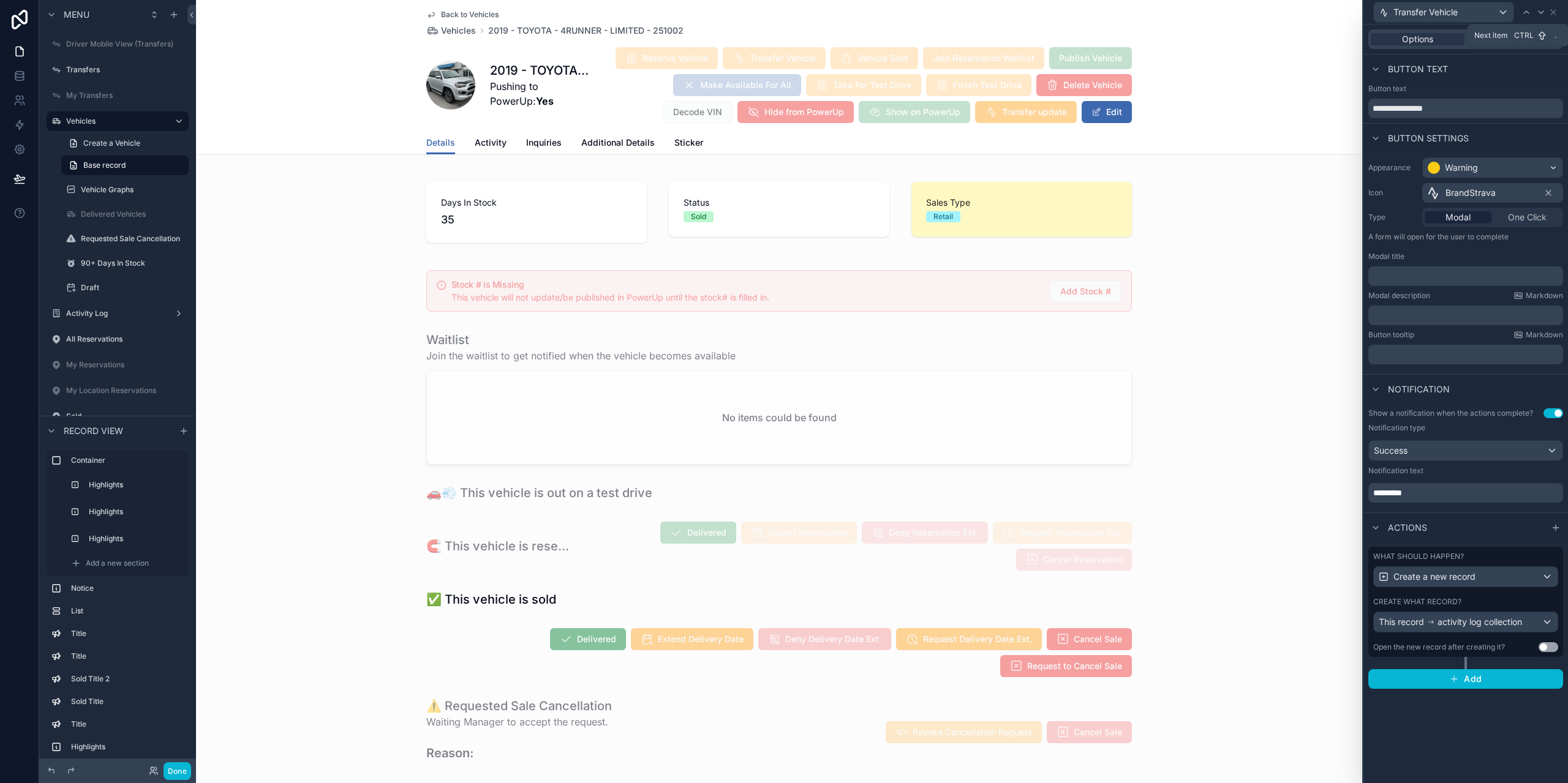
click at [1541, 17] on div at bounding box center [1541, 12] width 14 height 14
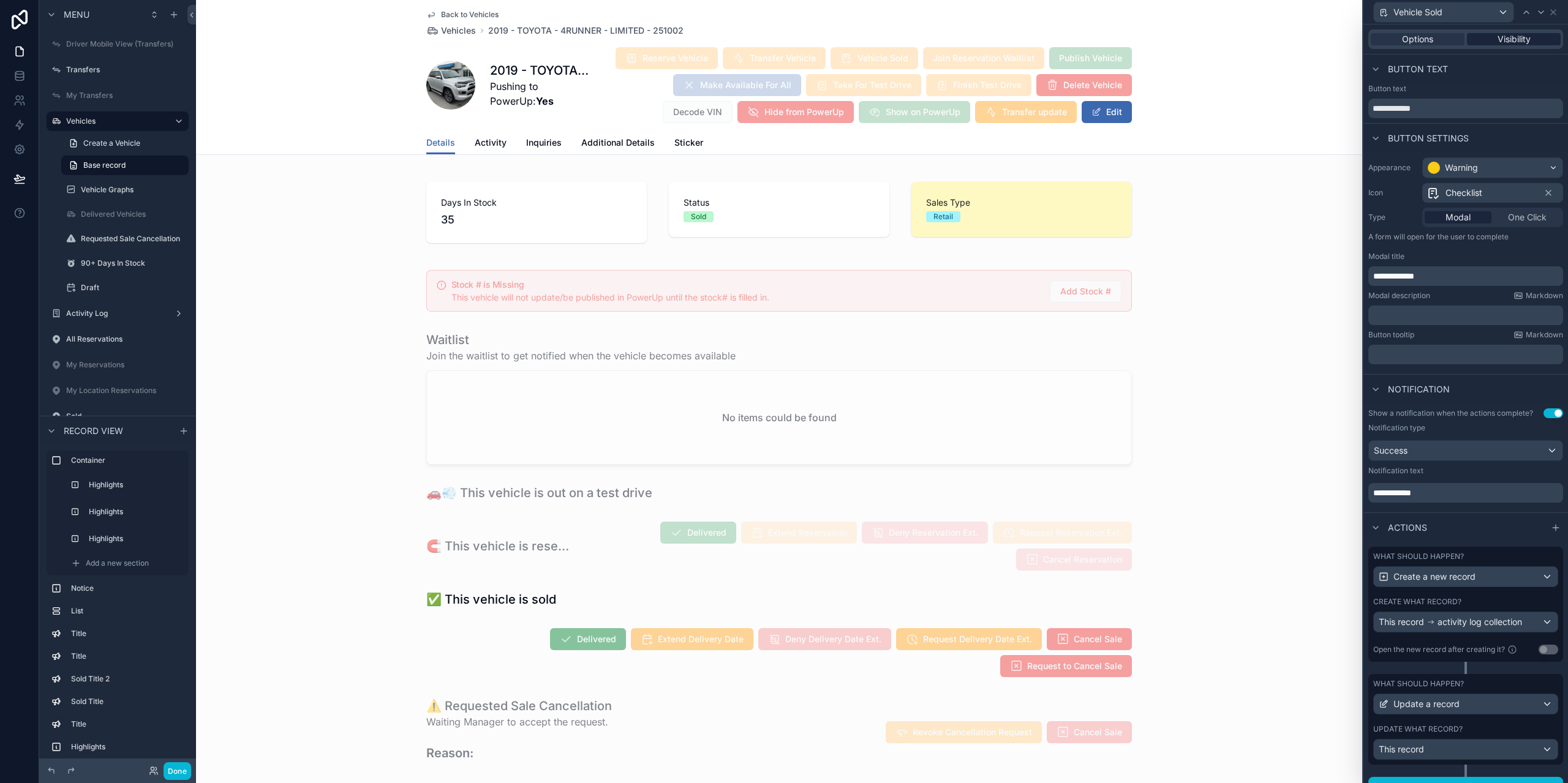
click at [1513, 41] on span "Visibility" at bounding box center [1514, 39] width 33 height 12
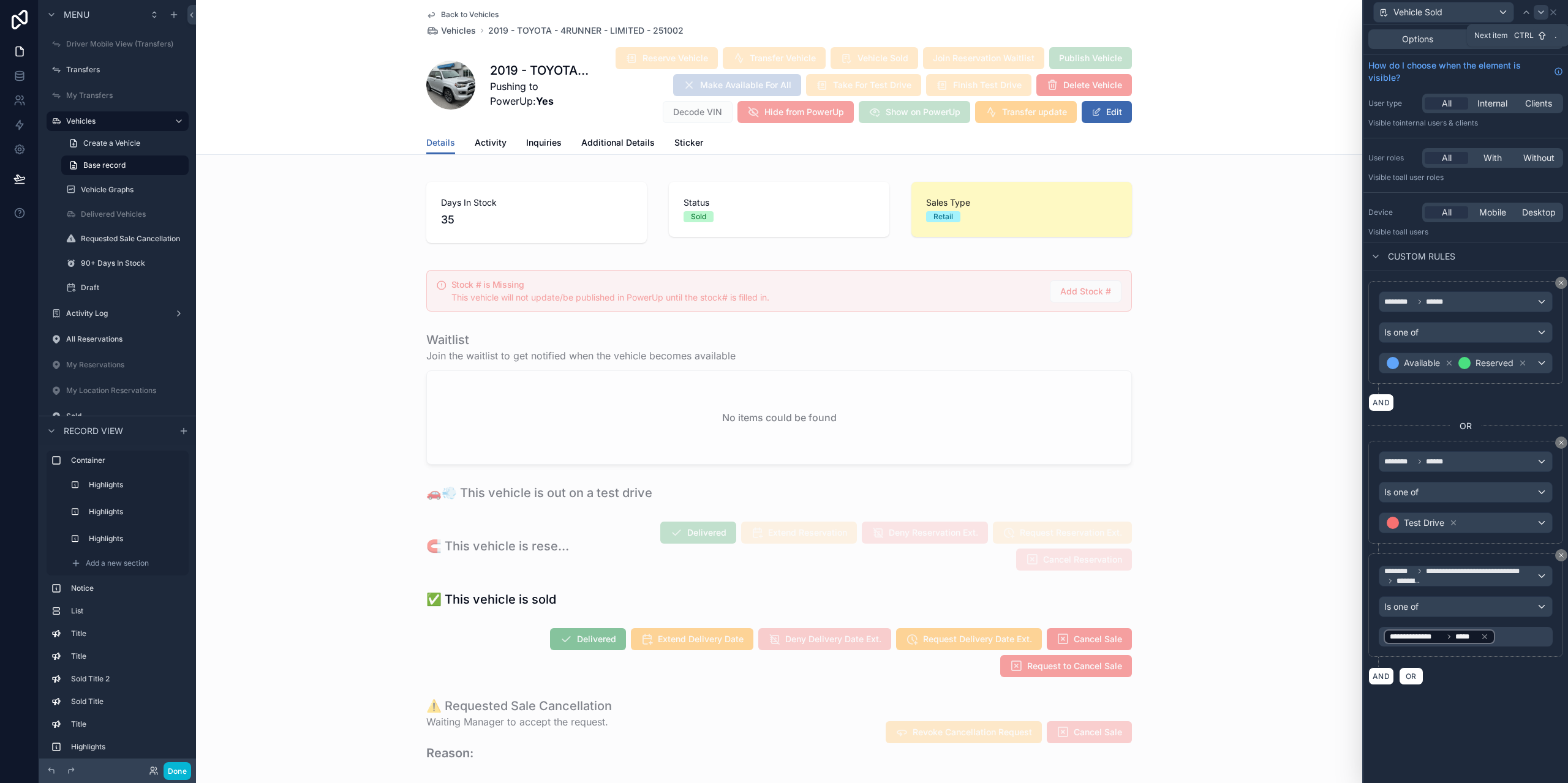
click at [1542, 16] on icon at bounding box center [1541, 12] width 10 height 10
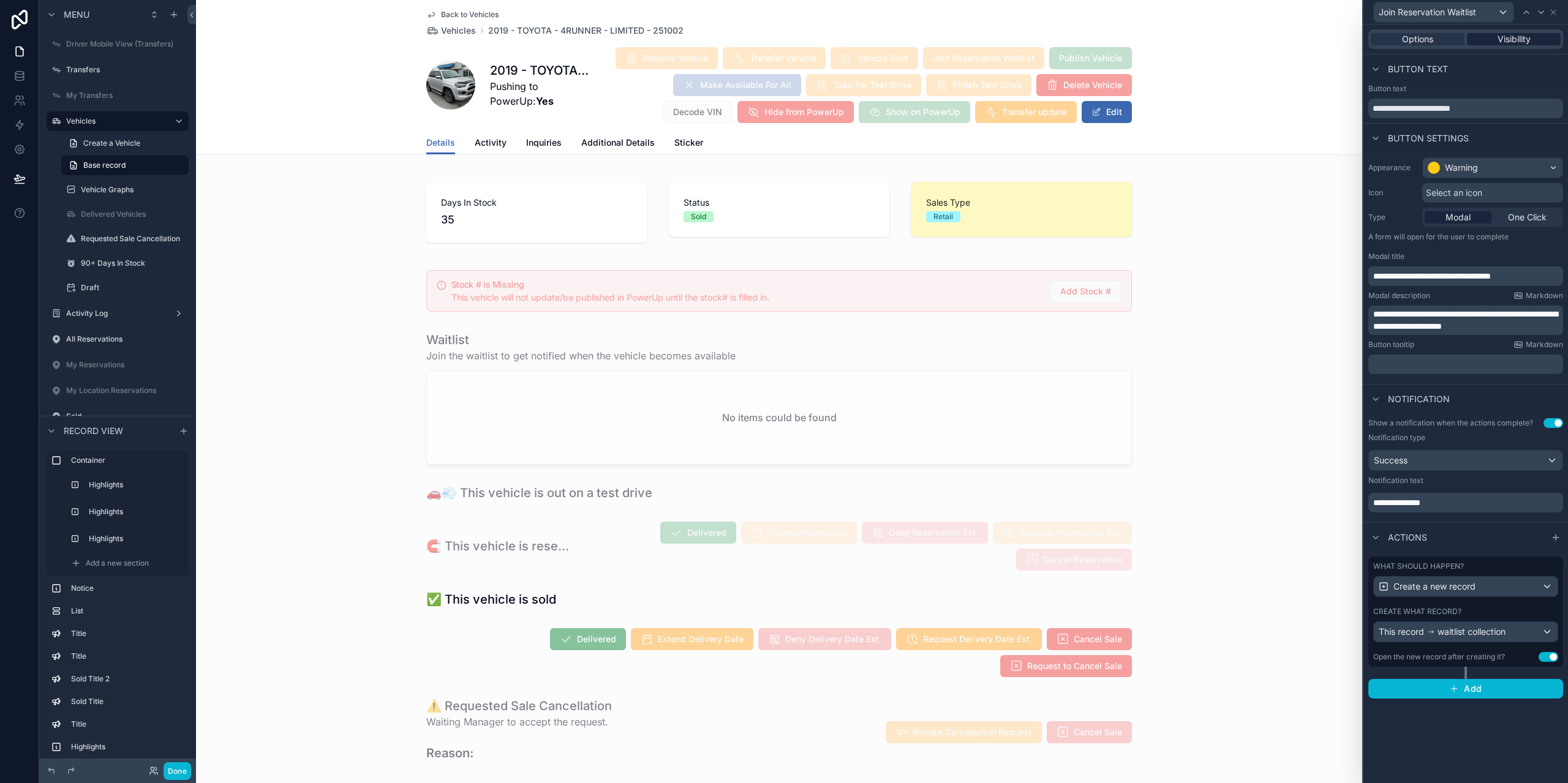
click at [1510, 41] on span "Visibility" at bounding box center [1514, 39] width 33 height 12
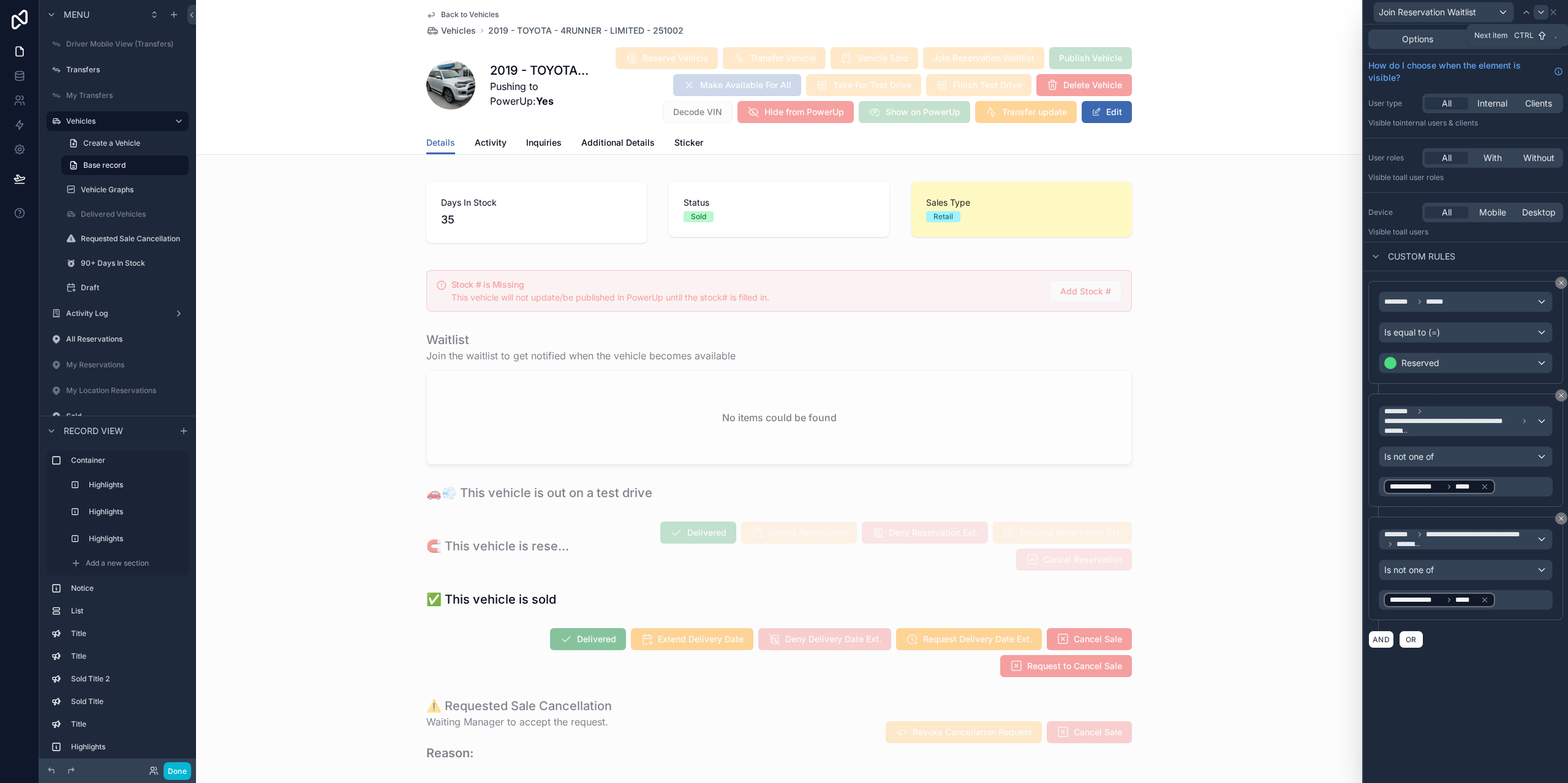
click at [1539, 14] on icon at bounding box center [1541, 12] width 10 height 10
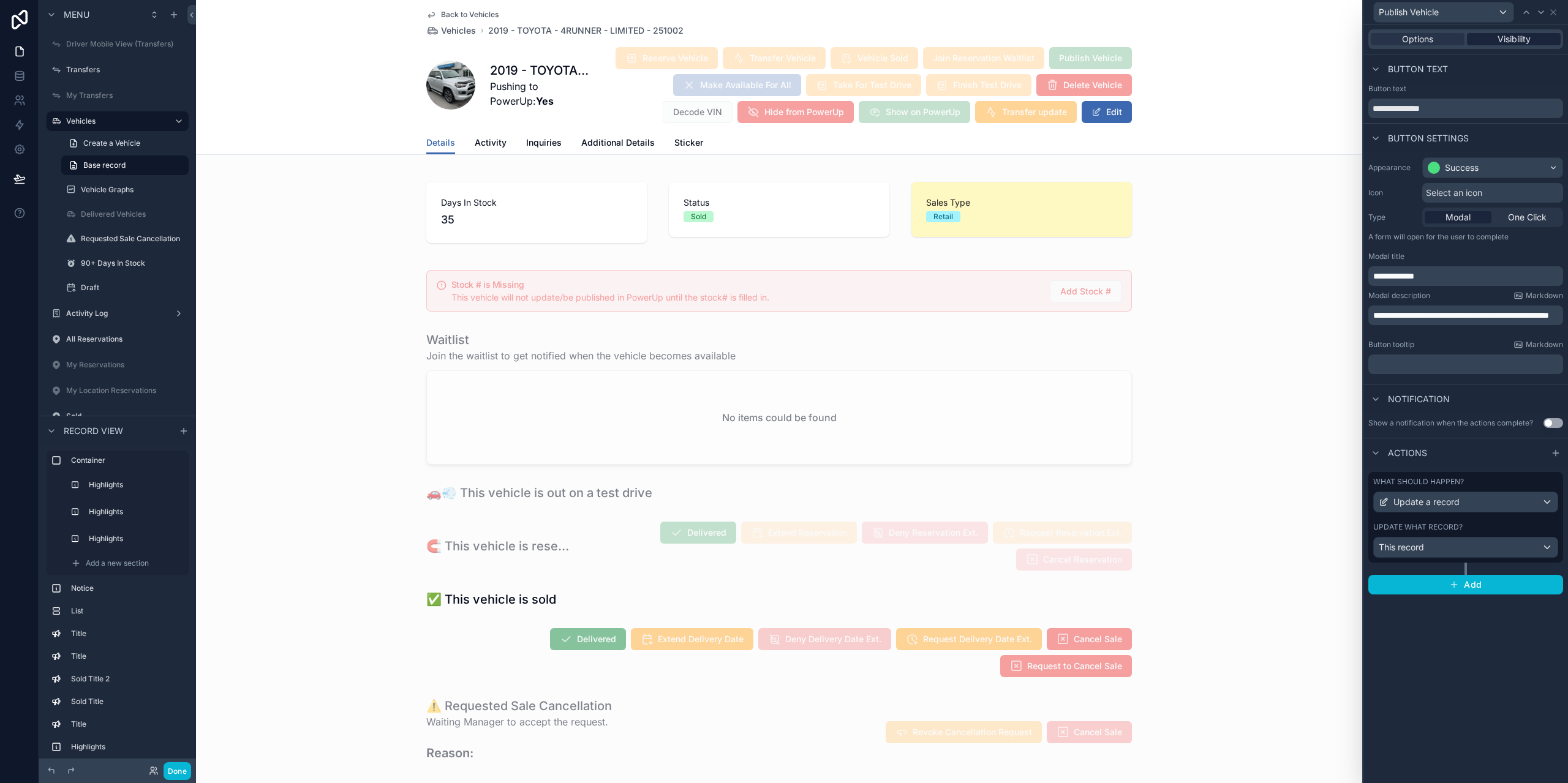
click at [1525, 40] on span "Visibility" at bounding box center [1514, 39] width 33 height 12
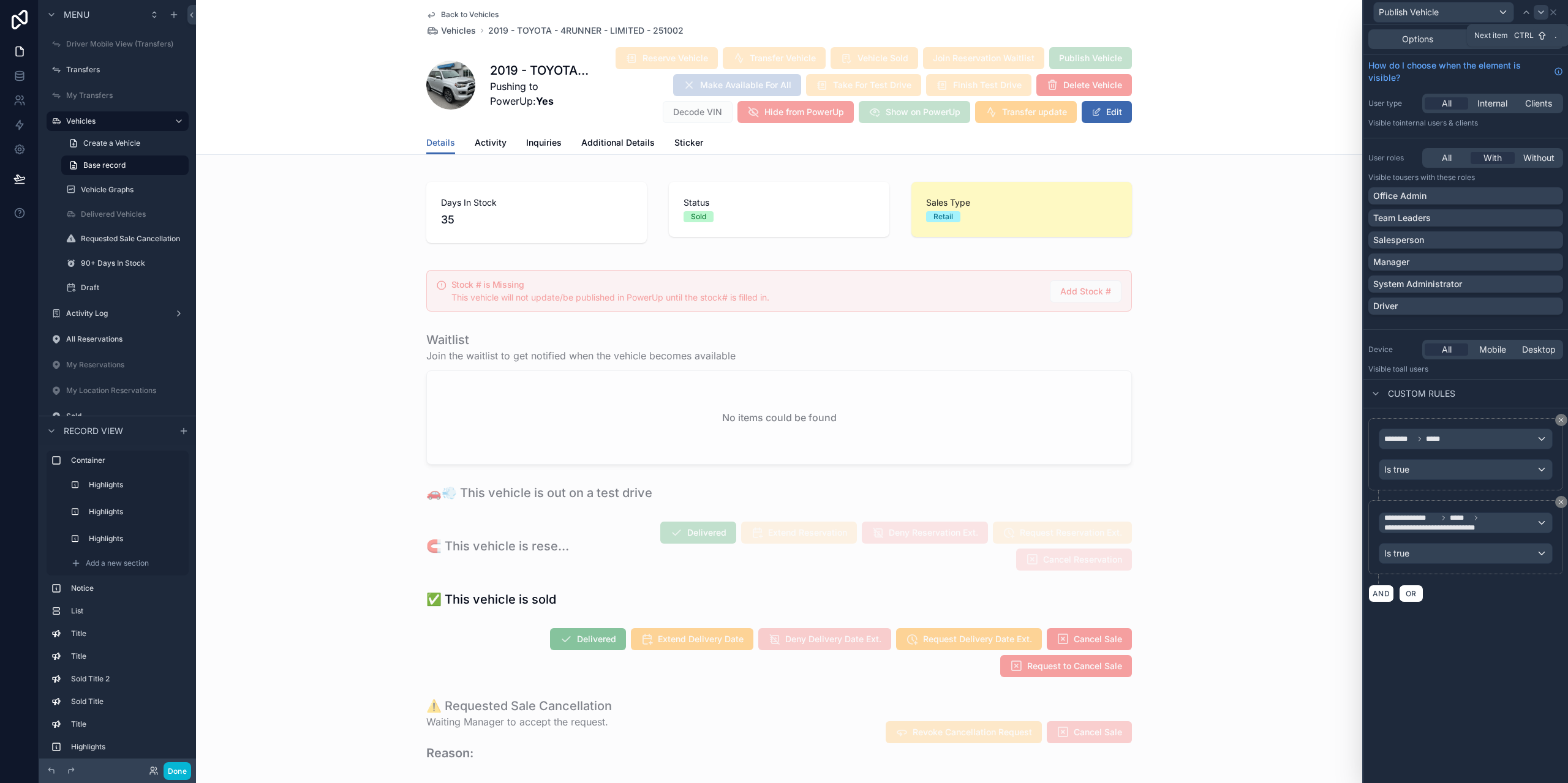
click at [1540, 12] on icon at bounding box center [1541, 12] width 10 height 10
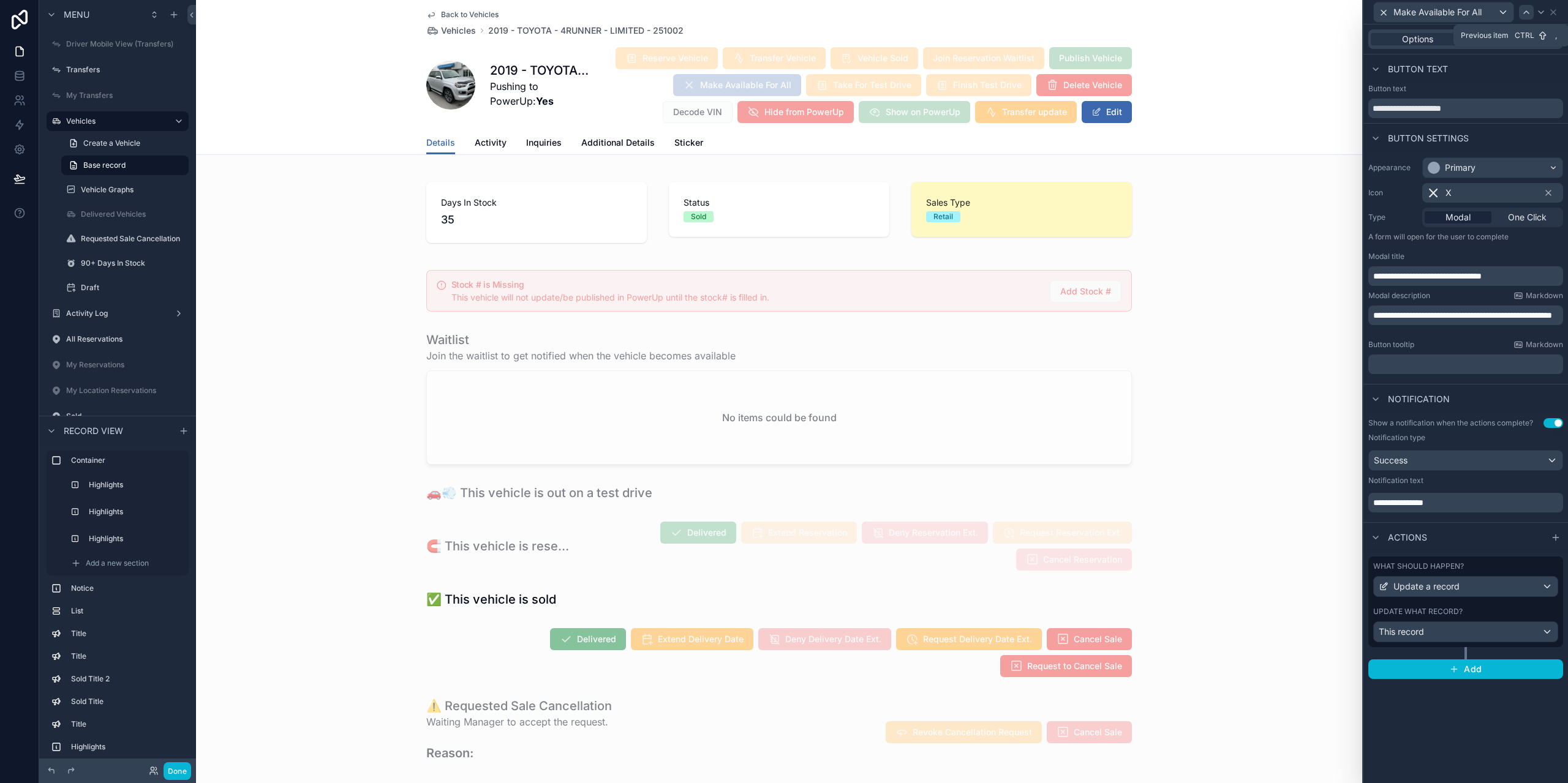
click at [1529, 13] on icon at bounding box center [1526, 12] width 10 height 10
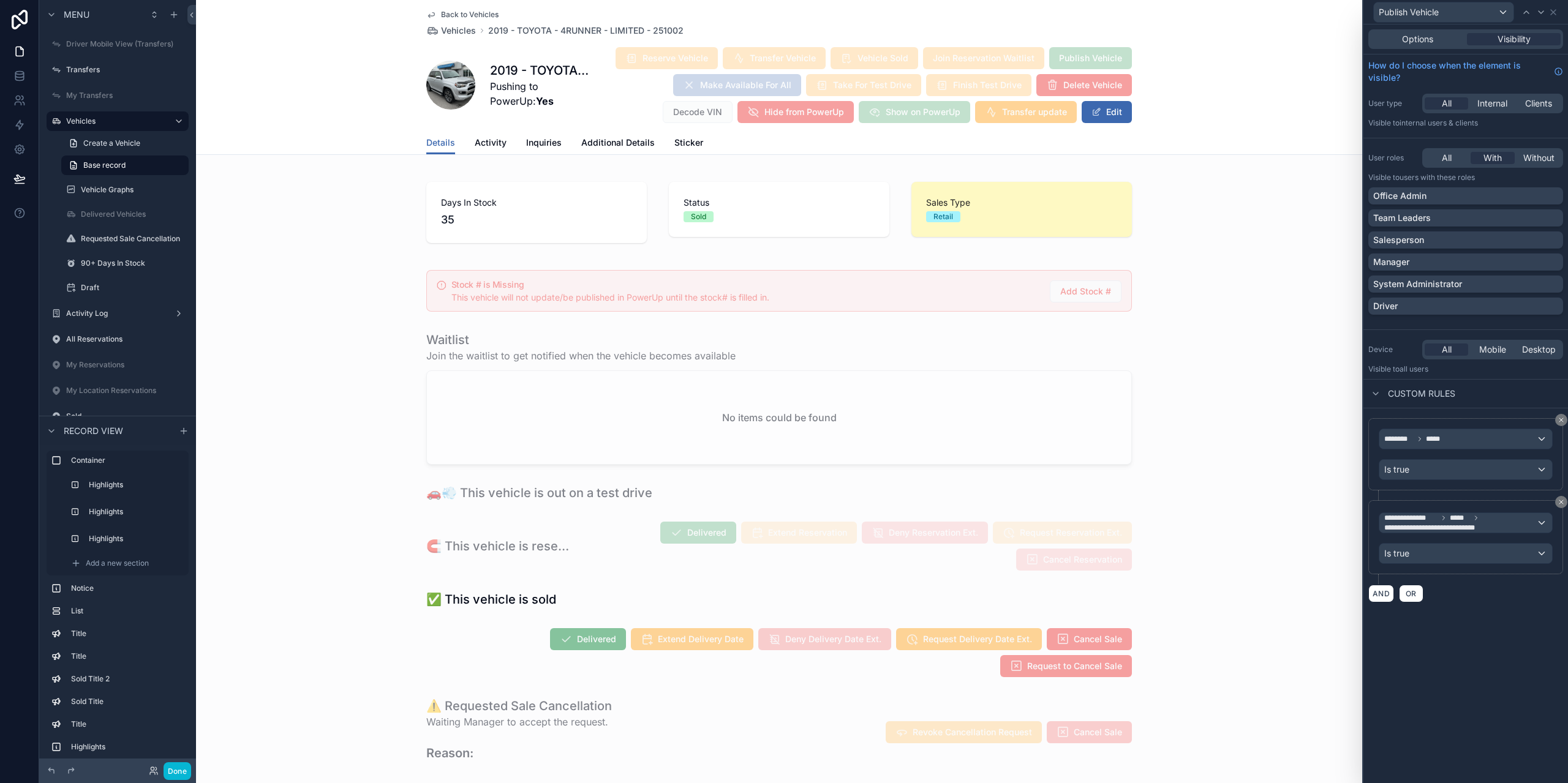
click at [1524, 642] on div "**********" at bounding box center [1466, 403] width 204 height 759
click at [1541, 18] on div at bounding box center [1541, 12] width 14 height 14
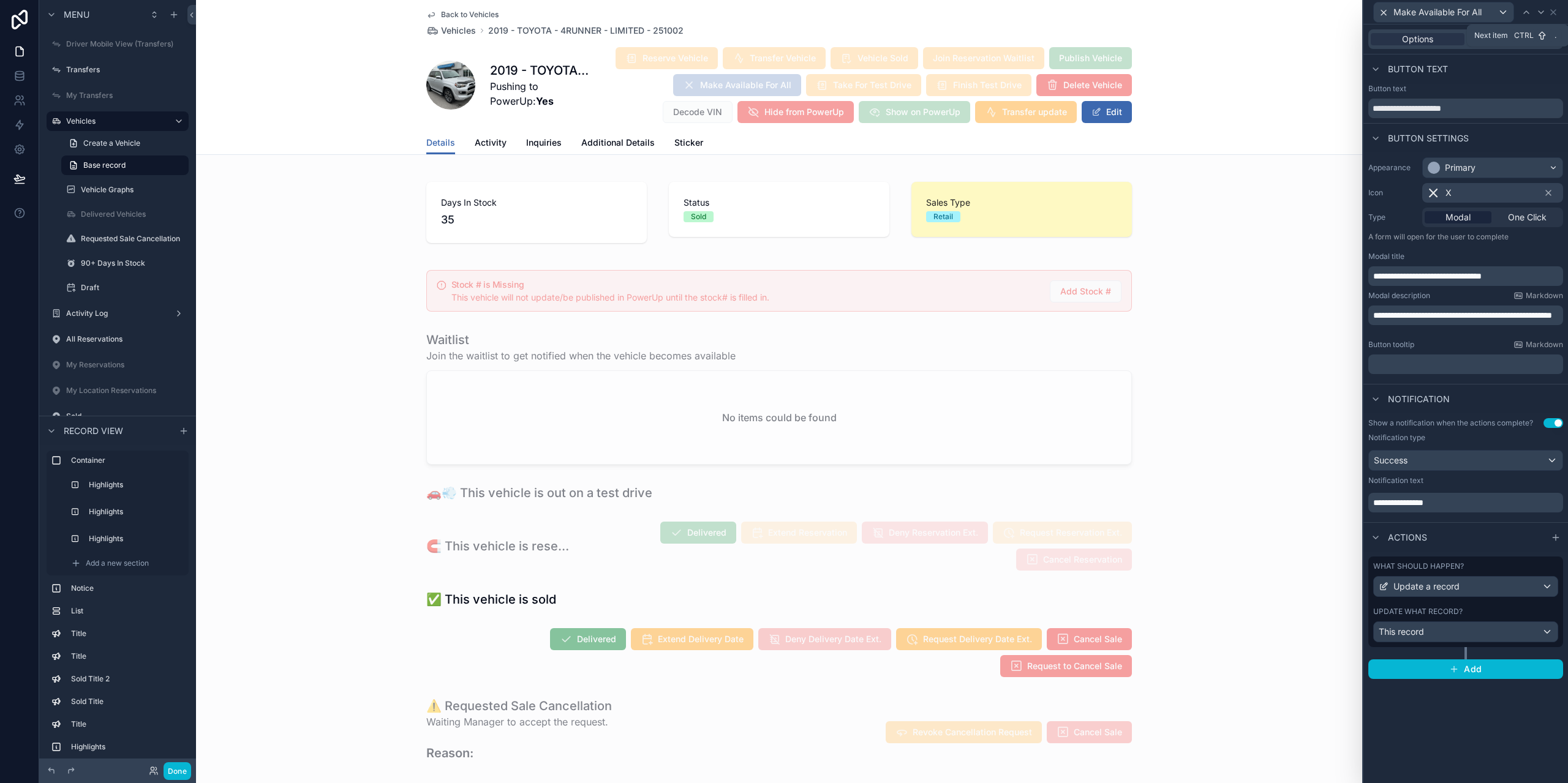
click at [1541, 18] on div at bounding box center [1541, 12] width 14 height 14
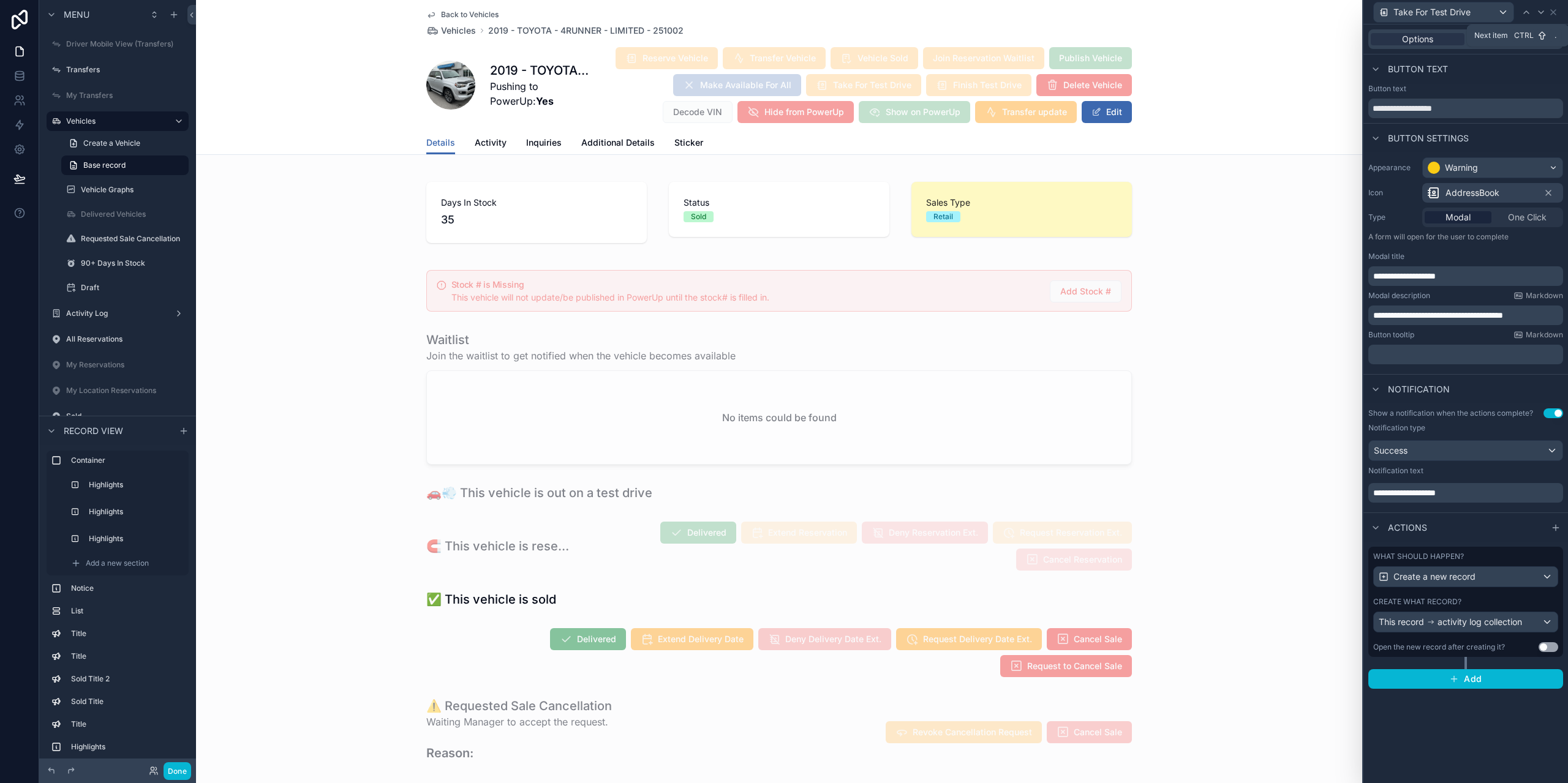
click at [1541, 18] on div at bounding box center [1541, 12] width 14 height 14
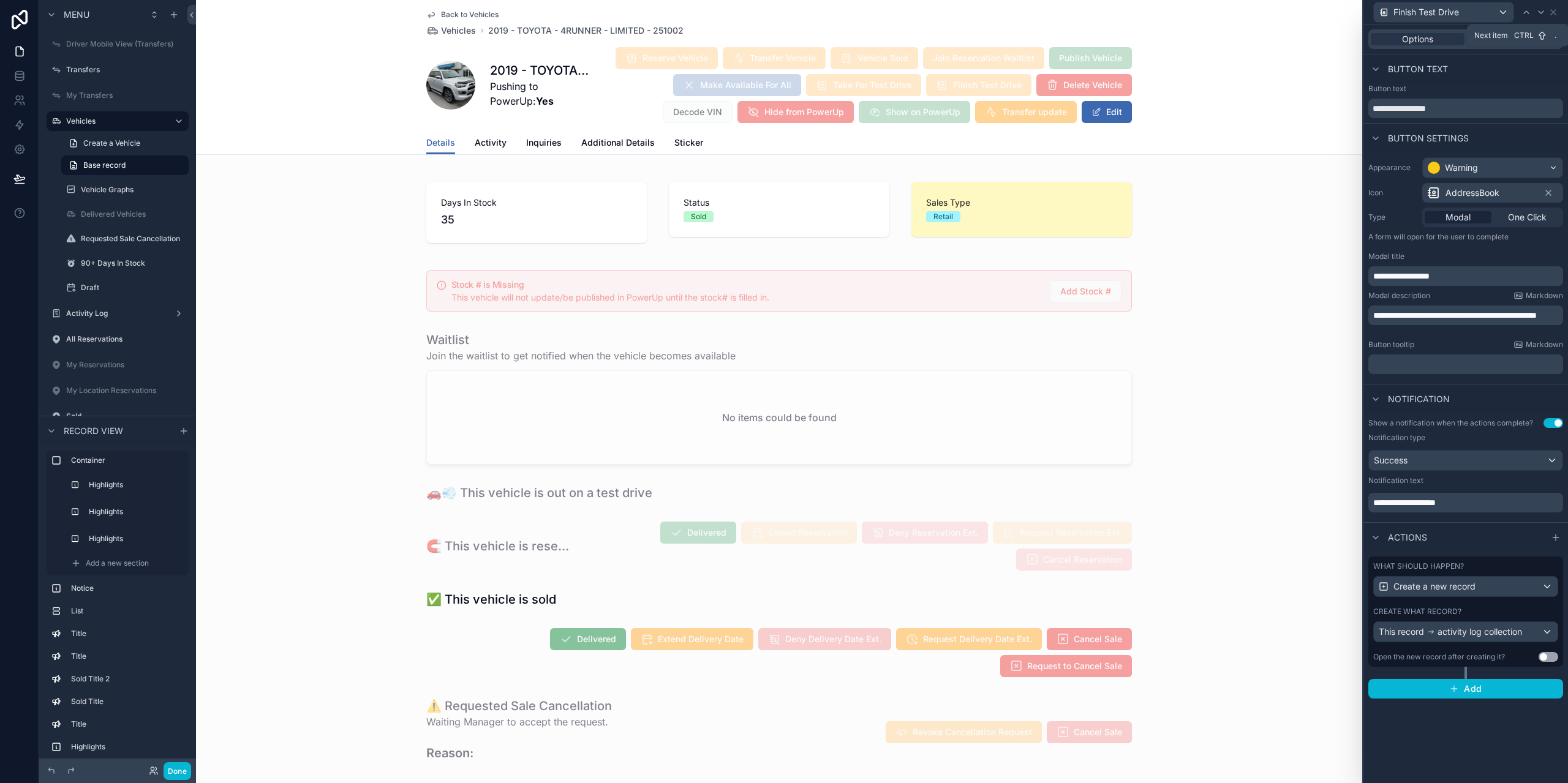
click at [1541, 18] on div at bounding box center [1541, 12] width 14 height 14
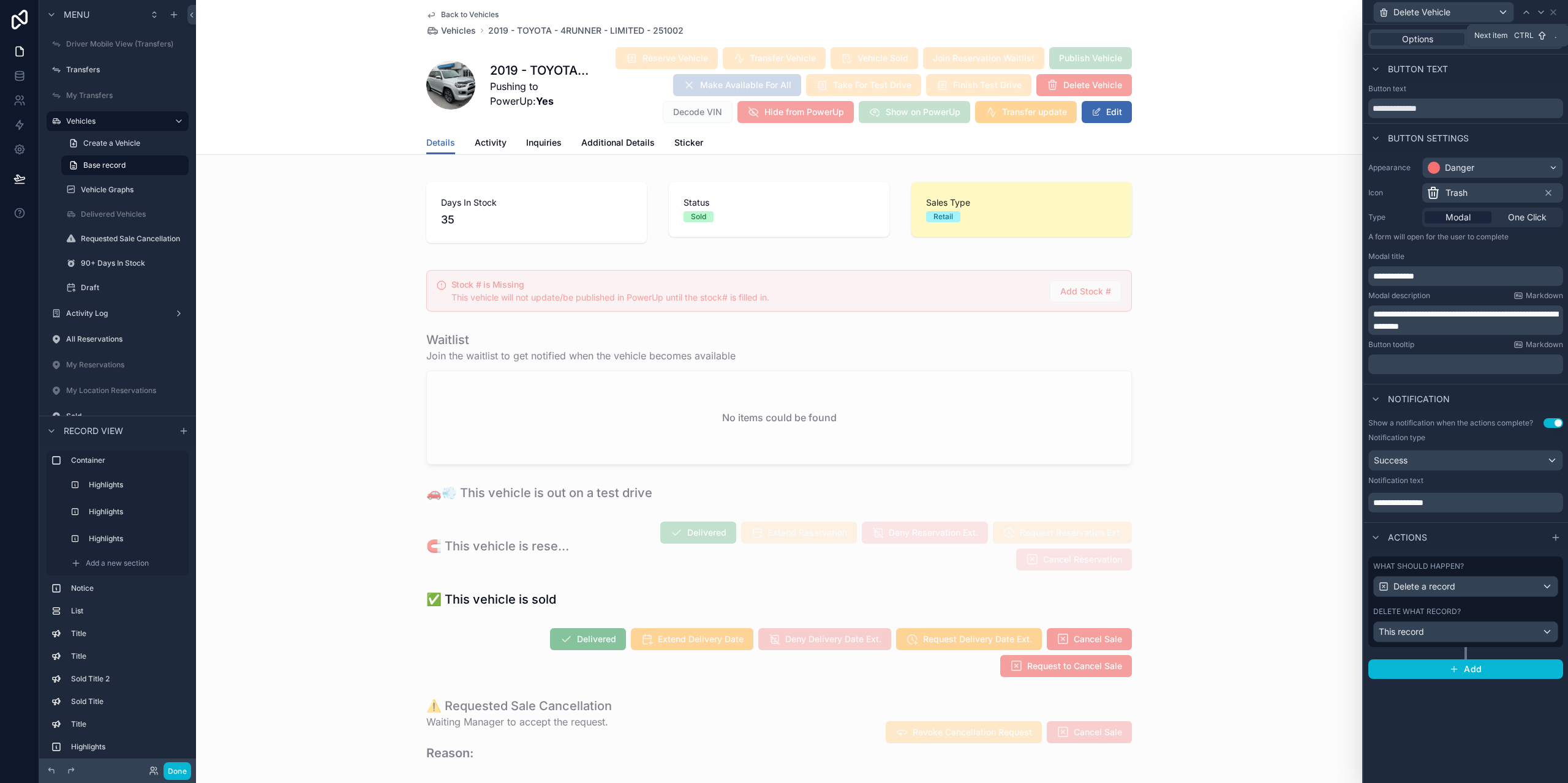
click at [1541, 18] on div at bounding box center [1541, 12] width 14 height 14
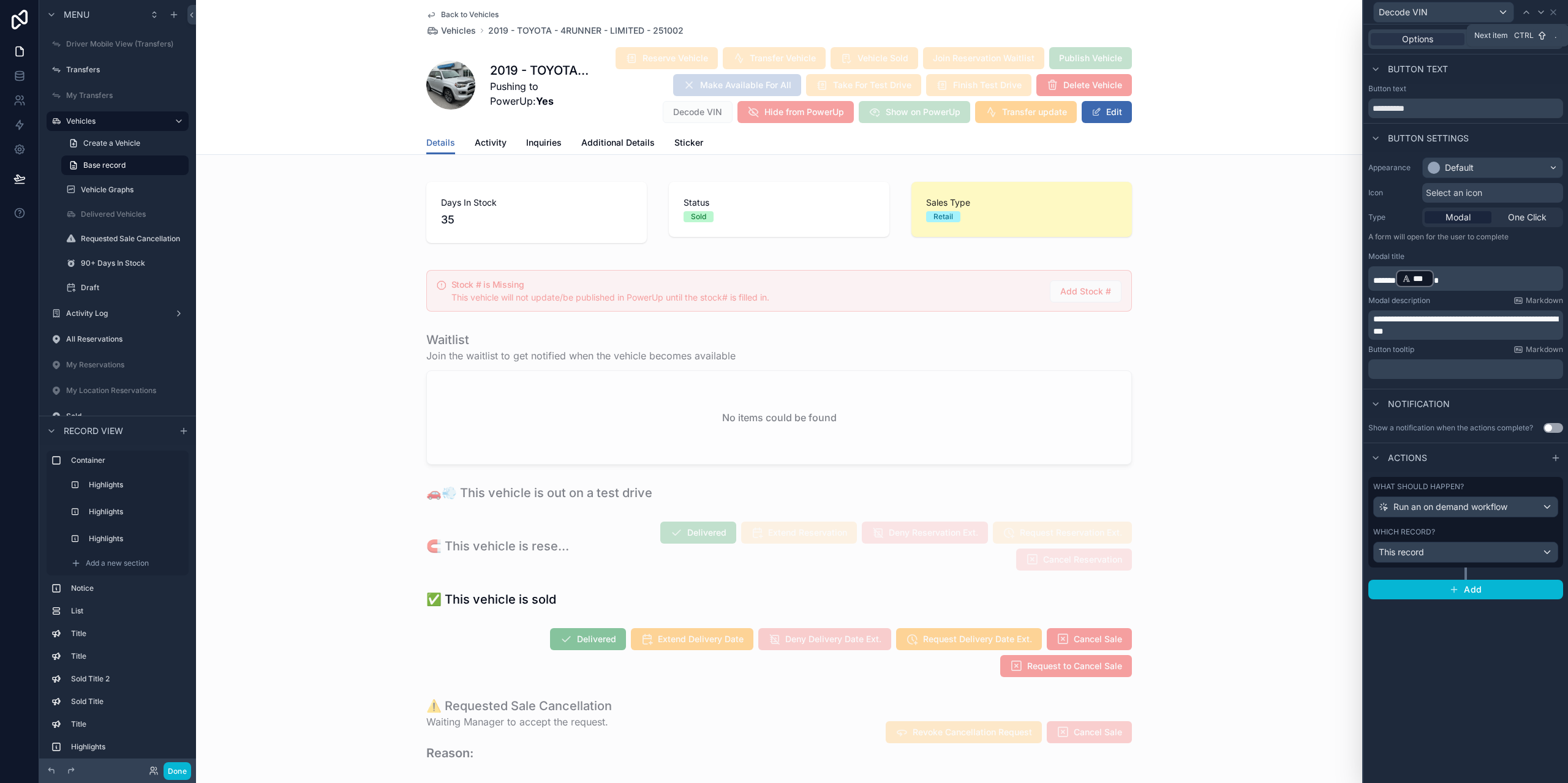
click at [1541, 18] on div at bounding box center [1541, 12] width 14 height 14
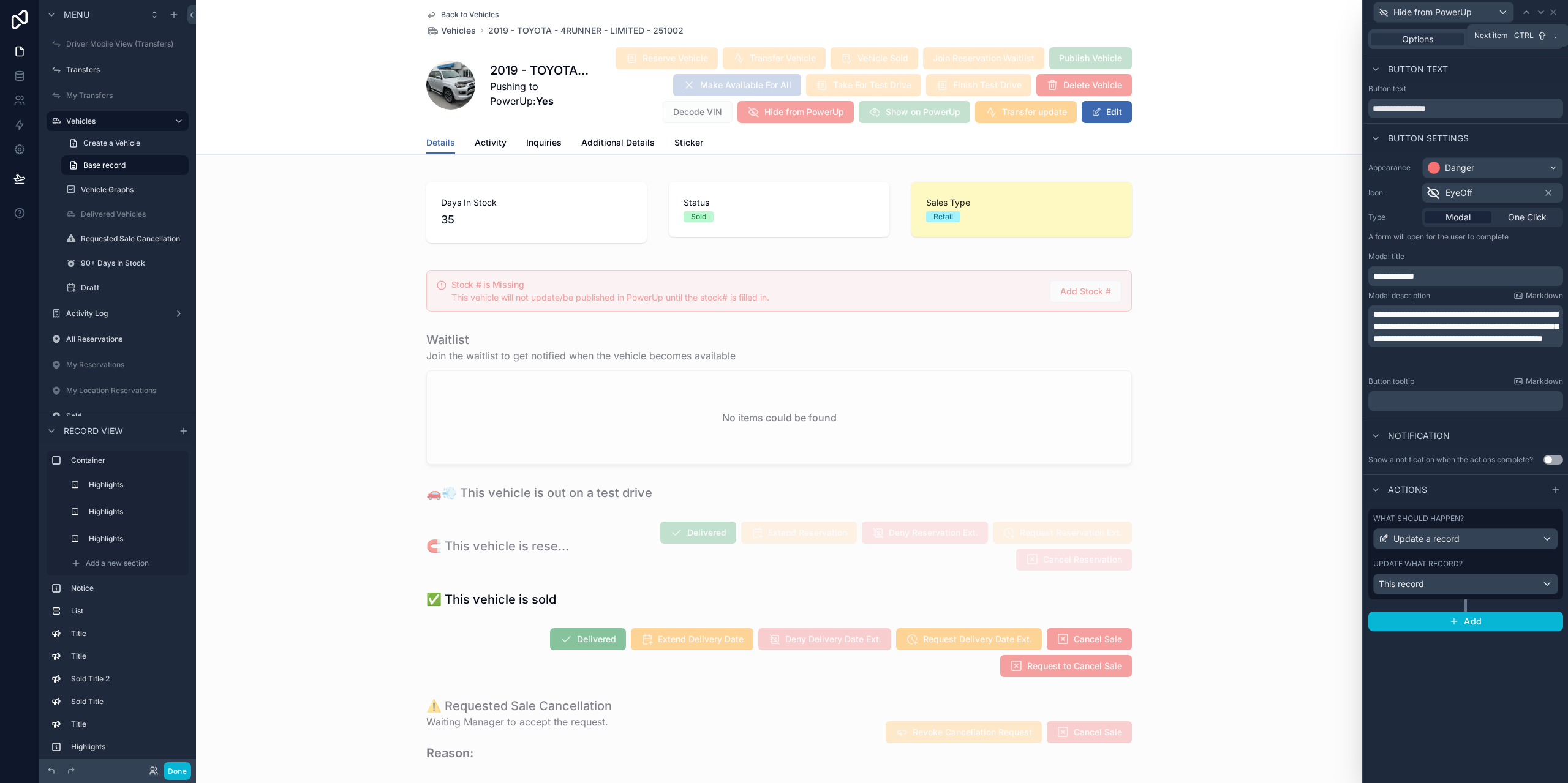
click at [1541, 18] on div at bounding box center [1541, 12] width 14 height 14
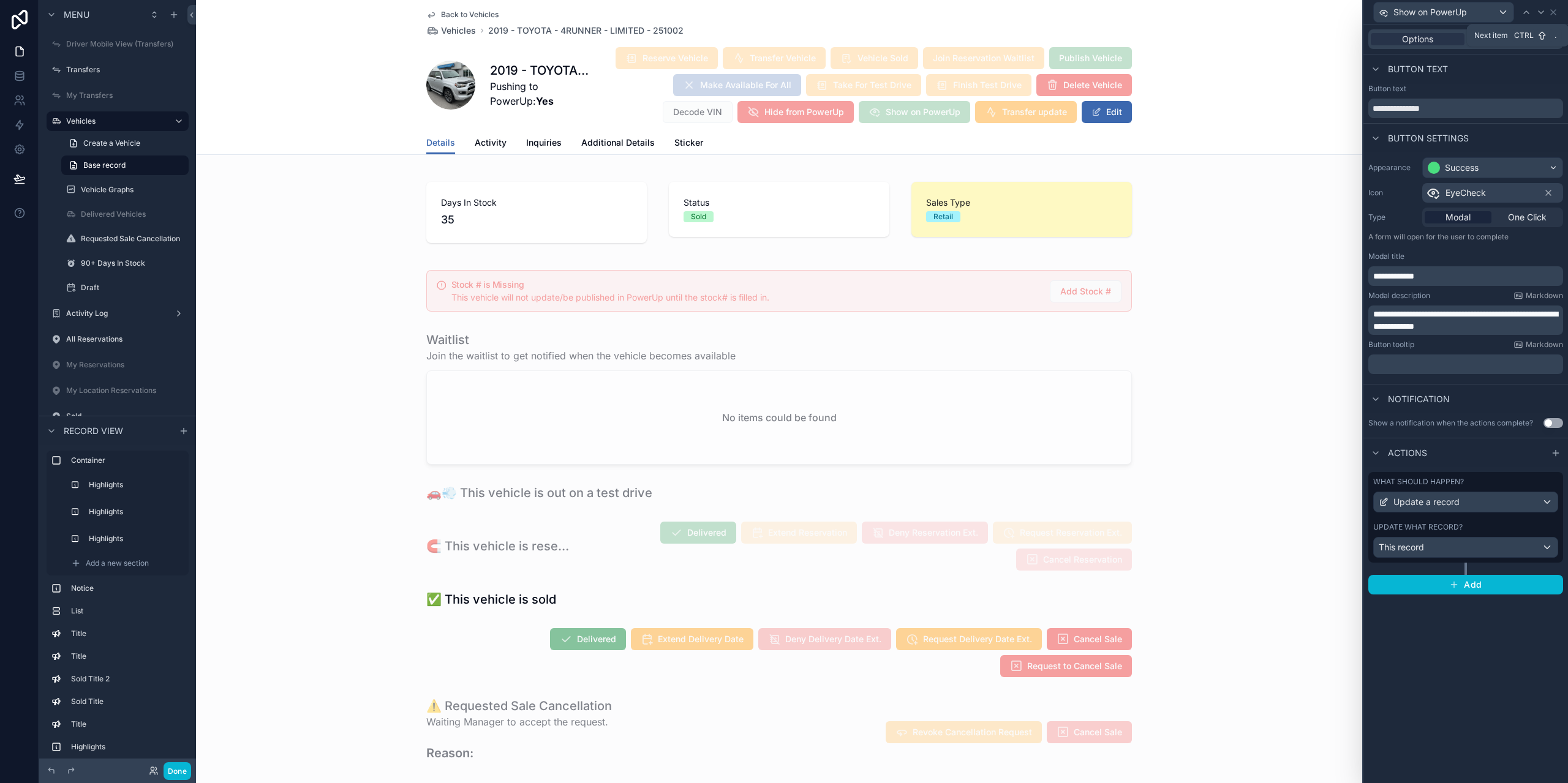
click at [1541, 18] on div at bounding box center [1541, 12] width 14 height 14
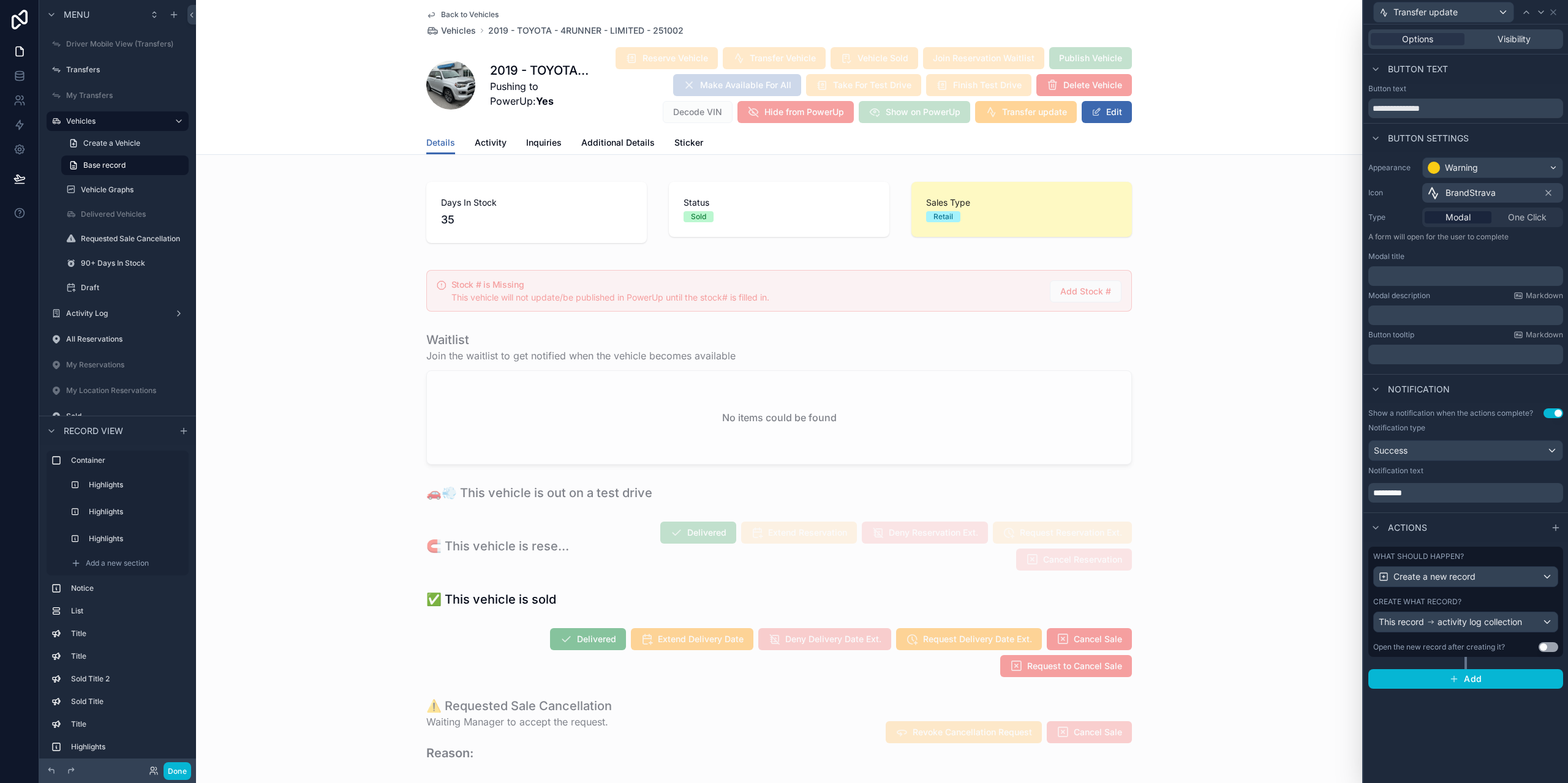
click at [1506, 550] on div "What should happen? Create a new record Create what record? This record activit…" at bounding box center [1465, 602] width 195 height 110
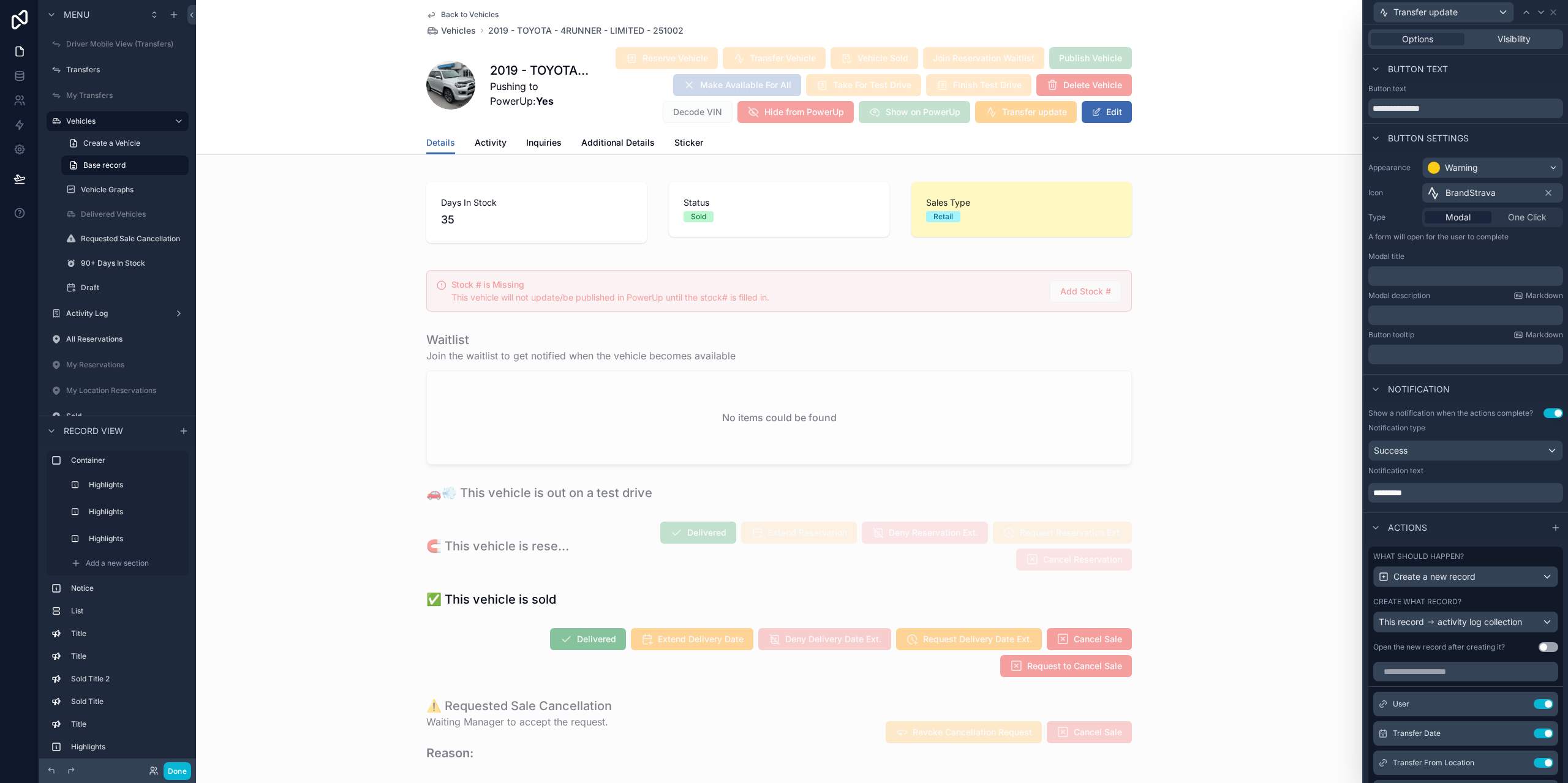
click at [1558, 20] on div "Transfer update" at bounding box center [1465, 12] width 195 height 24
click at [1556, 14] on icon at bounding box center [1553, 12] width 10 height 10
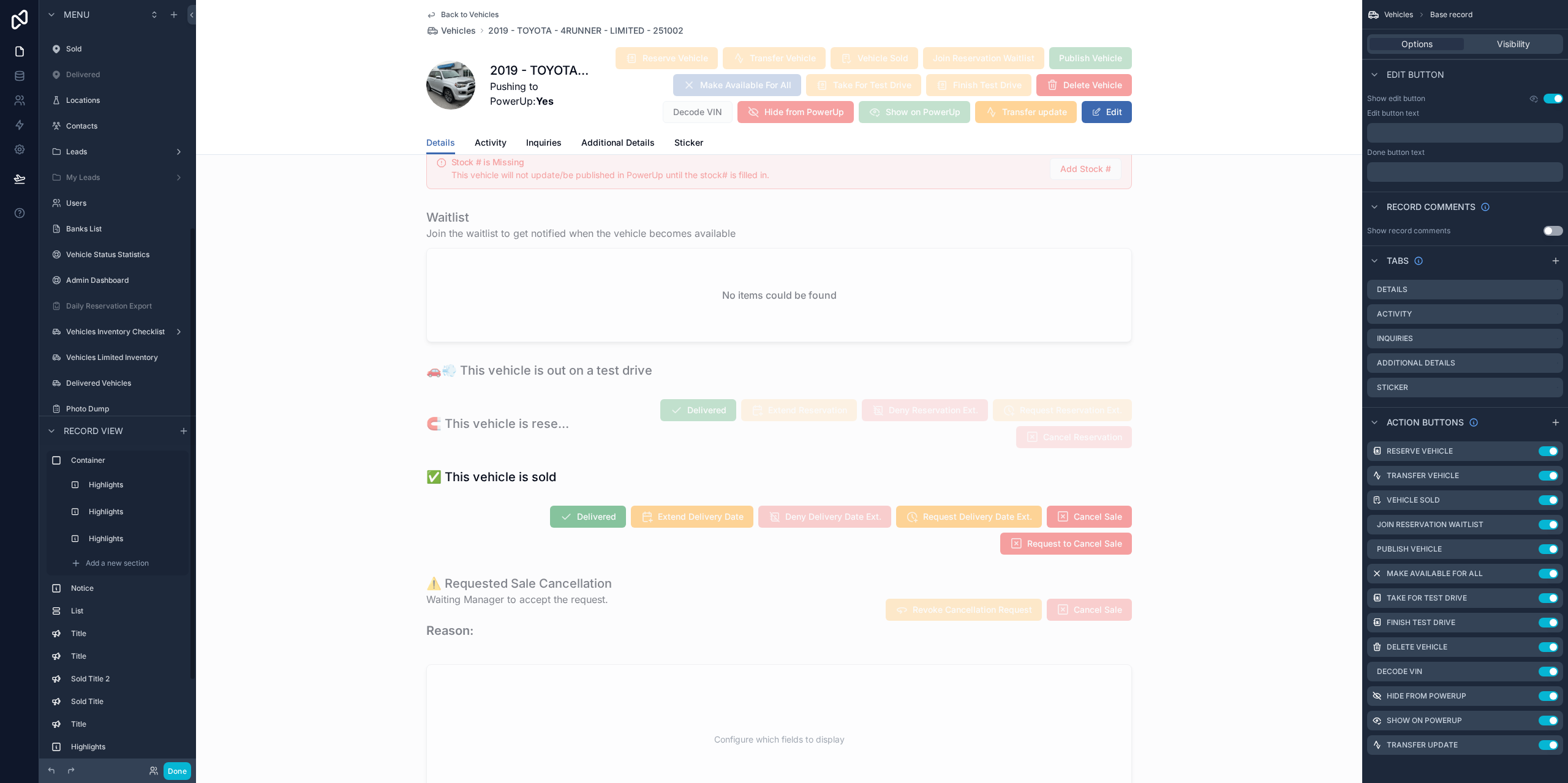
scroll to position [429, 0]
click at [105, 337] on div "Photo Dump" at bounding box center [117, 348] width 157 height 22
click at [101, 346] on label "Photo Dump" at bounding box center [126, 348] width 120 height 10
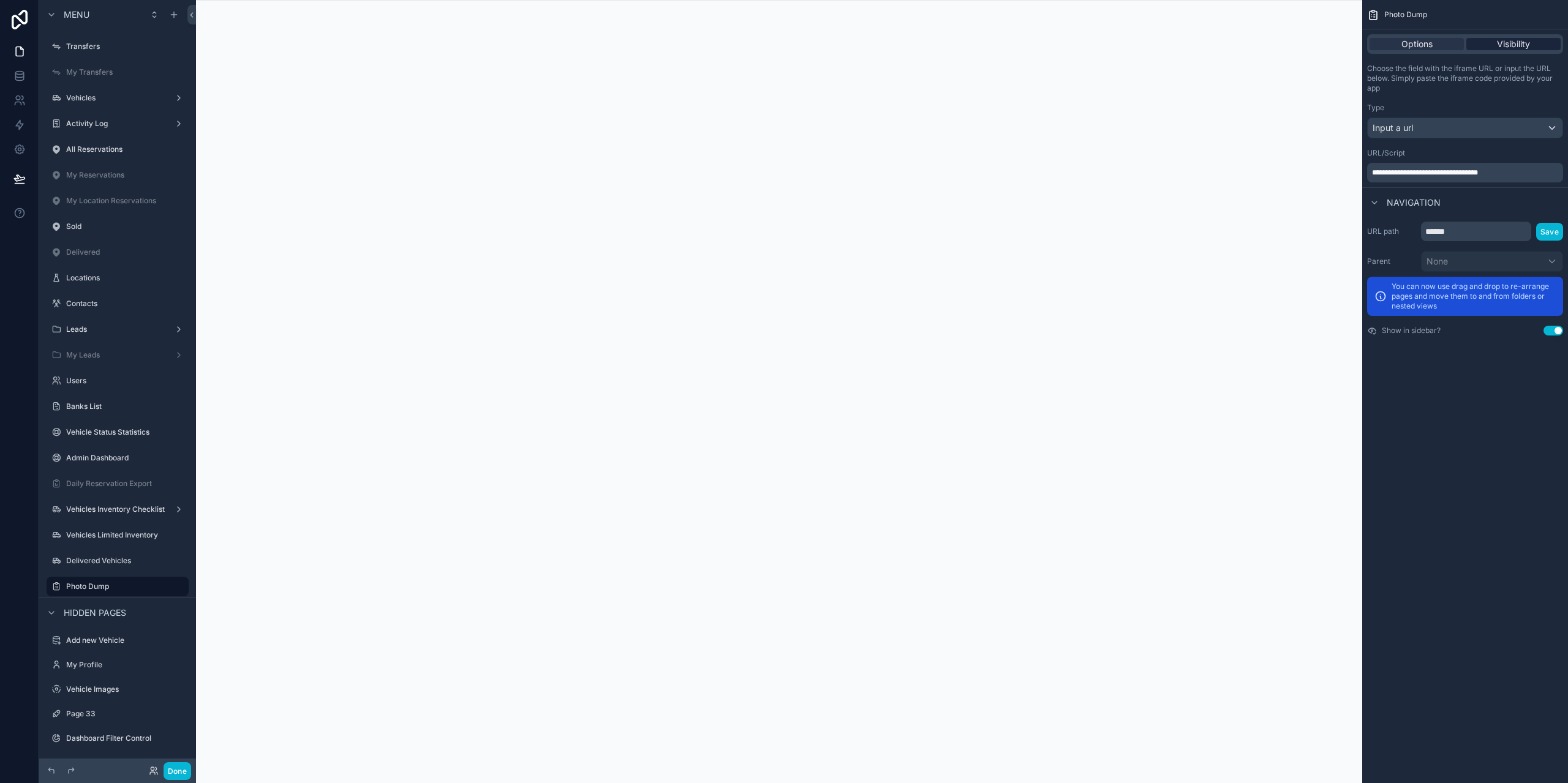
click at [1496, 41] on div "Visibility" at bounding box center [1514, 44] width 94 height 12
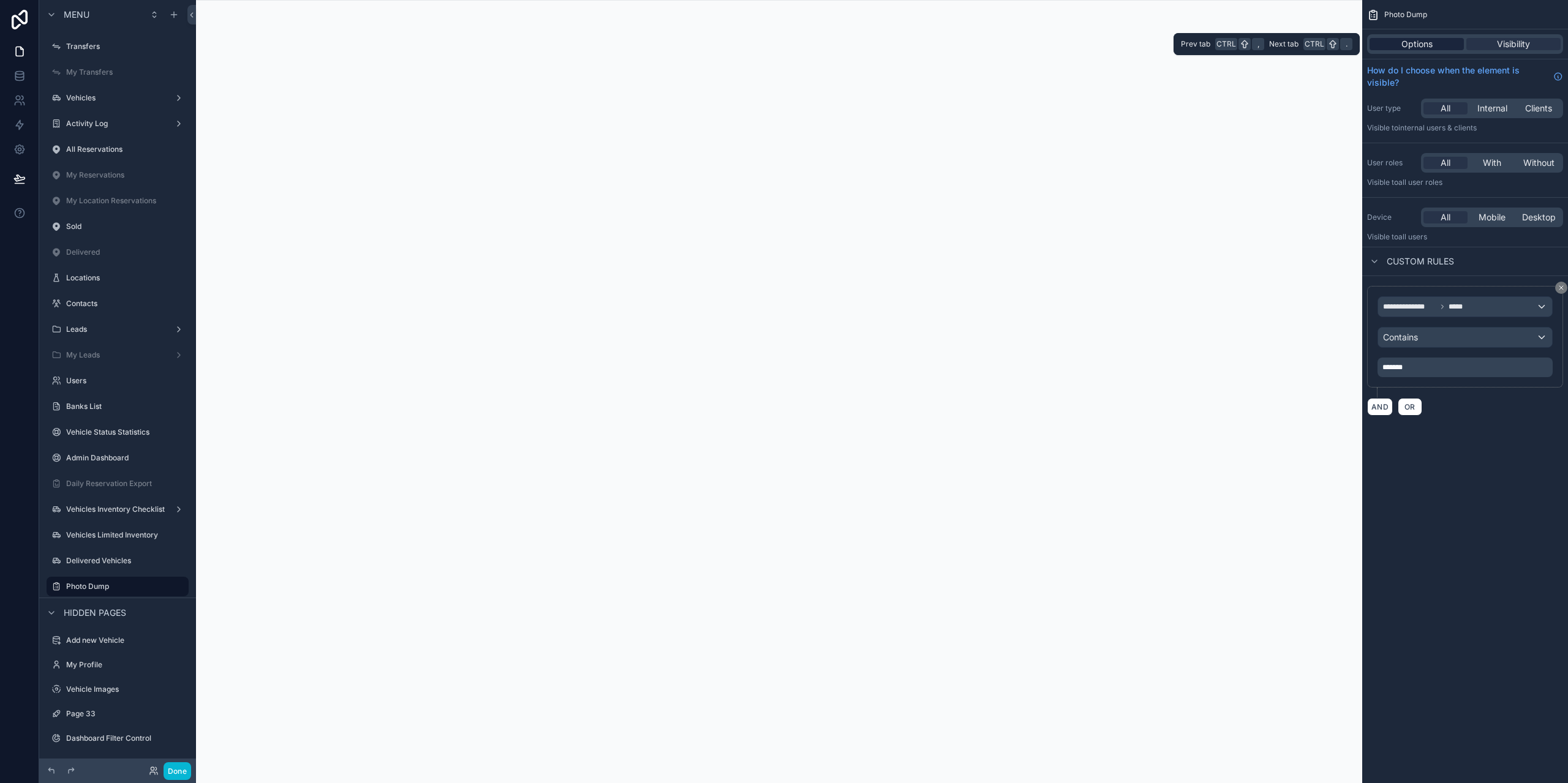
click at [1436, 41] on div "Options" at bounding box center [1417, 44] width 94 height 12
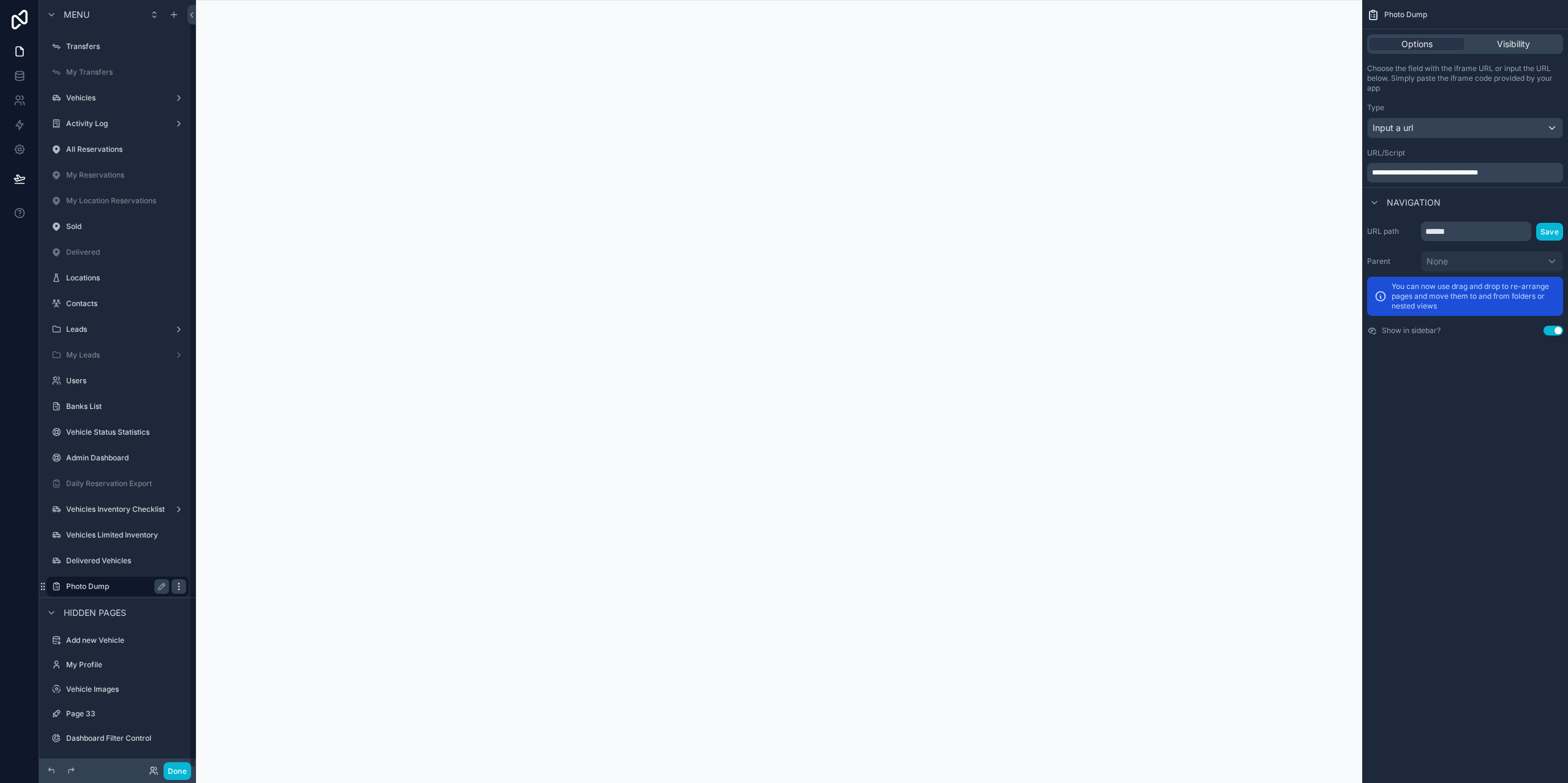
click at [177, 586] on icon "scrollable content" at bounding box center [179, 587] width 10 height 10
click at [210, 596] on icon at bounding box center [208, 594] width 10 height 10
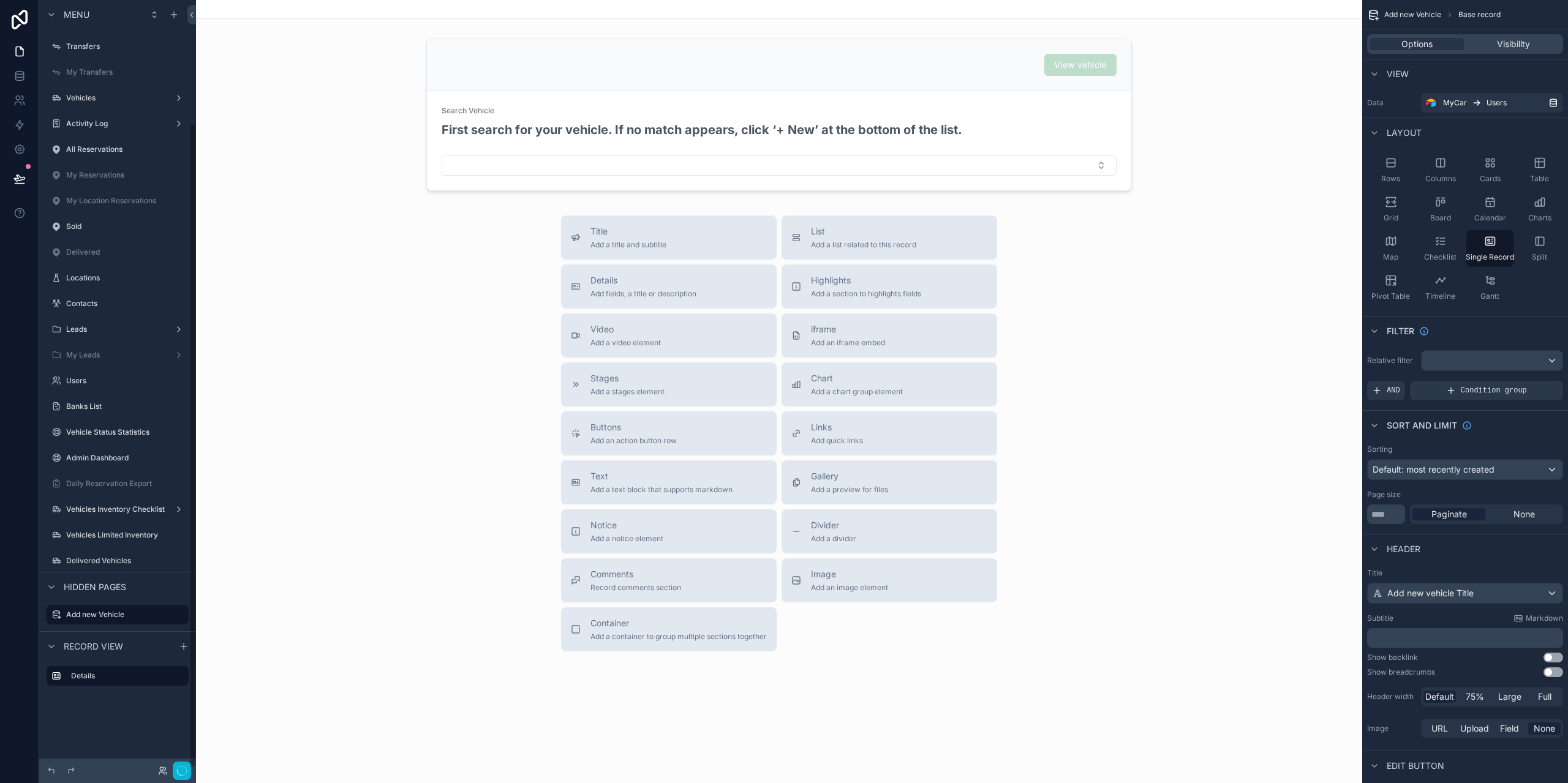
scroll to position [147, 0]
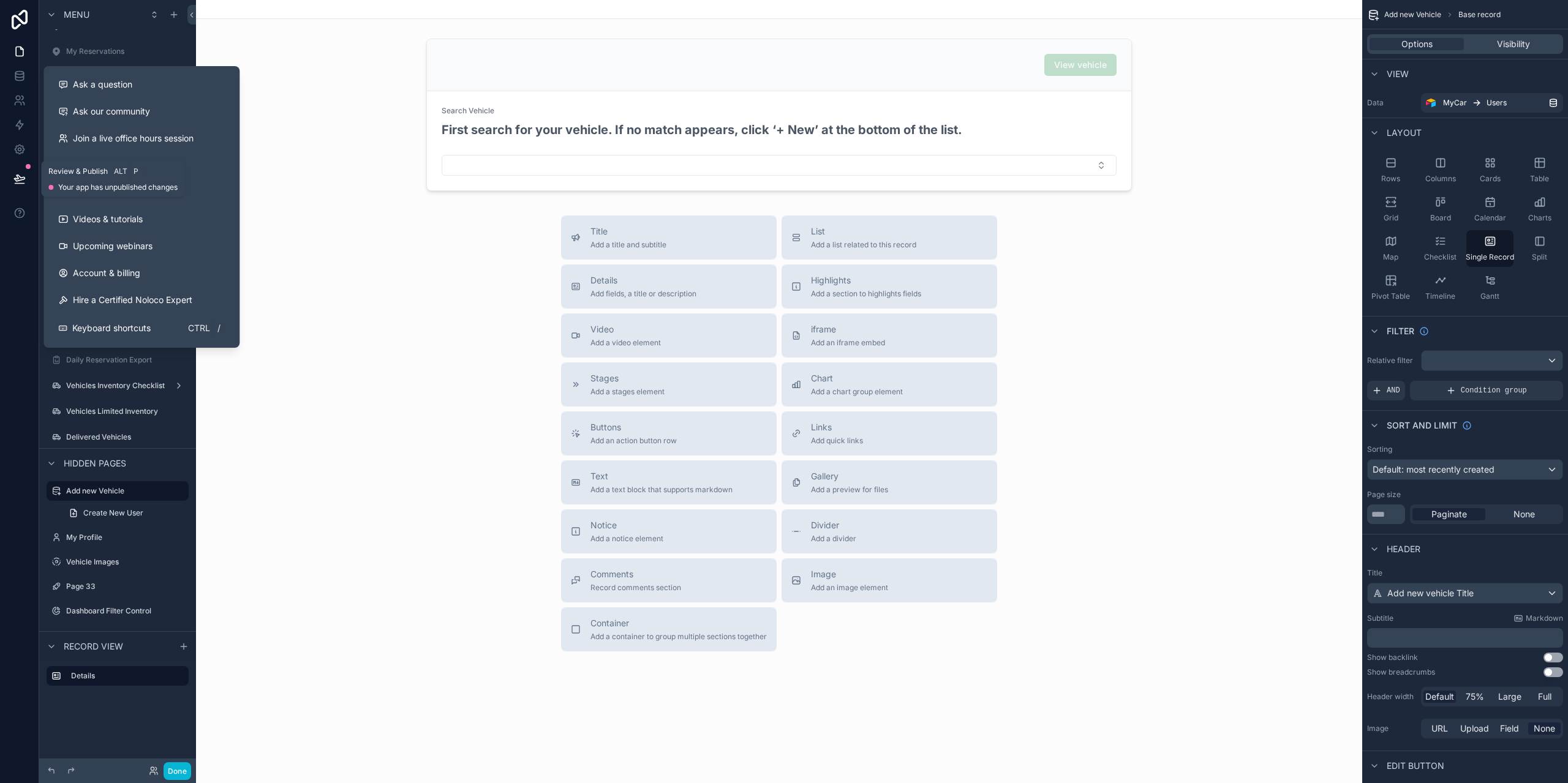
click at [9, 178] on button at bounding box center [19, 179] width 27 height 34
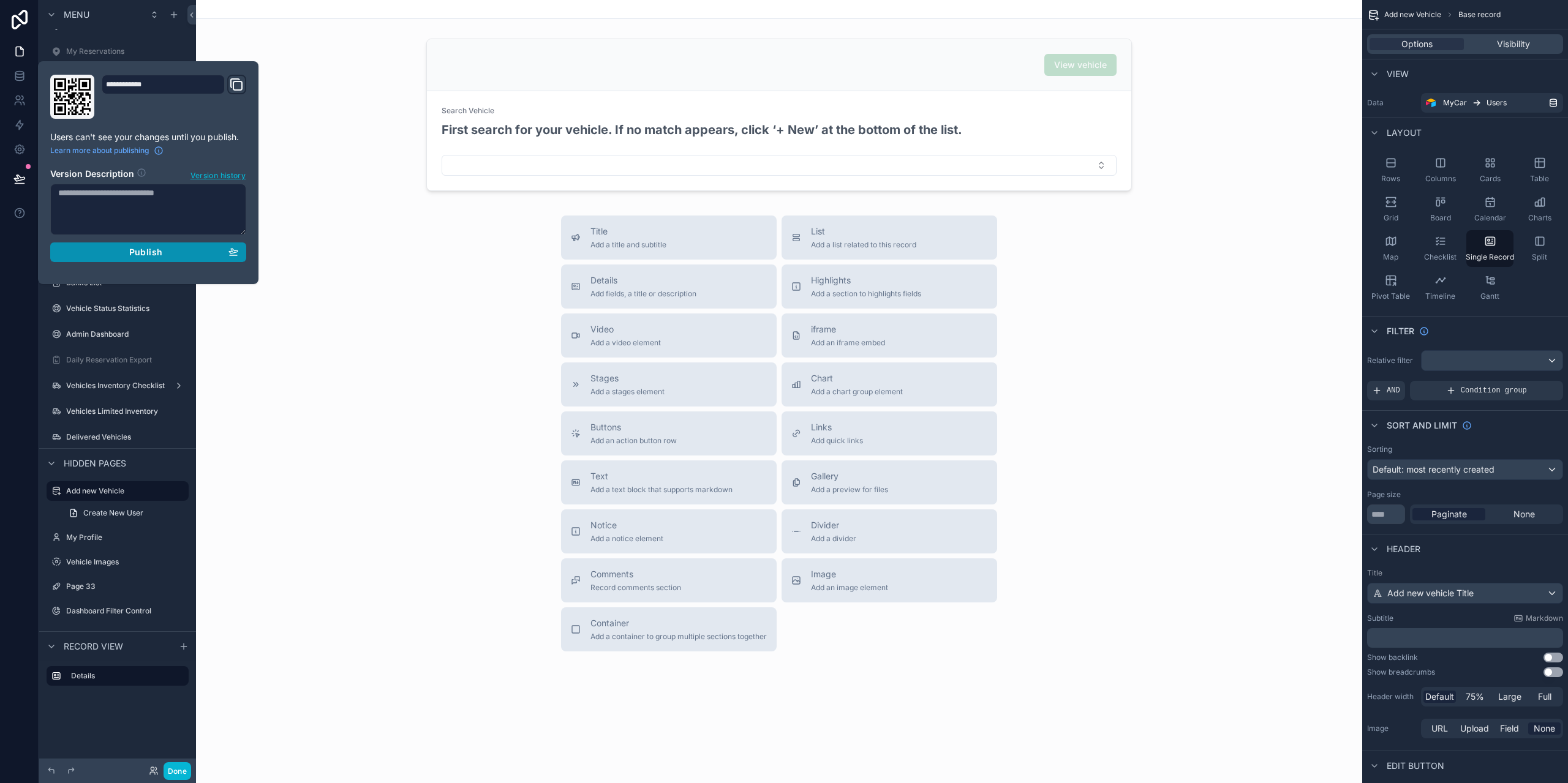
click at [117, 247] on div "Publish" at bounding box center [148, 252] width 180 height 11
click at [329, 504] on div "scrollable content" at bounding box center [779, 374] width 1167 height 750
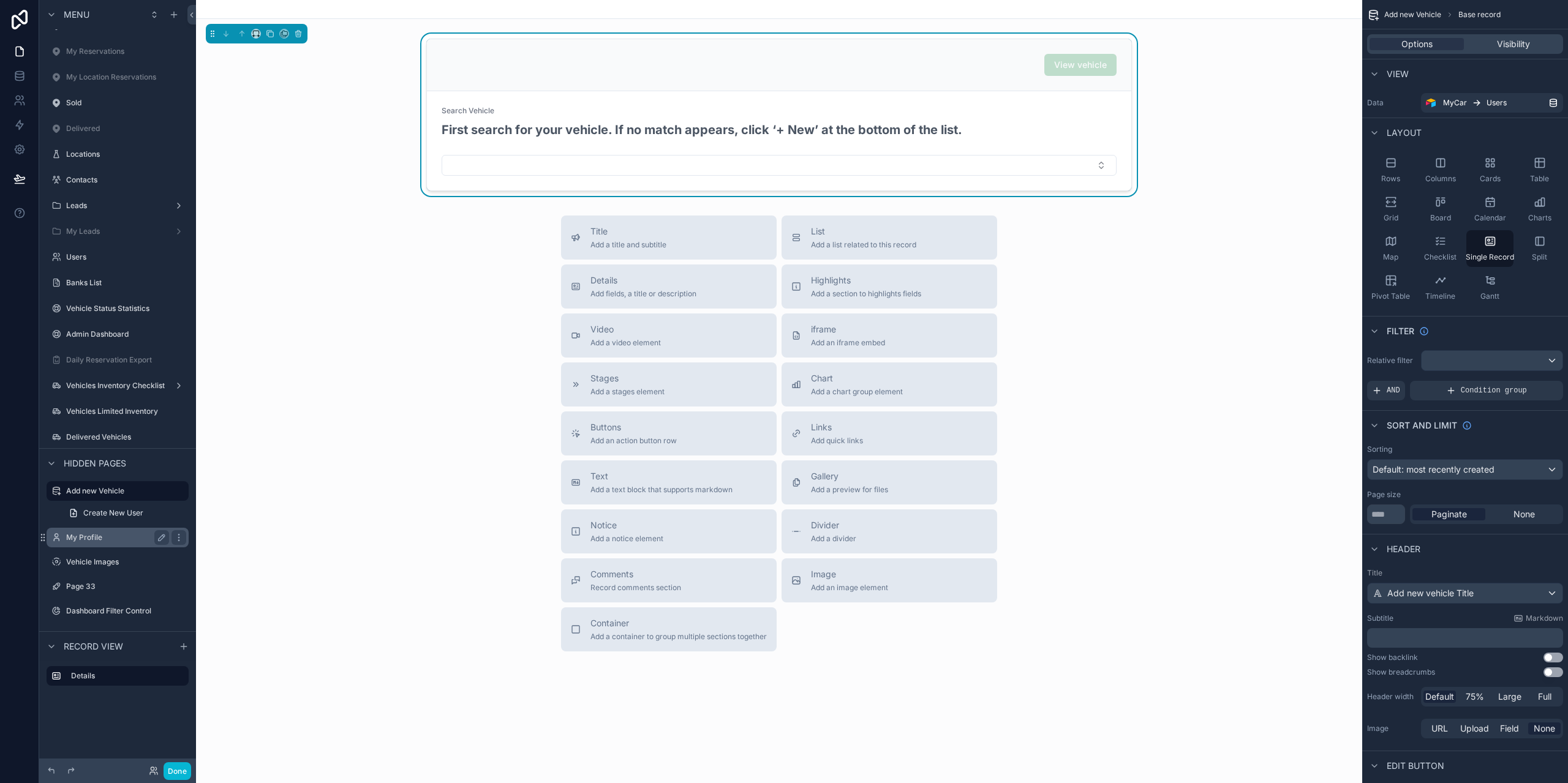
click at [98, 536] on label "My Profile" at bounding box center [115, 537] width 98 height 10
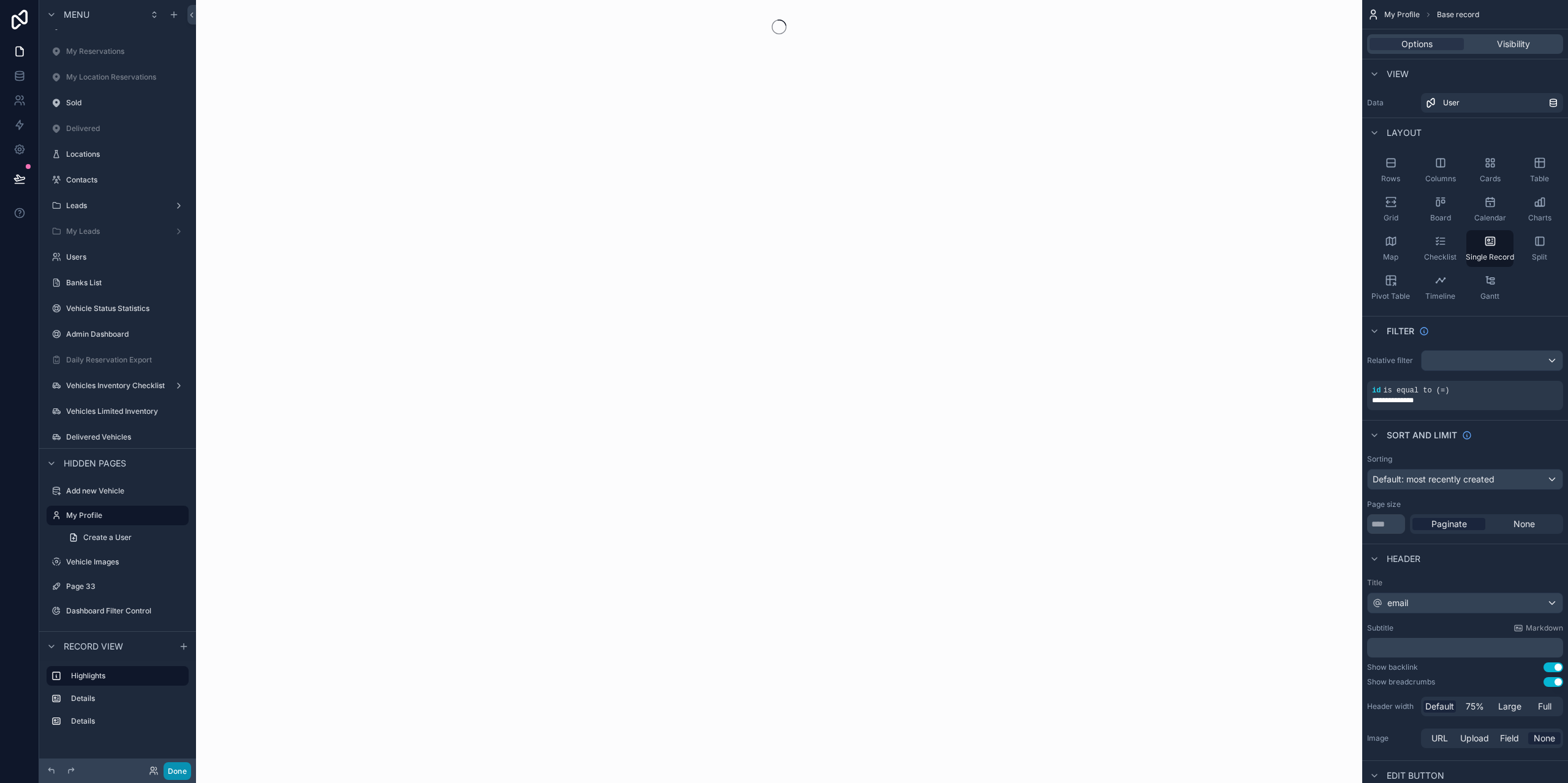
click at [177, 768] on button "Done" at bounding box center [177, 771] width 28 height 18
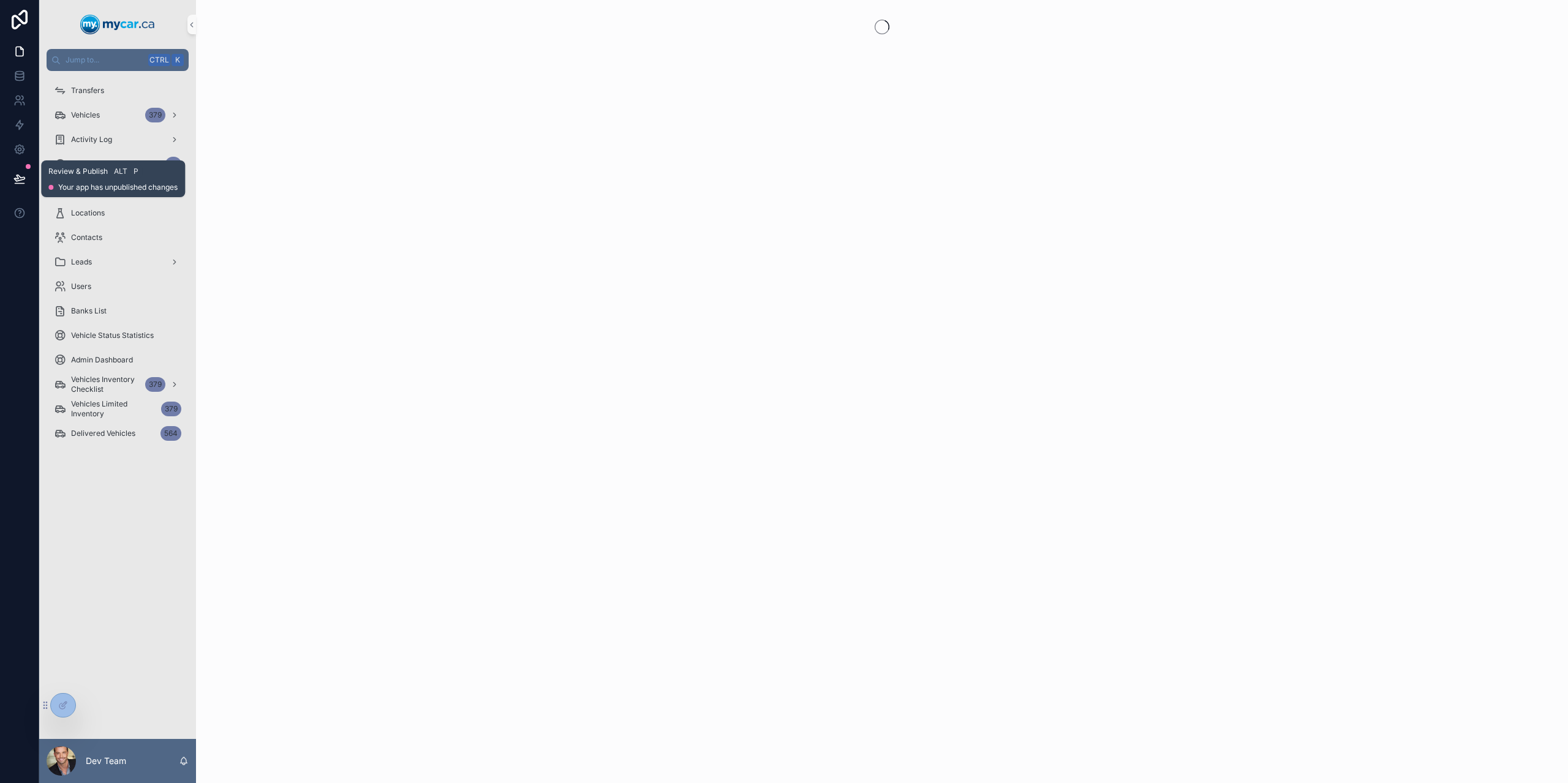
click at [15, 170] on button at bounding box center [19, 179] width 27 height 34
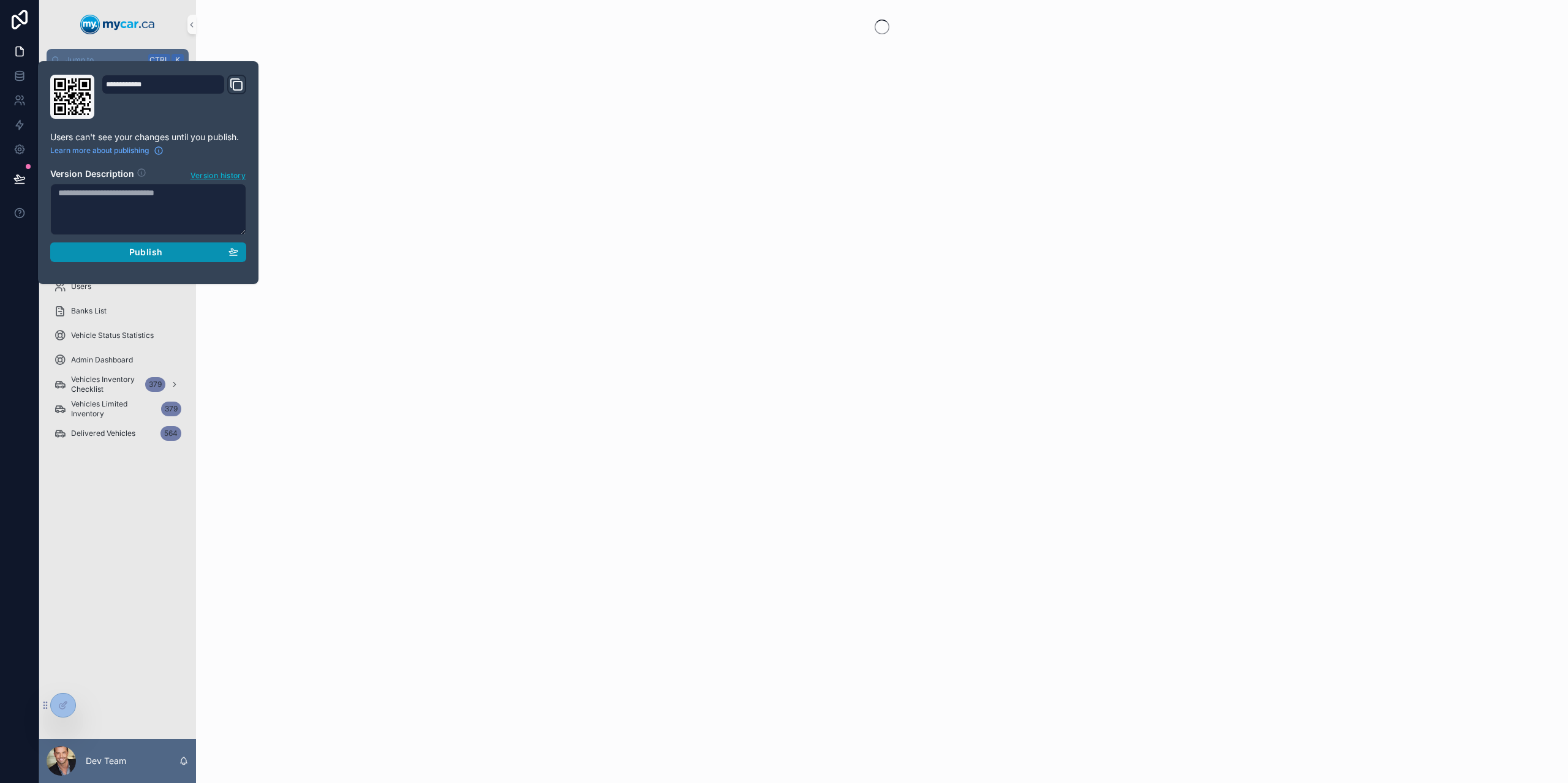
click at [143, 257] on button "Publish" at bounding box center [148, 252] width 196 height 20
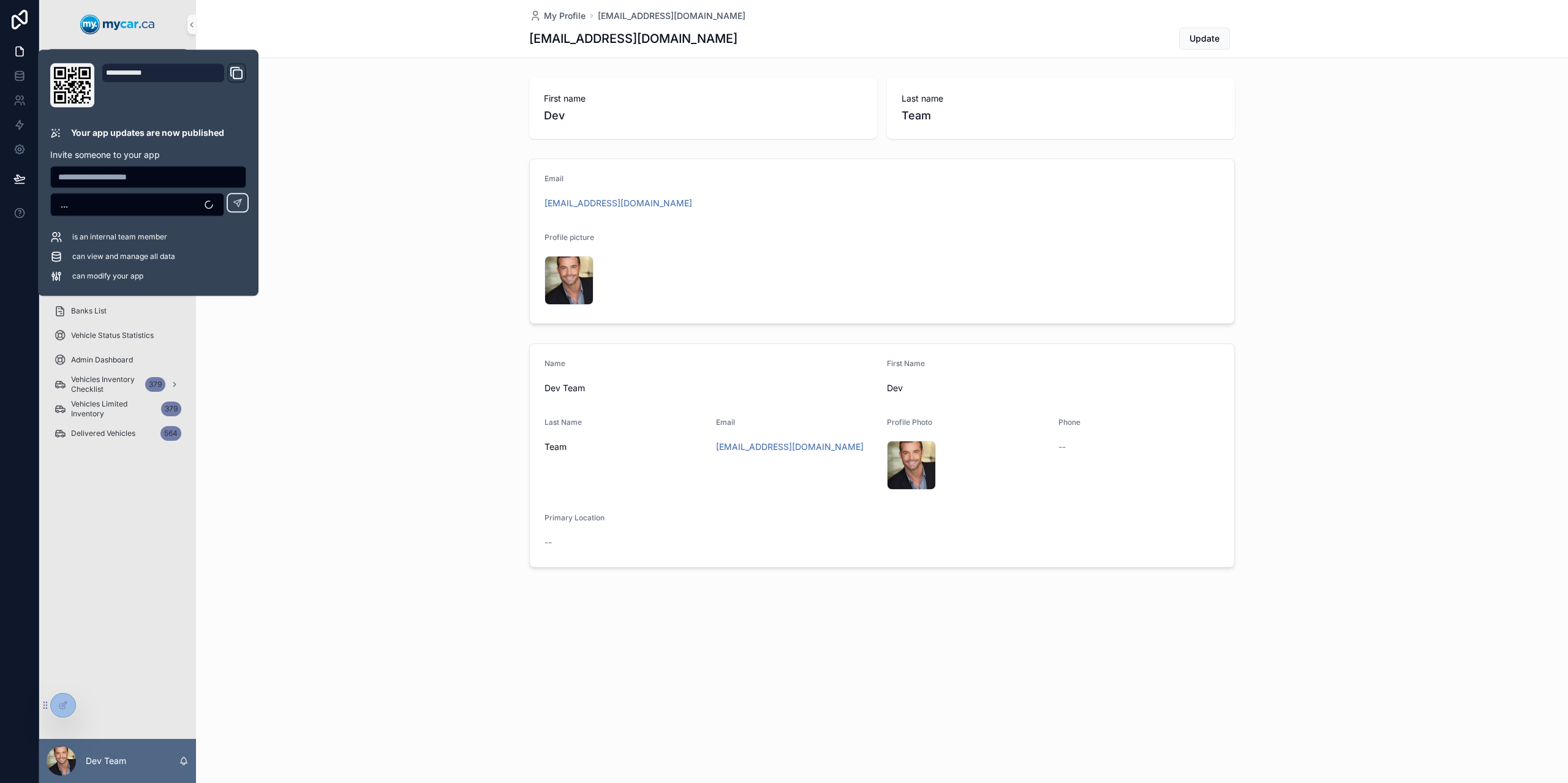
click at [428, 82] on div "First name [PERSON_NAME] Last name Team" at bounding box center [882, 108] width 1372 height 71
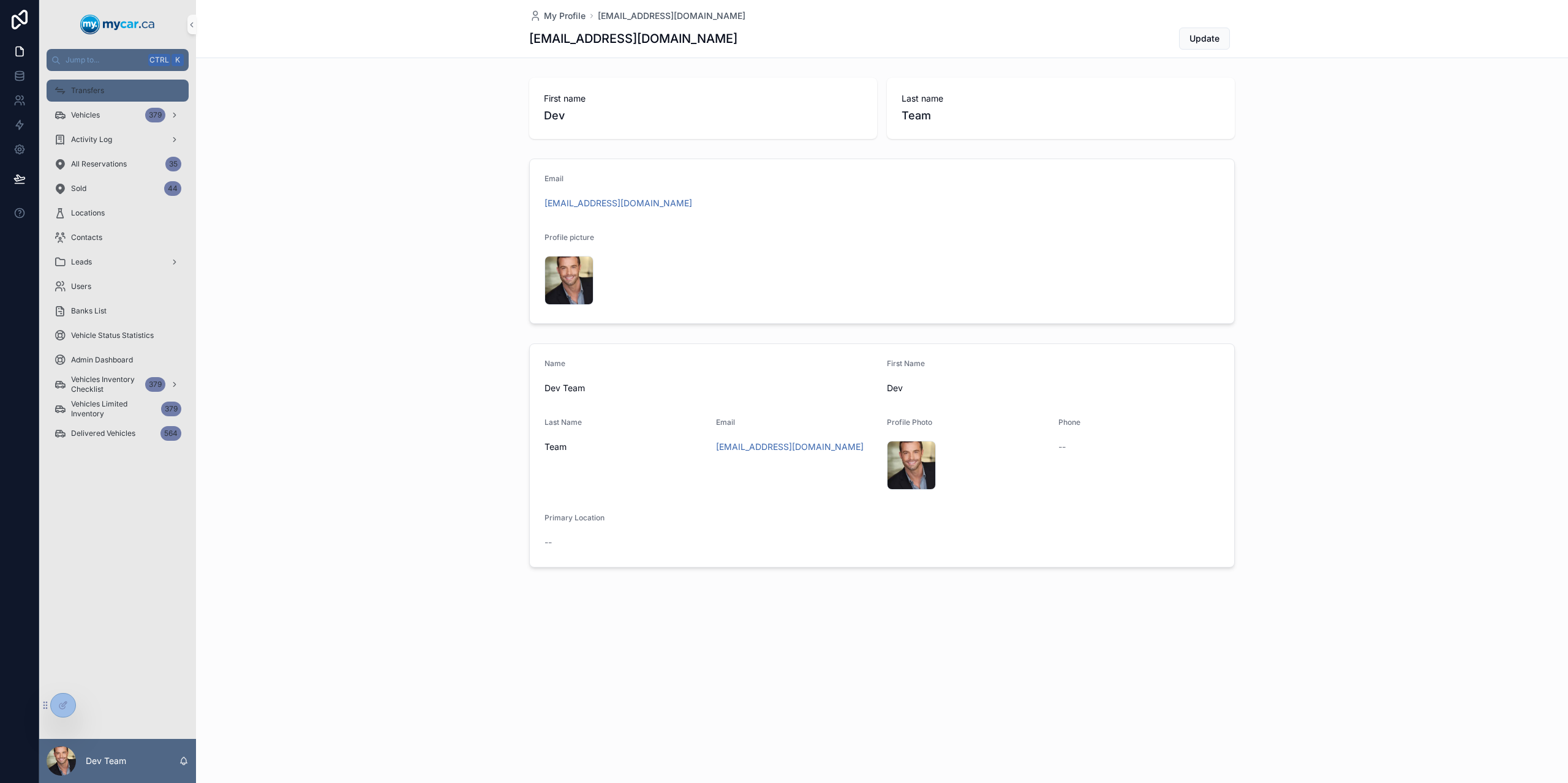
click at [122, 98] on div "Transfers" at bounding box center [117, 90] width 128 height 20
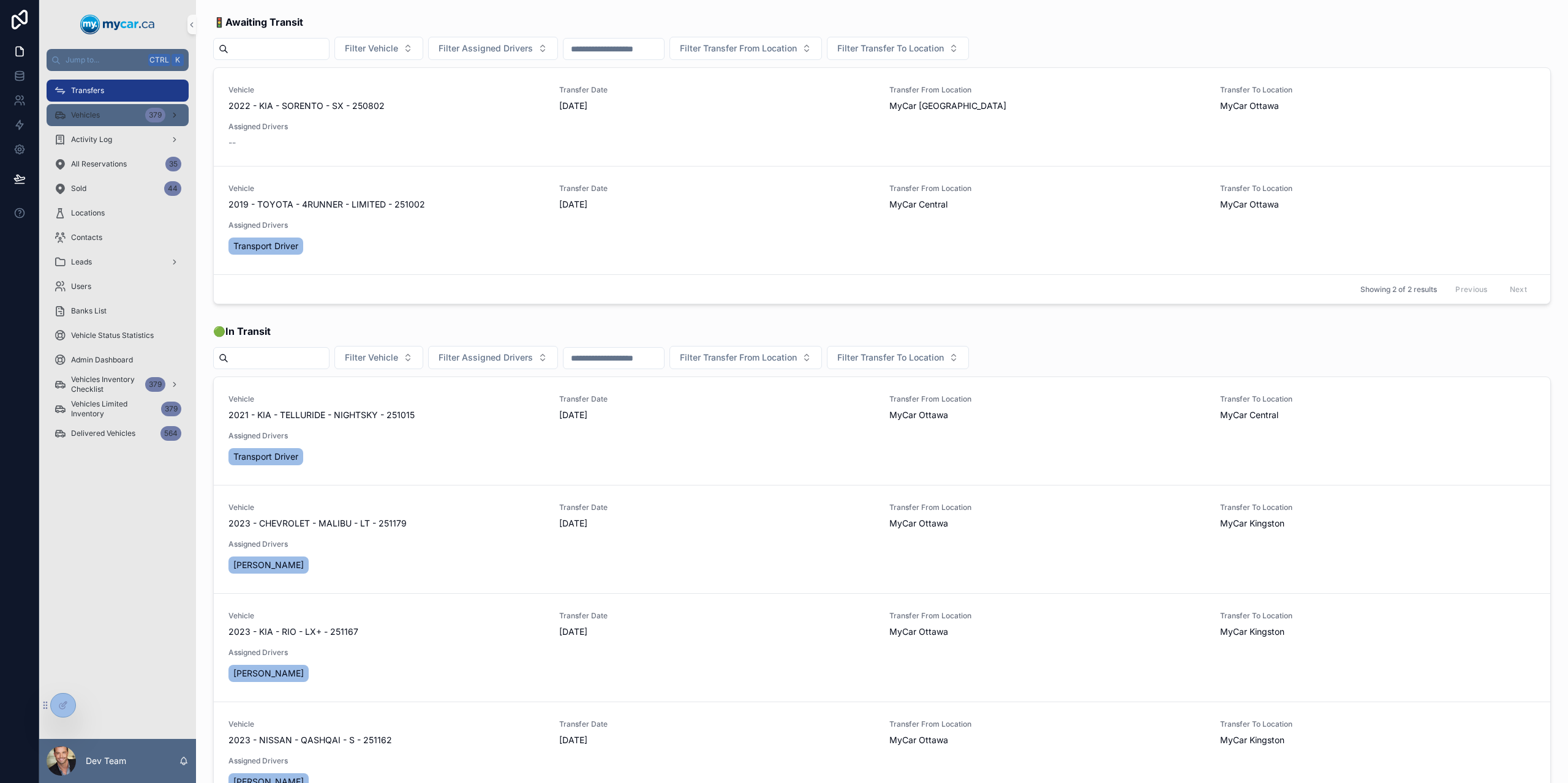
click at [115, 112] on div "Vehicles 379" at bounding box center [117, 115] width 128 height 20
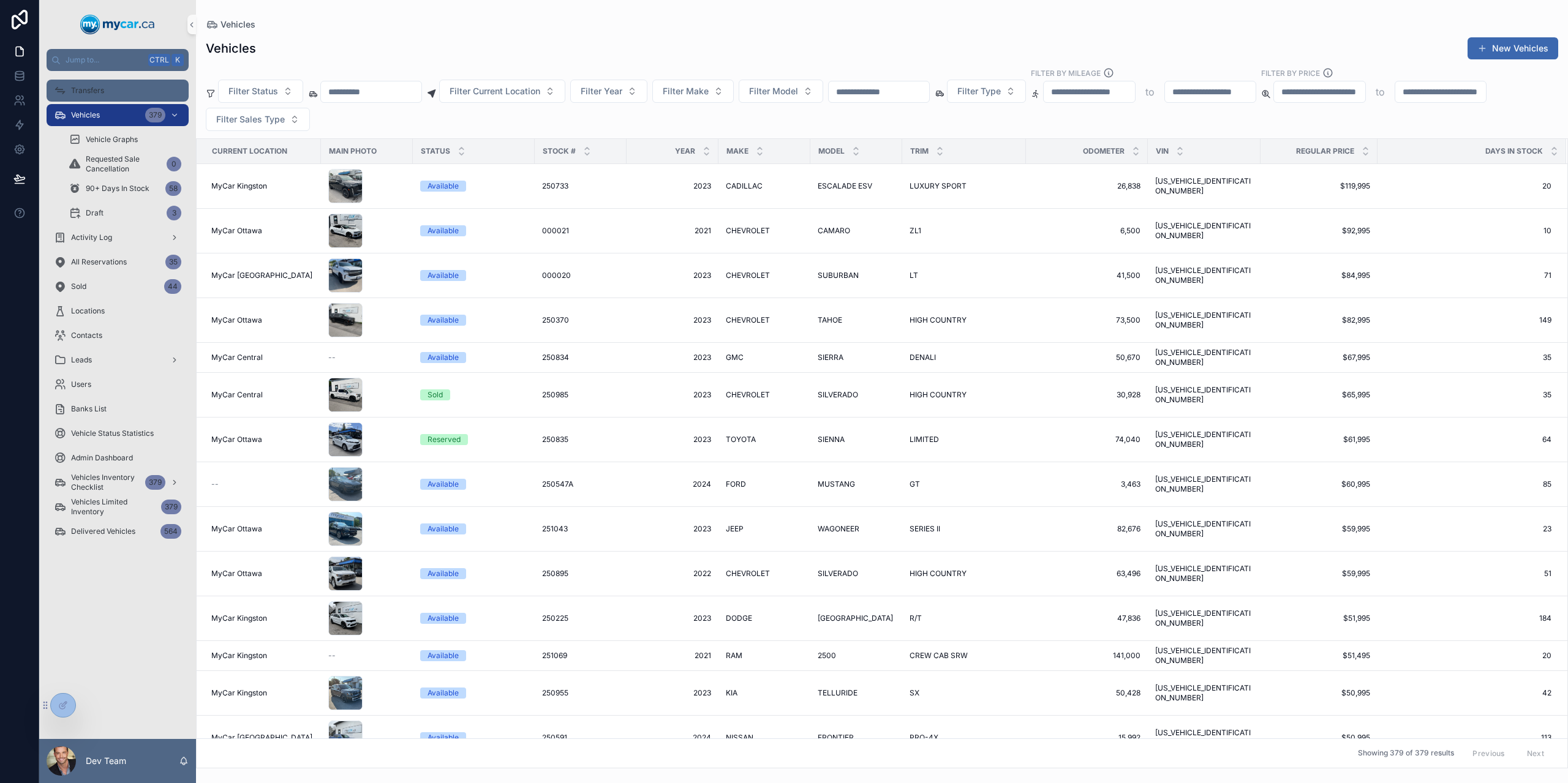
click at [115, 90] on div "Transfers" at bounding box center [117, 90] width 128 height 20
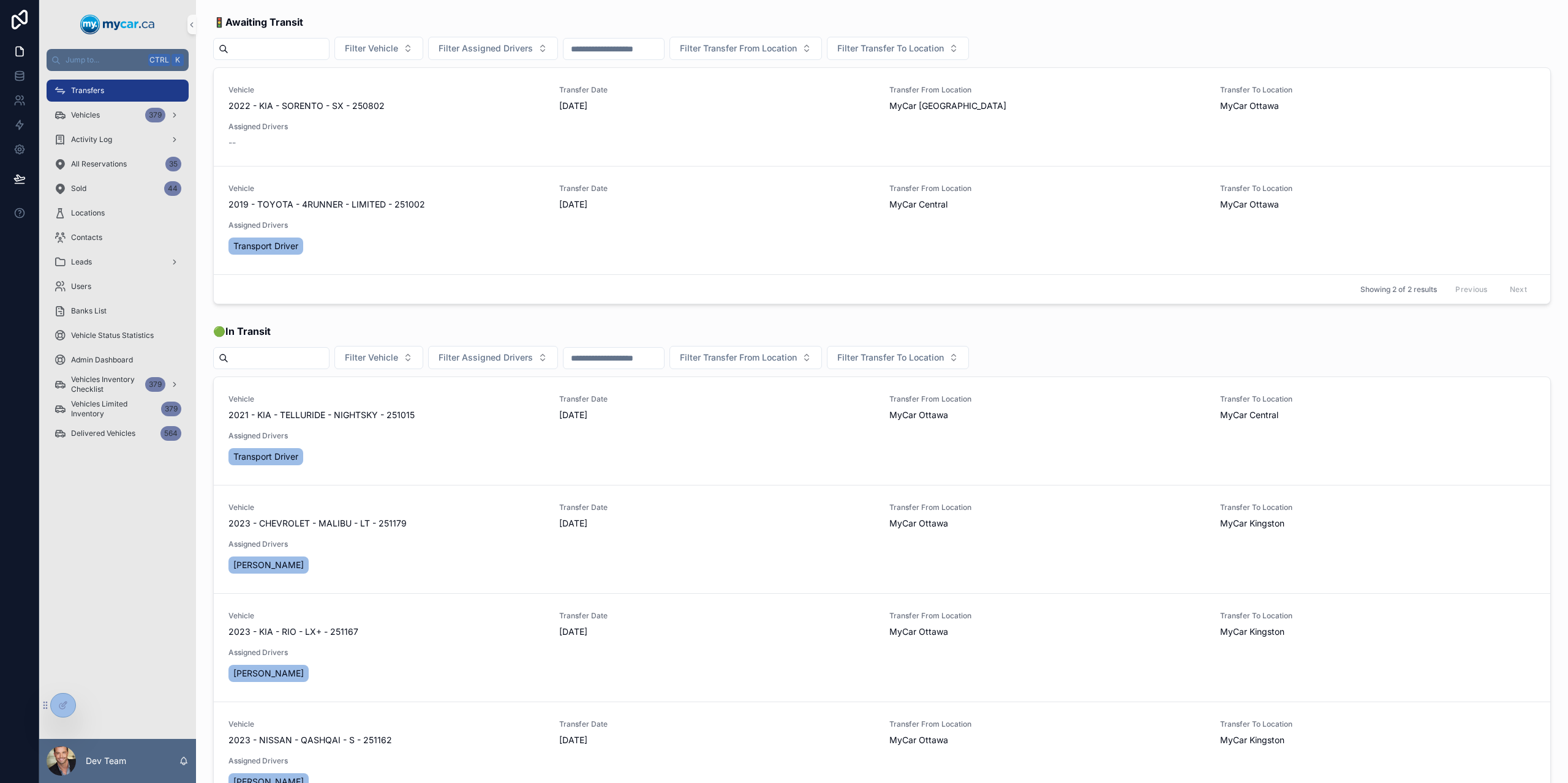
click at [578, 317] on div "🚦 Awaiting Transit Filter Vehicle Filter Assigned Drivers Filter Transfer From …" at bounding box center [882, 523] width 1372 height 1047
click at [97, 107] on div "Vehicles 379" at bounding box center [117, 115] width 128 height 20
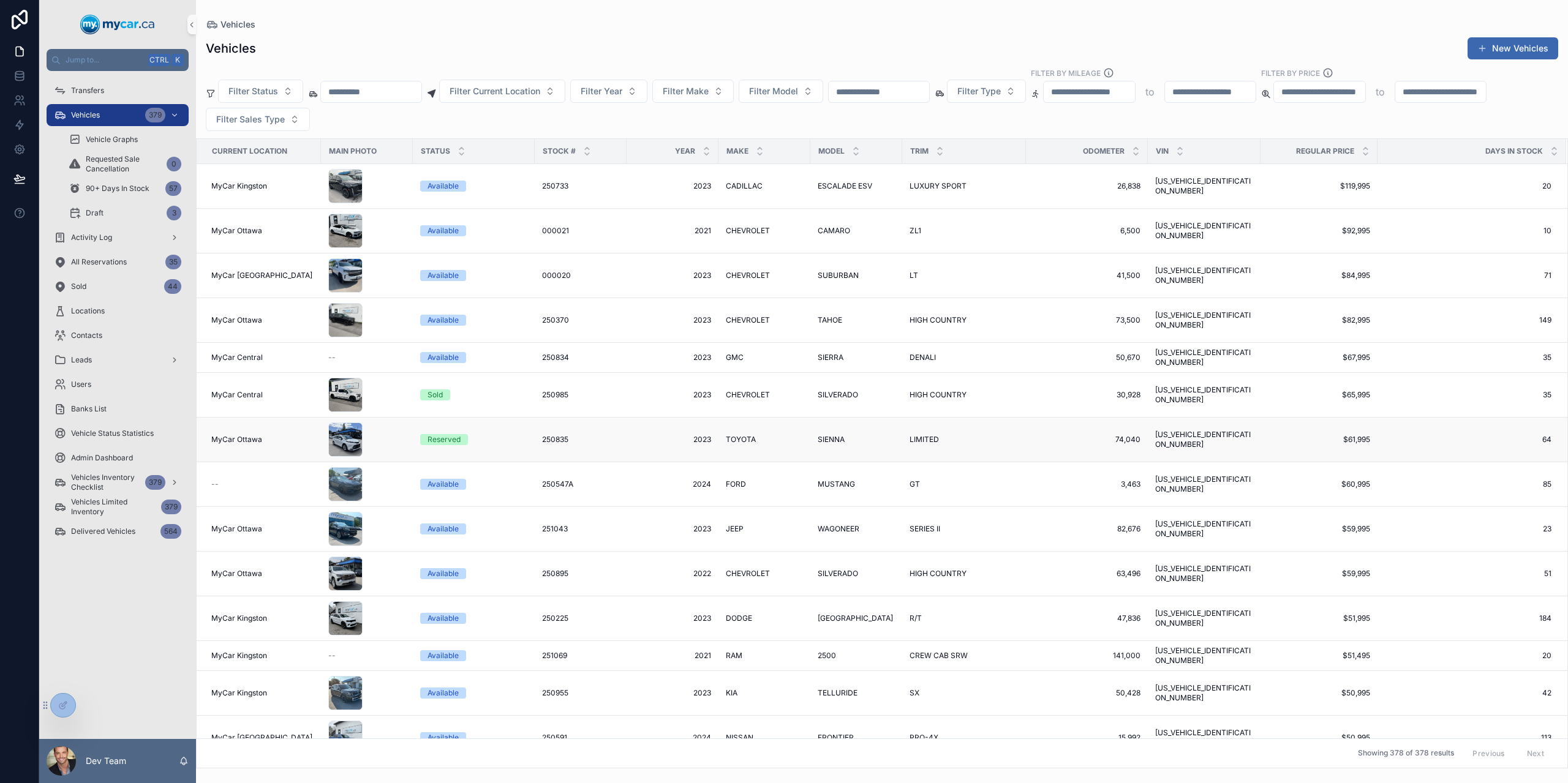
click at [455, 439] on td "Reserved" at bounding box center [474, 440] width 122 height 45
click at [455, 442] on td "Reserved" at bounding box center [474, 440] width 122 height 45
click at [451, 434] on div "Reserved" at bounding box center [444, 439] width 33 height 11
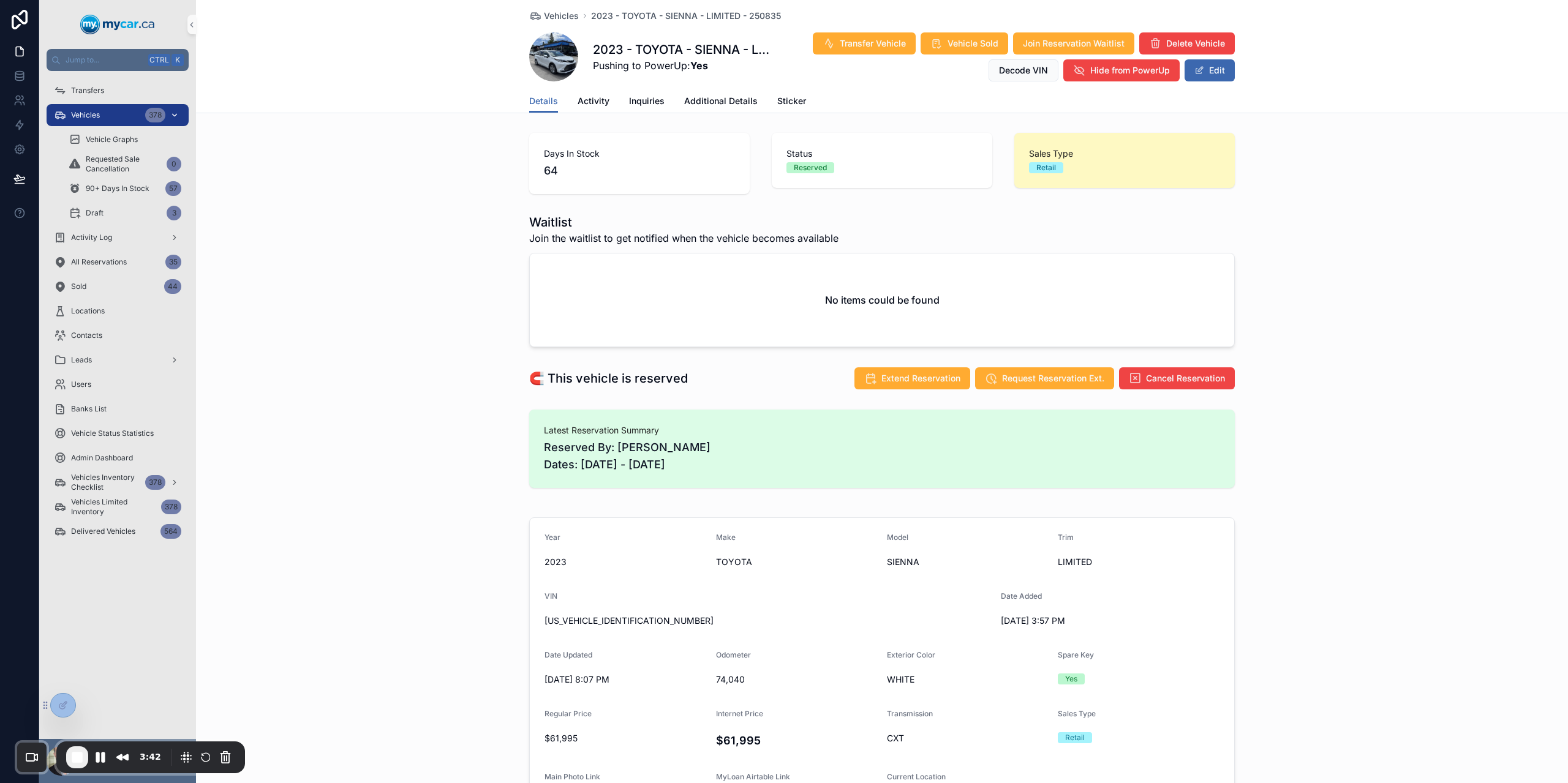
click at [136, 120] on div "Vehicles 378" at bounding box center [117, 115] width 128 height 20
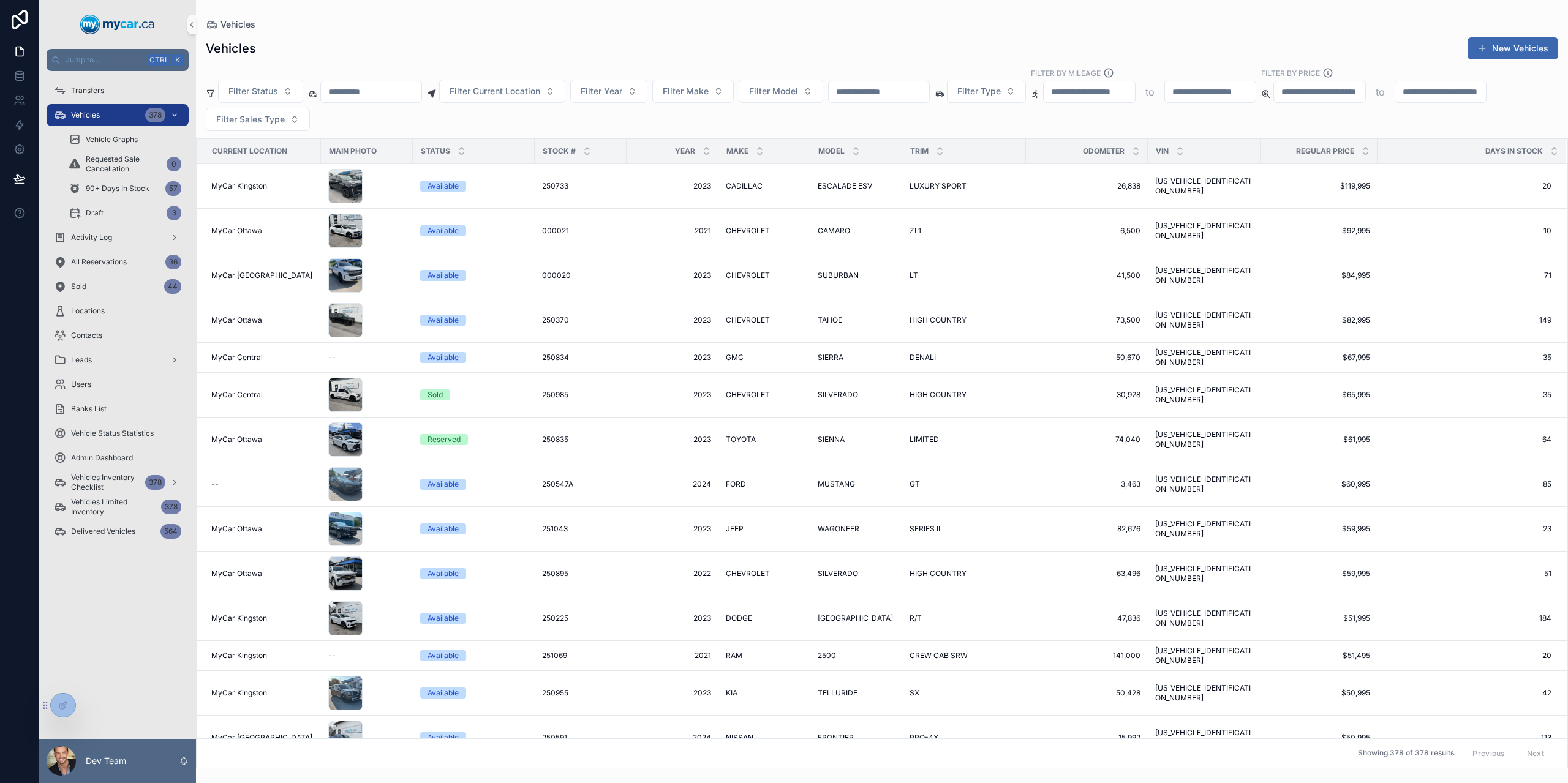
click at [204, 782] on div "Vehicles Vehicles New Vehicles Filter Status Filter Current Location Filter Yea…" at bounding box center [882, 392] width 1372 height 783
